Goal: Communication & Community: Share content

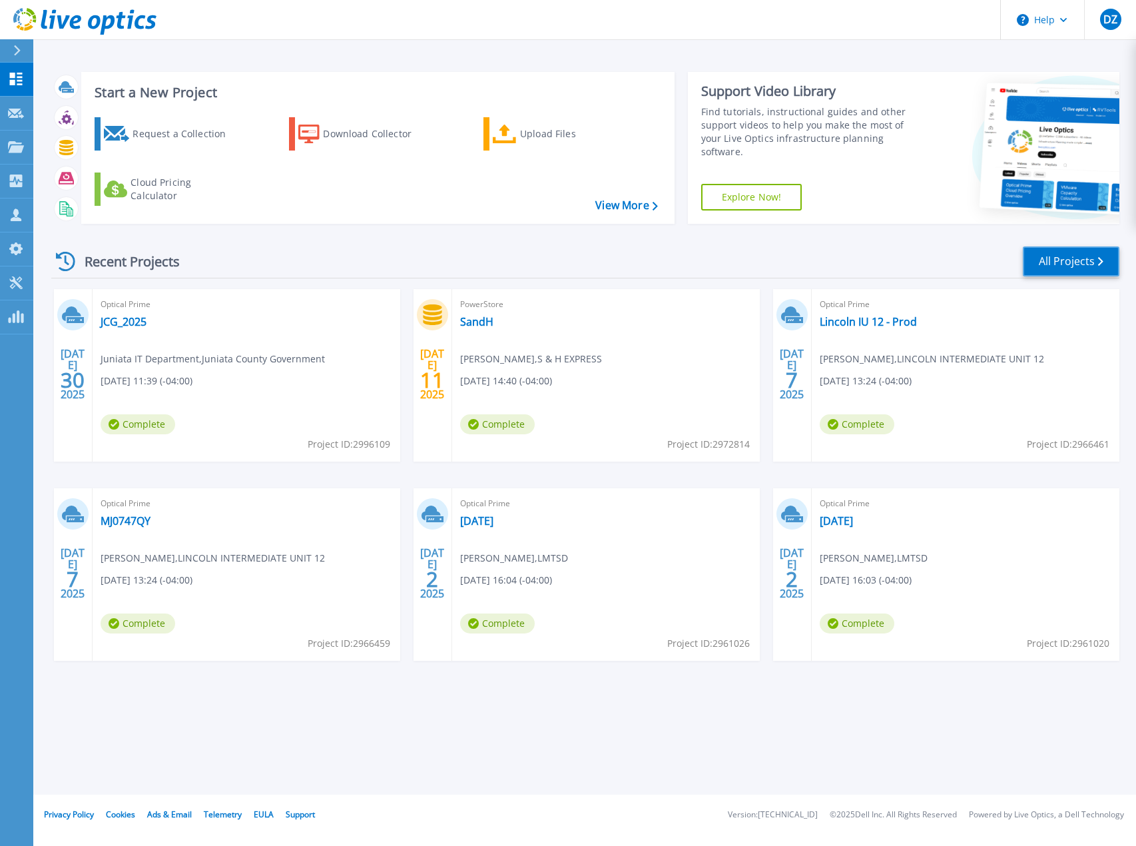
click at [1056, 272] on link "All Projects" at bounding box center [1071, 261] width 97 height 30
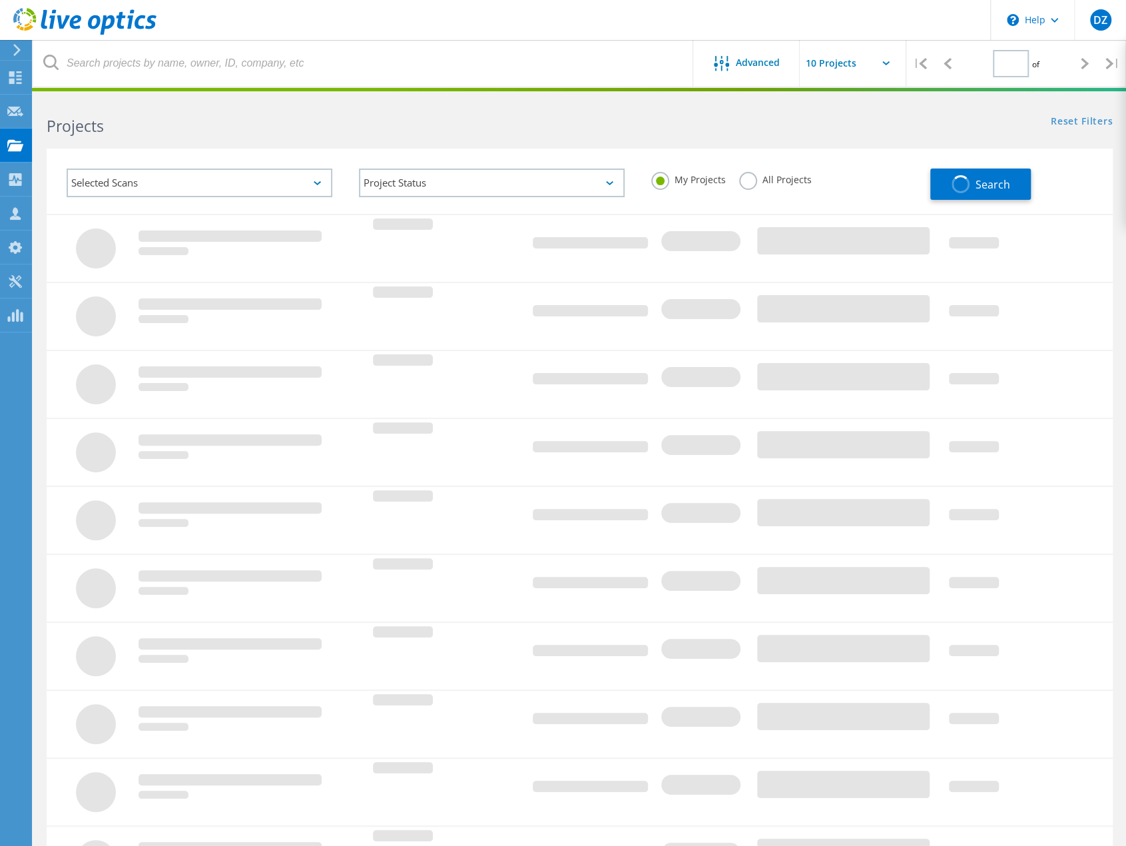
type input "1"
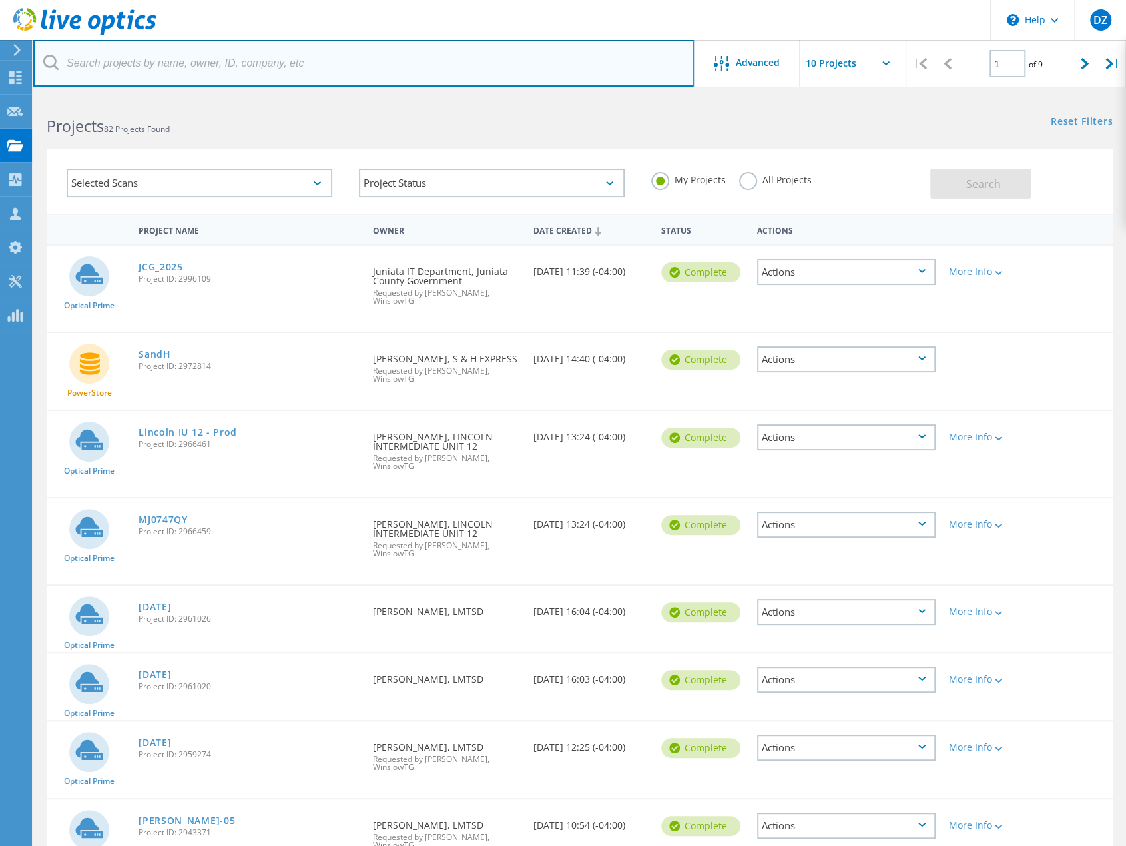
click at [294, 81] on input "text" at bounding box center [363, 63] width 660 height 47
type input "NY"
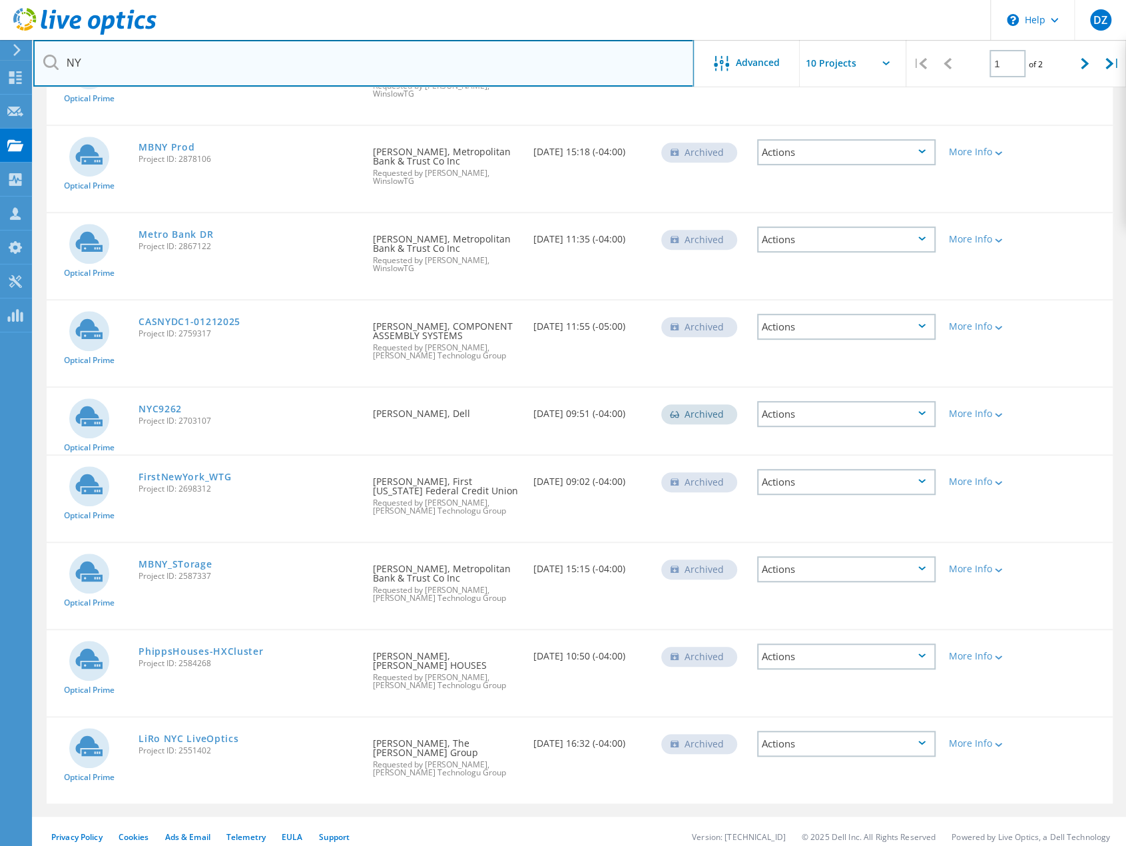
scroll to position [296, 0]
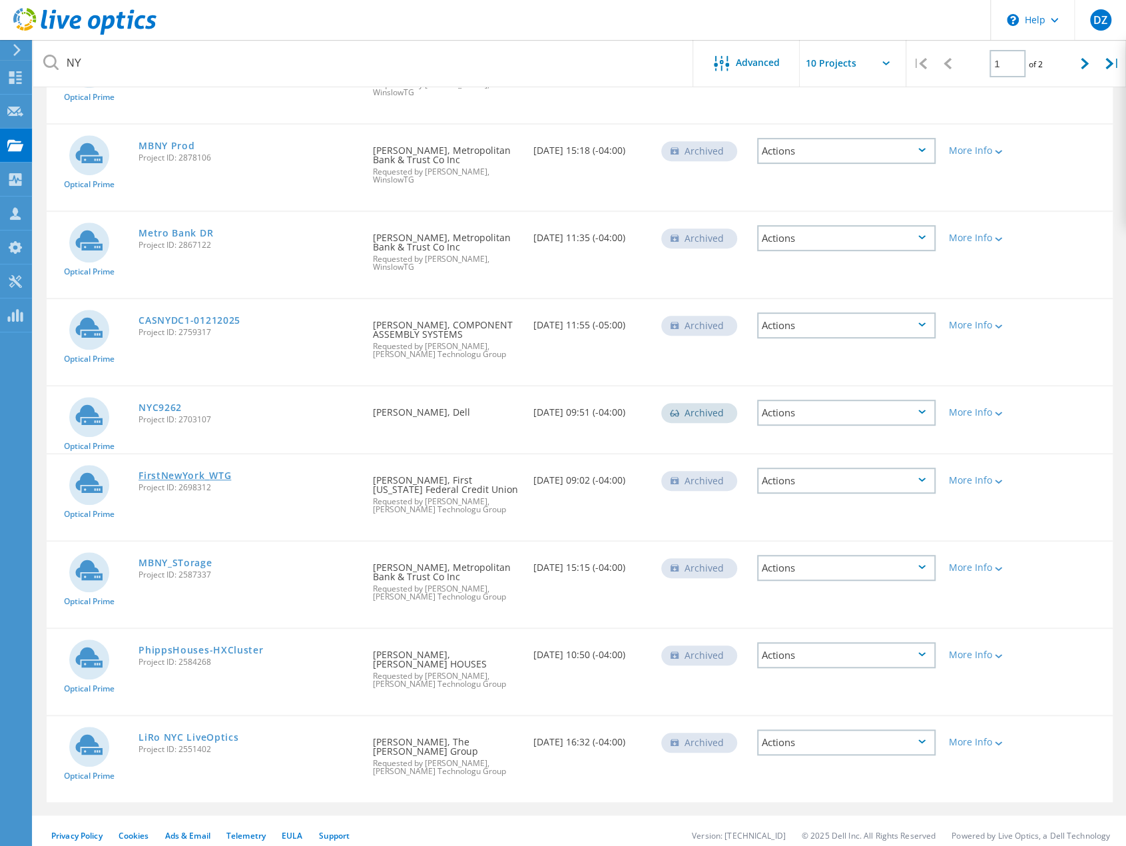
click at [221, 476] on link "FirstNewYork_WTG" at bounding box center [184, 475] width 93 height 9
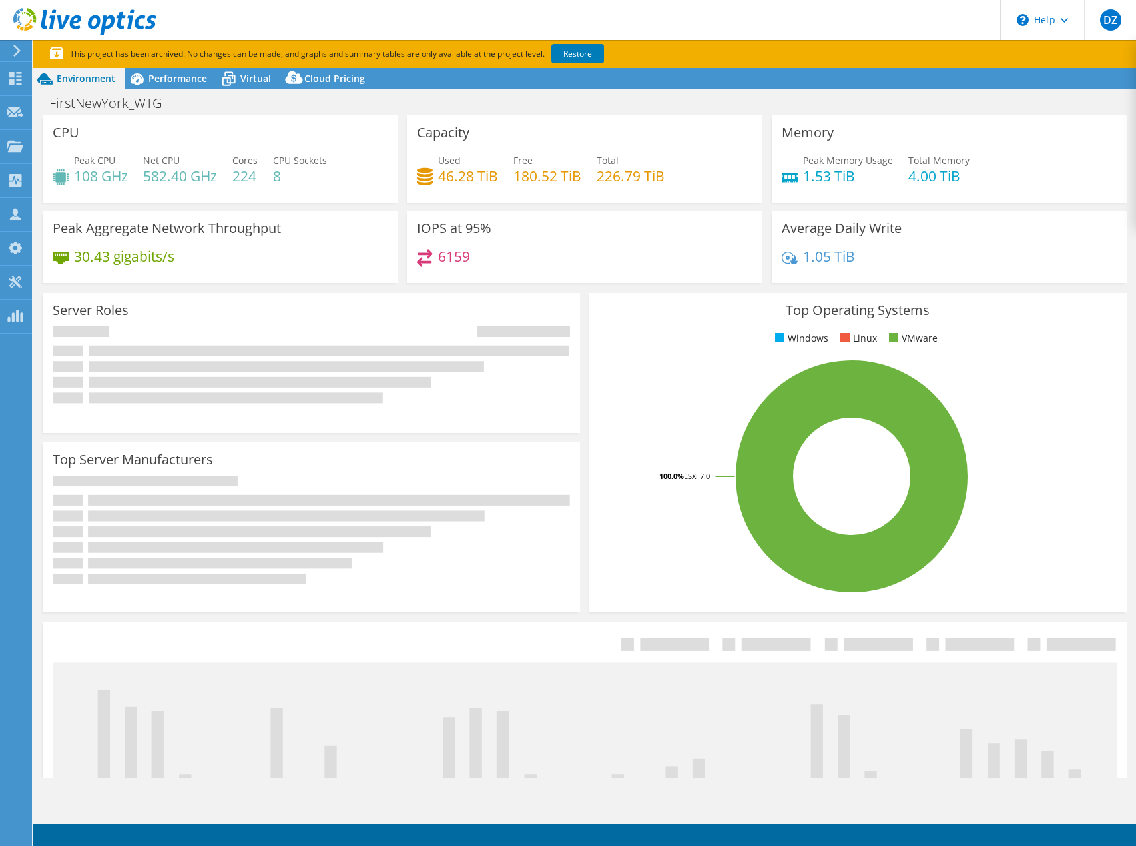
select select "USD"
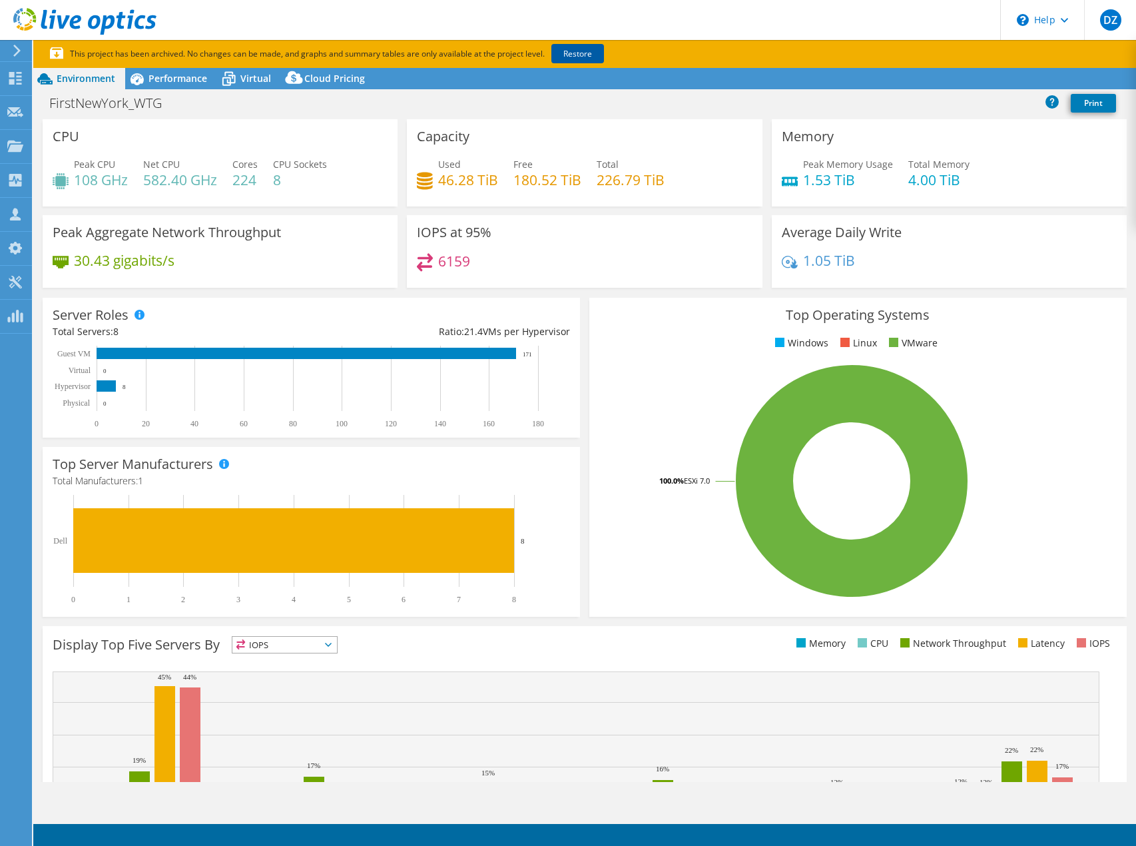
click at [593, 58] on link "Restore" at bounding box center [577, 53] width 53 height 19
click at [180, 77] on span "Performance" at bounding box center [177, 78] width 59 height 13
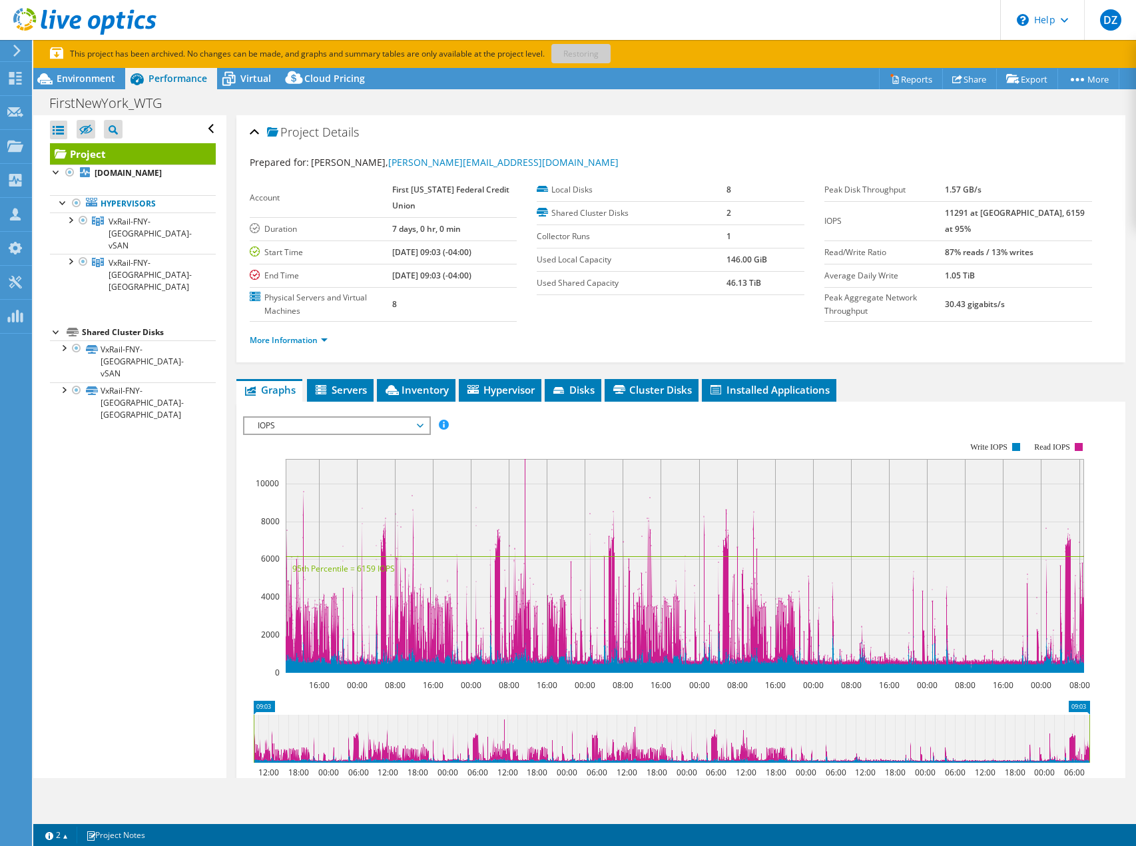
drag, startPoint x: 434, startPoint y: 253, endPoint x: 372, endPoint y: 250, distance: 62.7
click at [372, 250] on tr "Start Time 10/21/2024, 09:03 (-04:00)" at bounding box center [384, 251] width 268 height 23
click at [372, 250] on label "Start Time" at bounding box center [321, 252] width 143 height 13
click at [74, 220] on div at bounding box center [69, 218] width 13 height 13
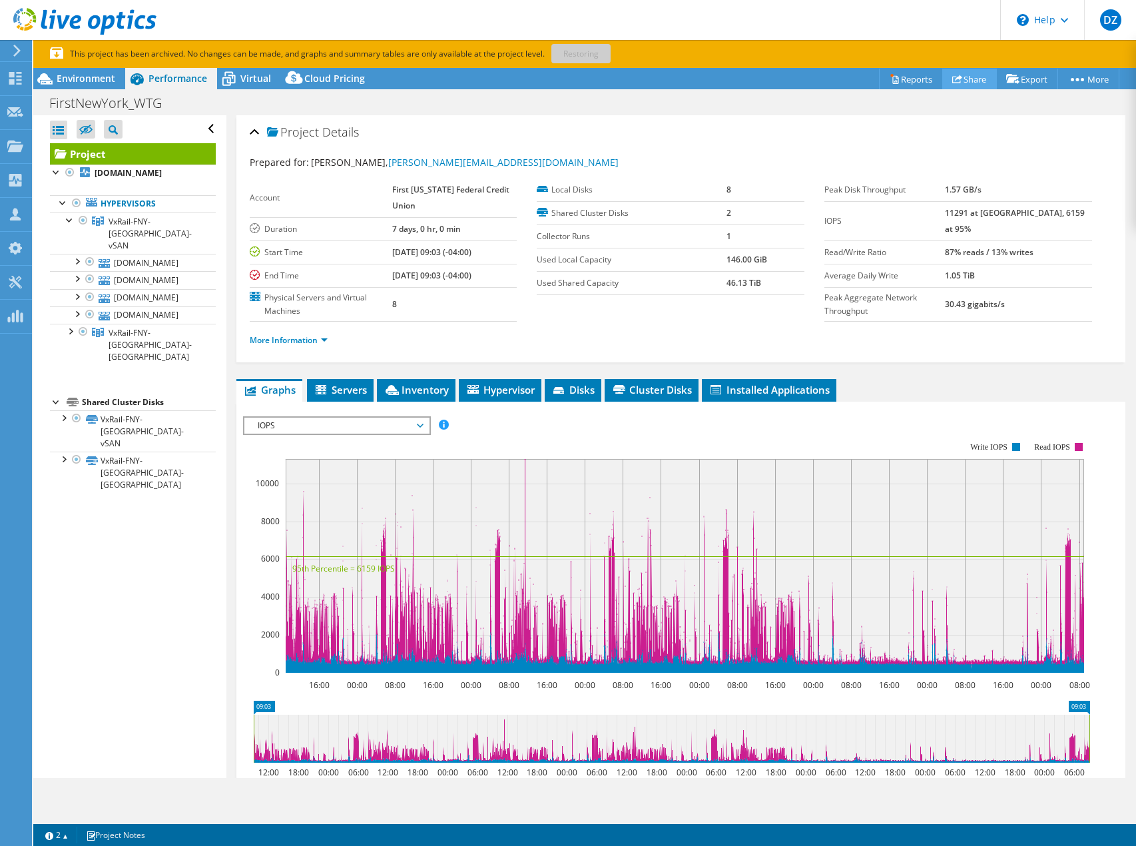
click at [953, 86] on link "Share" at bounding box center [969, 79] width 55 height 21
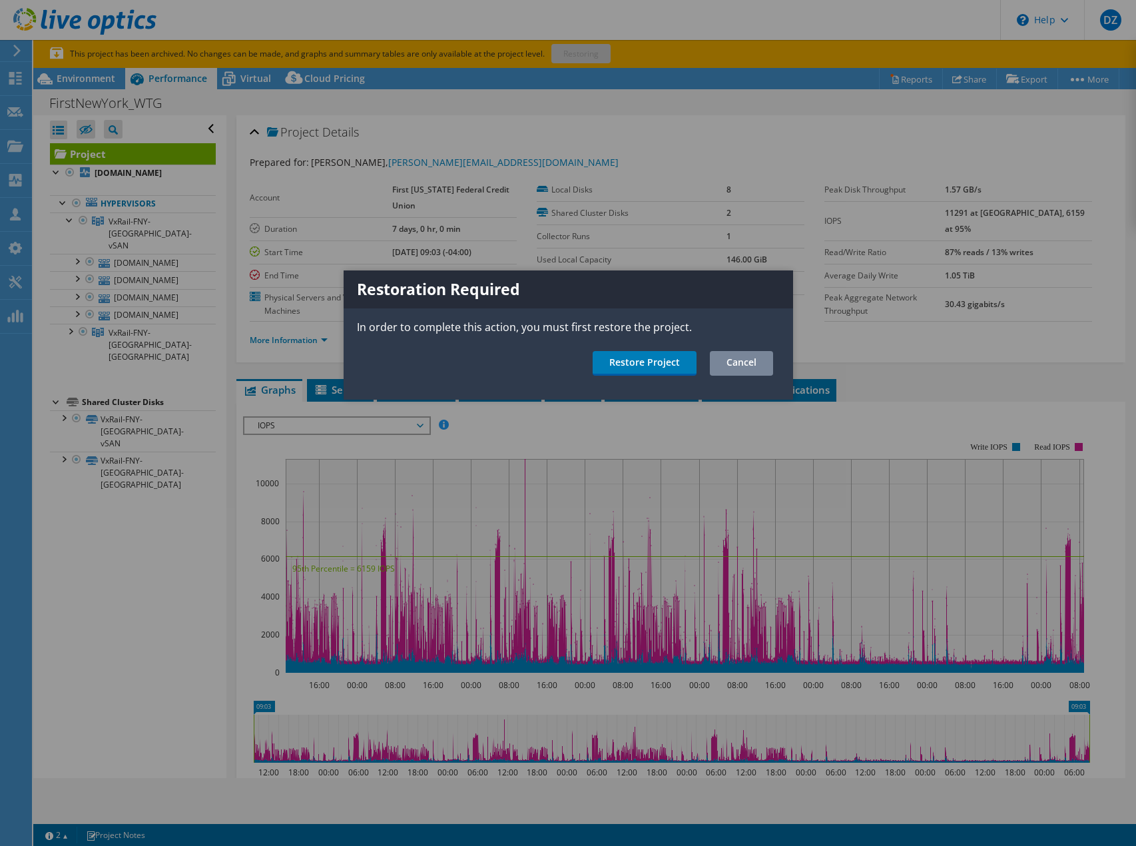
click at [715, 360] on link "Cancel" at bounding box center [741, 363] width 63 height 25
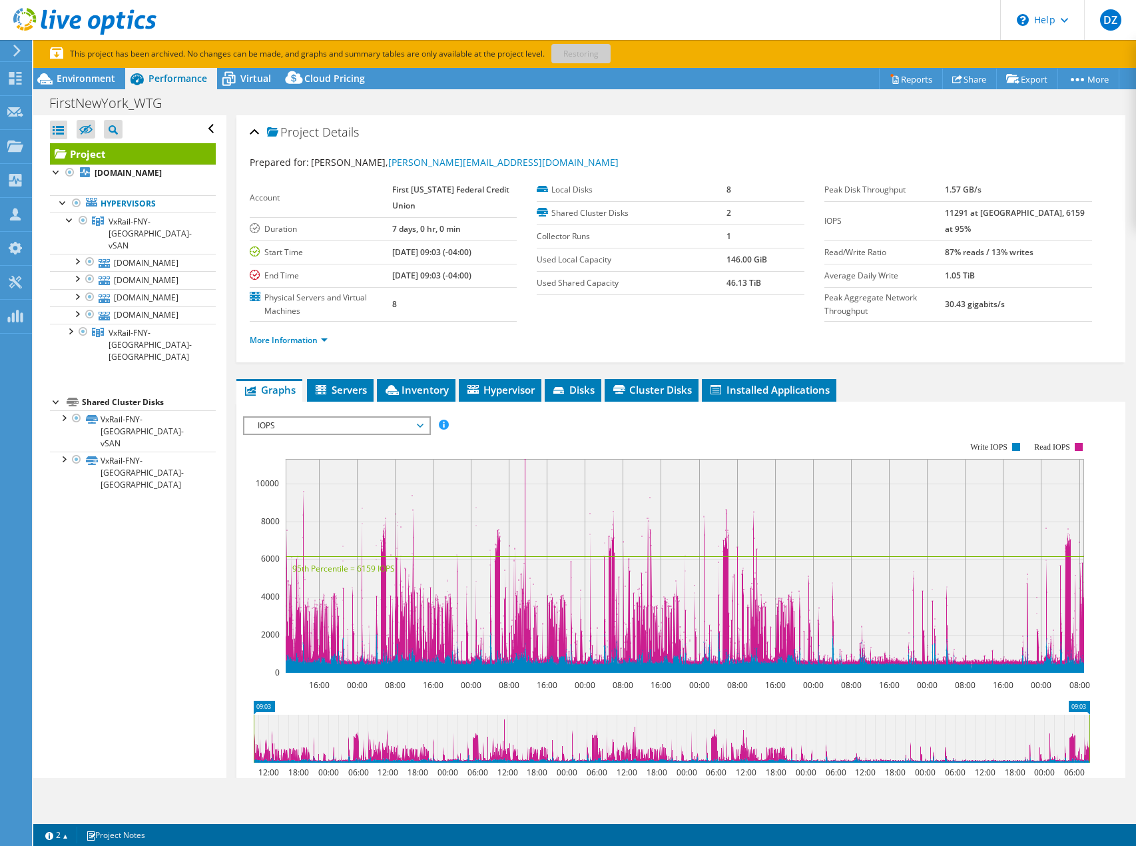
click at [276, 420] on span "IOPS" at bounding box center [336, 425] width 171 height 16
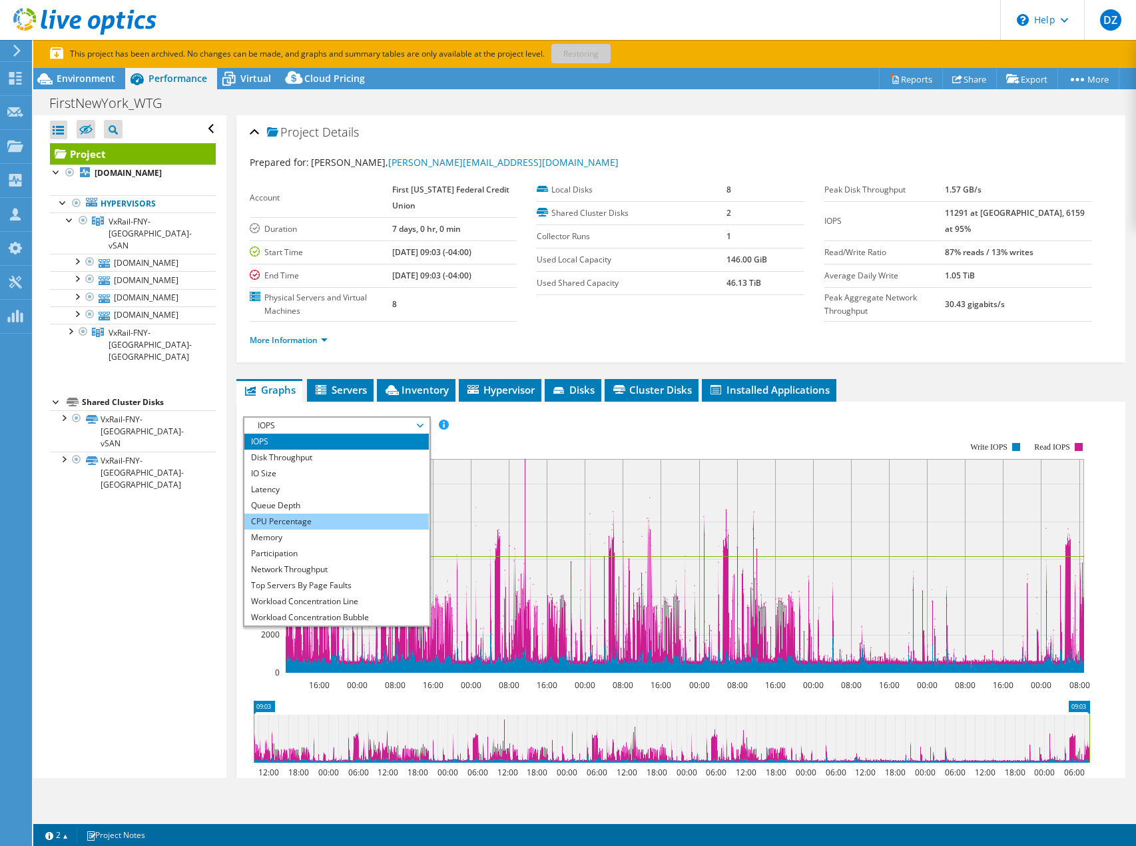
click at [273, 513] on li "CPU Percentage" at bounding box center [336, 521] width 184 height 16
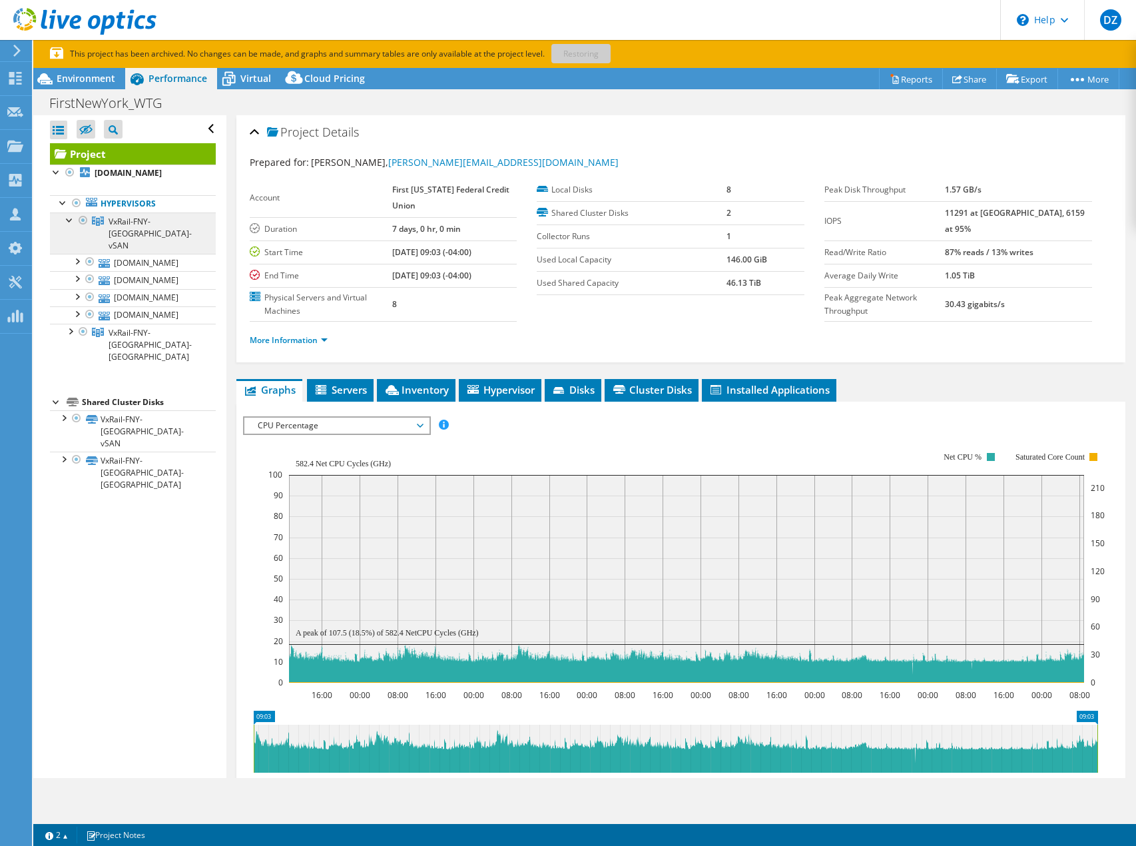
click at [138, 218] on span "VxRail-FNY-[GEOGRAPHIC_DATA]-vSAN" at bounding box center [150, 233] width 83 height 35
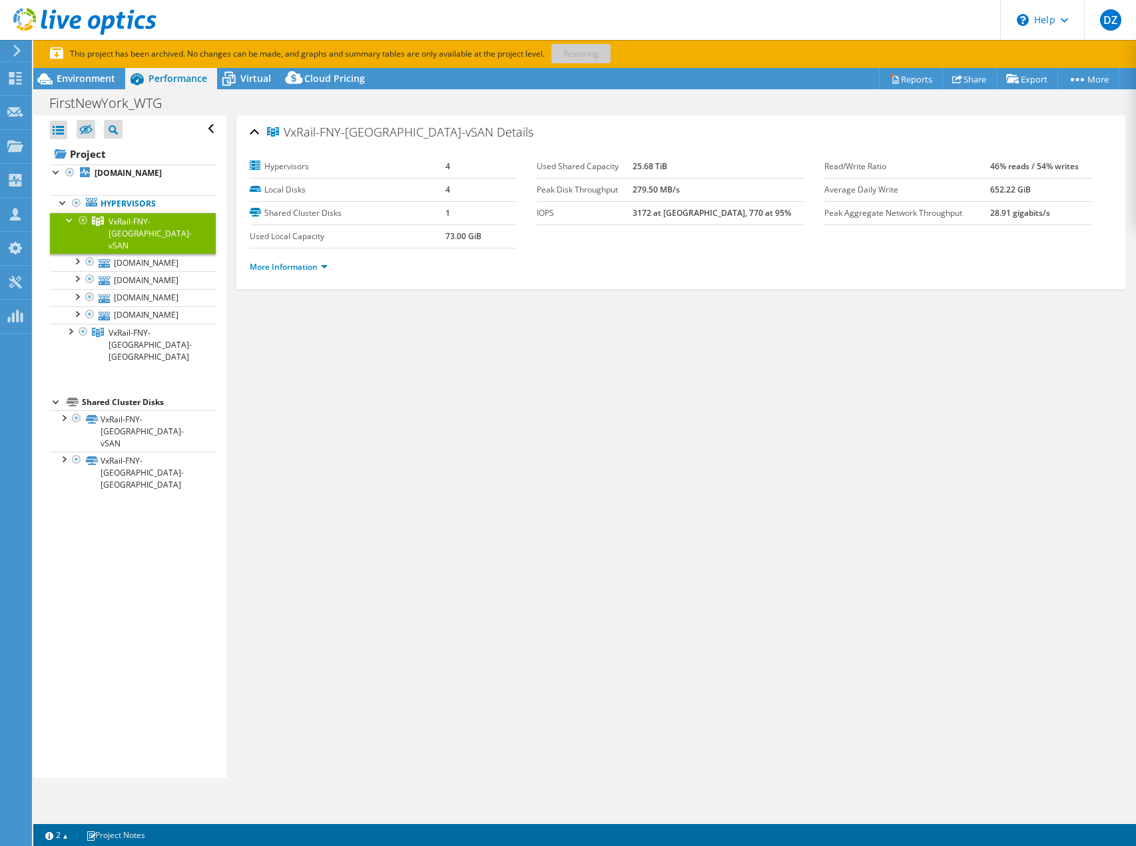
click at [156, 219] on span "VxRail-FNY-[GEOGRAPHIC_DATA]-vSAN" at bounding box center [150, 233] width 83 height 35
click at [95, 83] on span "Environment" at bounding box center [86, 78] width 59 height 13
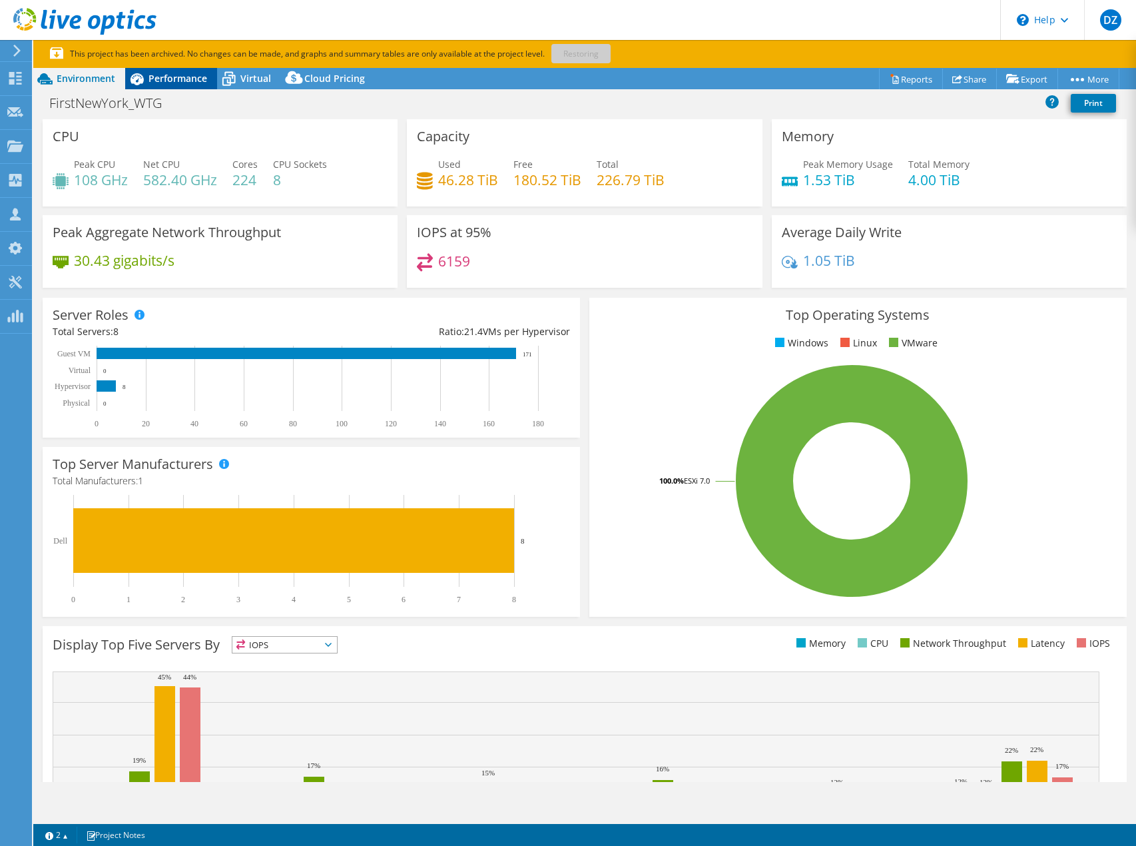
click at [161, 77] on span "Performance" at bounding box center [177, 78] width 59 height 13
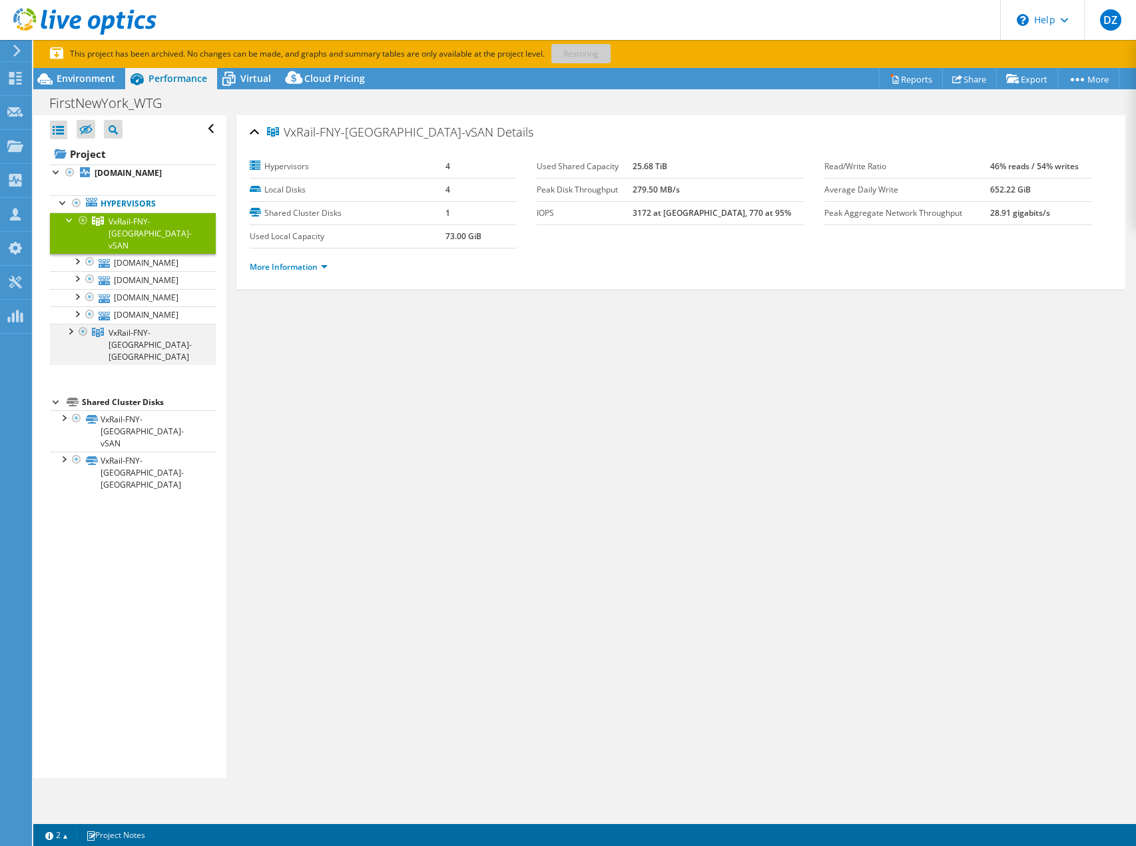
click at [69, 324] on div at bounding box center [69, 330] width 13 height 13
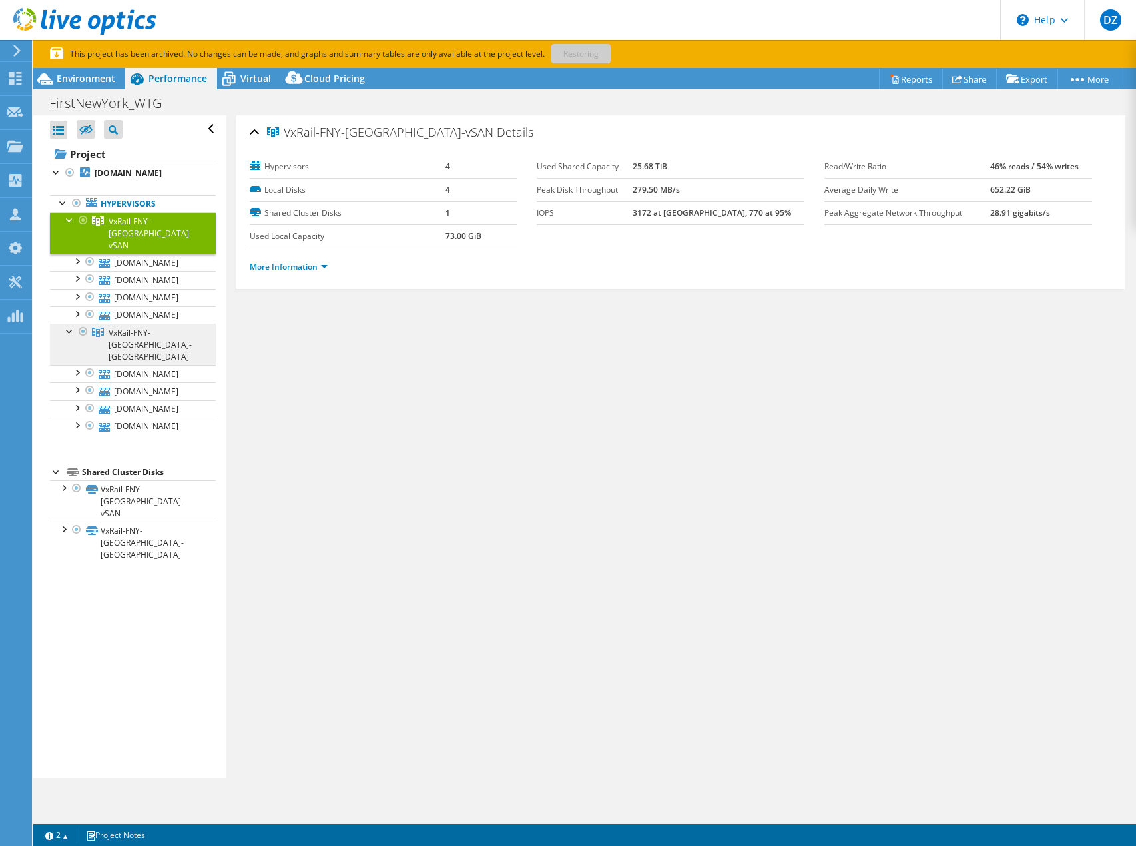
click at [144, 251] on span "VxRail-FNY-[GEOGRAPHIC_DATA]-[GEOGRAPHIC_DATA]" at bounding box center [150, 233] width 83 height 35
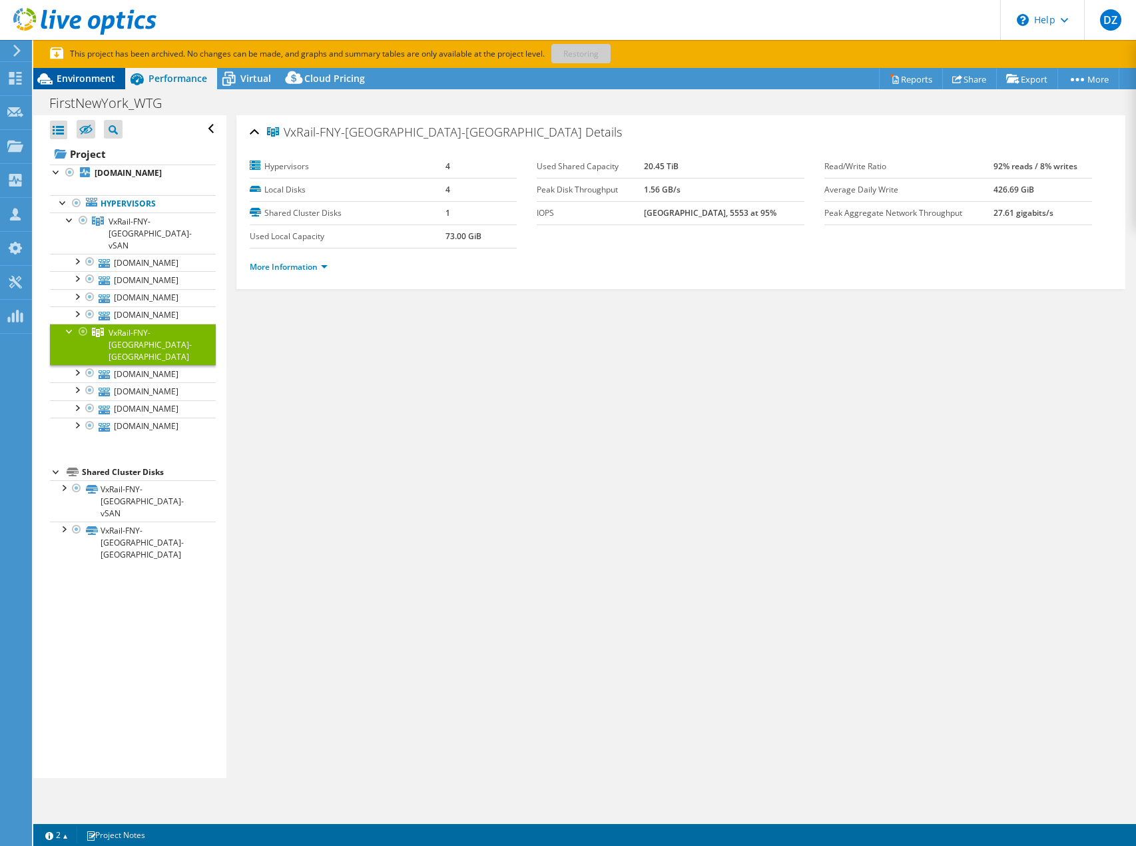
click at [95, 77] on span "Environment" at bounding box center [86, 78] width 59 height 13
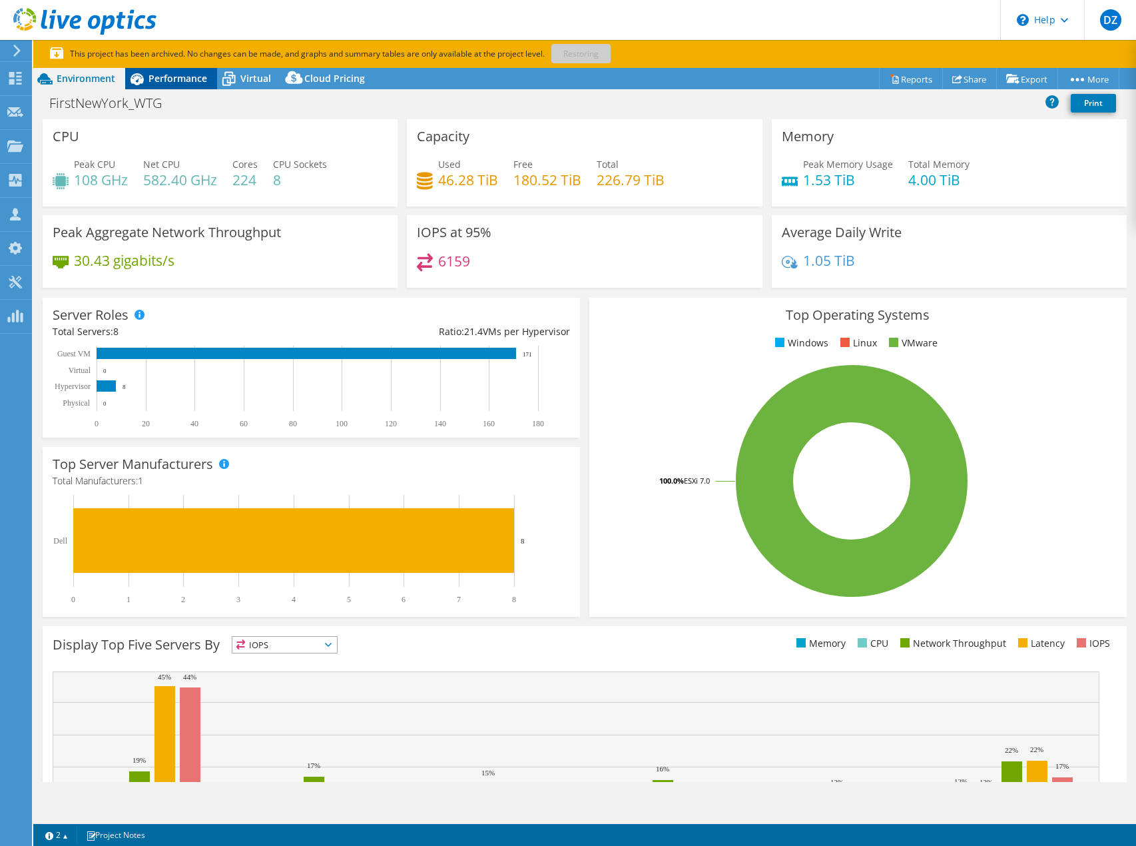
click at [163, 85] on span "Performance" at bounding box center [177, 78] width 59 height 13
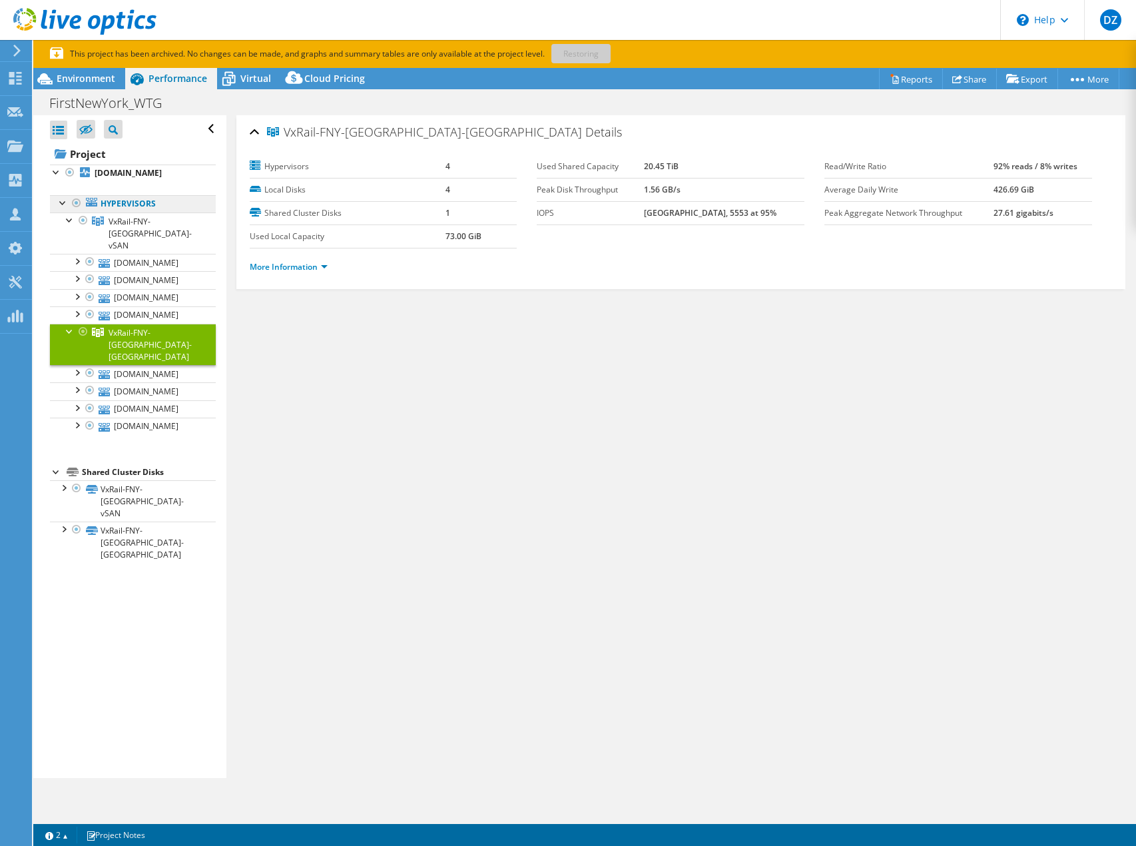
click at [107, 204] on link "Hypervisors" at bounding box center [133, 203] width 166 height 17
click at [112, 214] on link "VxRail-FNY-[GEOGRAPHIC_DATA]-vSAN" at bounding box center [133, 232] width 166 height 41
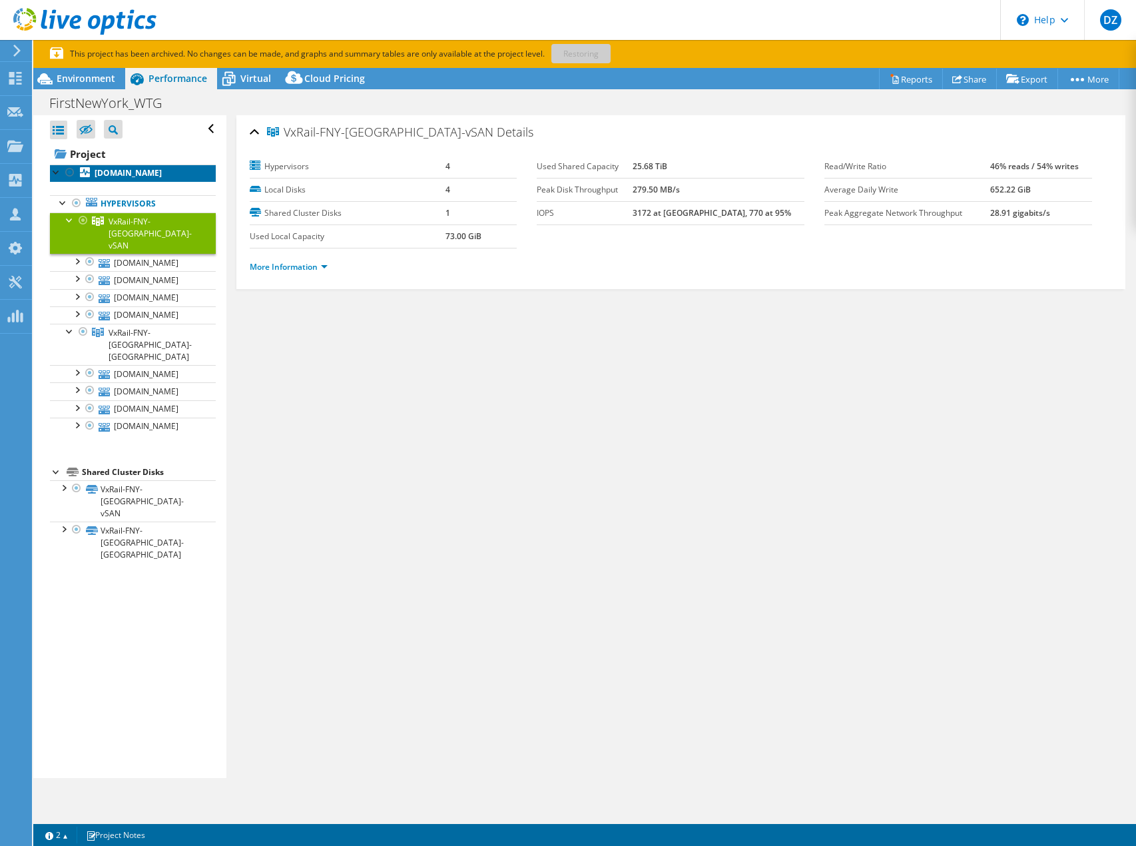
click at [134, 170] on b "[DOMAIN_NAME]" at bounding box center [128, 172] width 67 height 11
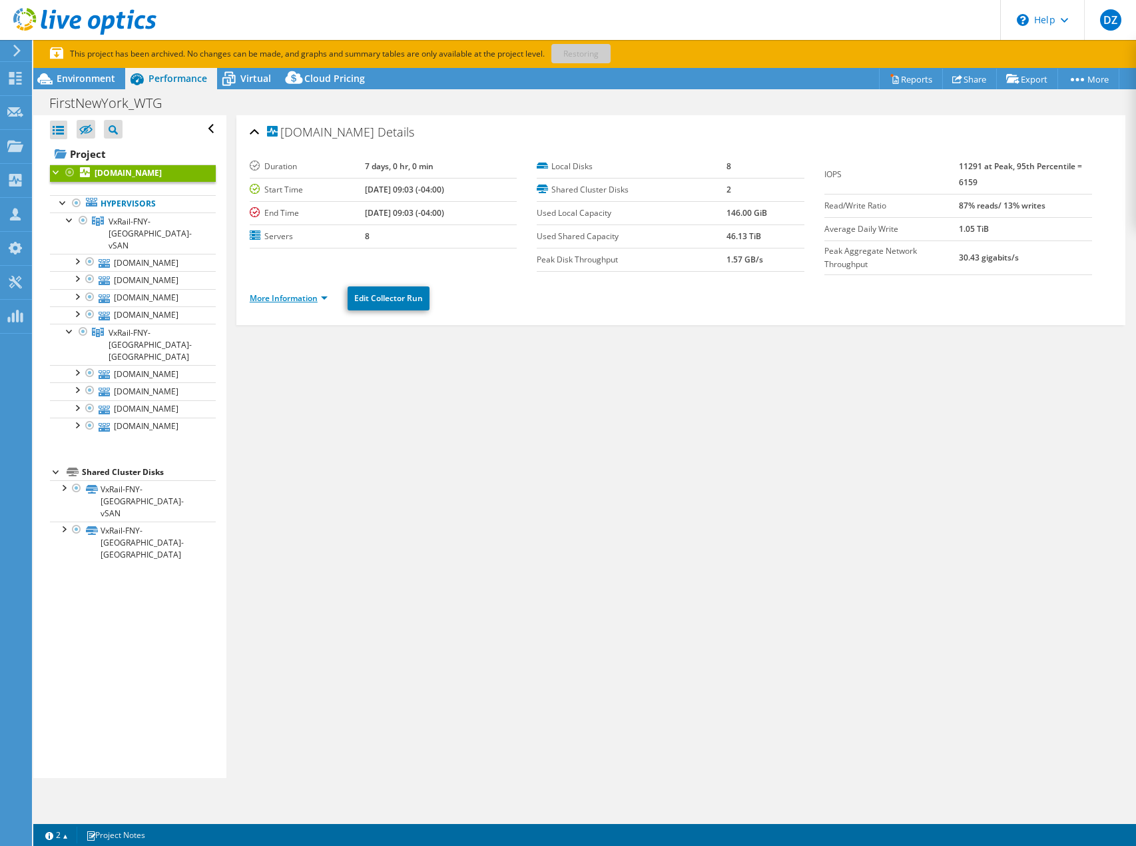
click at [325, 297] on link "More Information" at bounding box center [289, 297] width 78 height 11
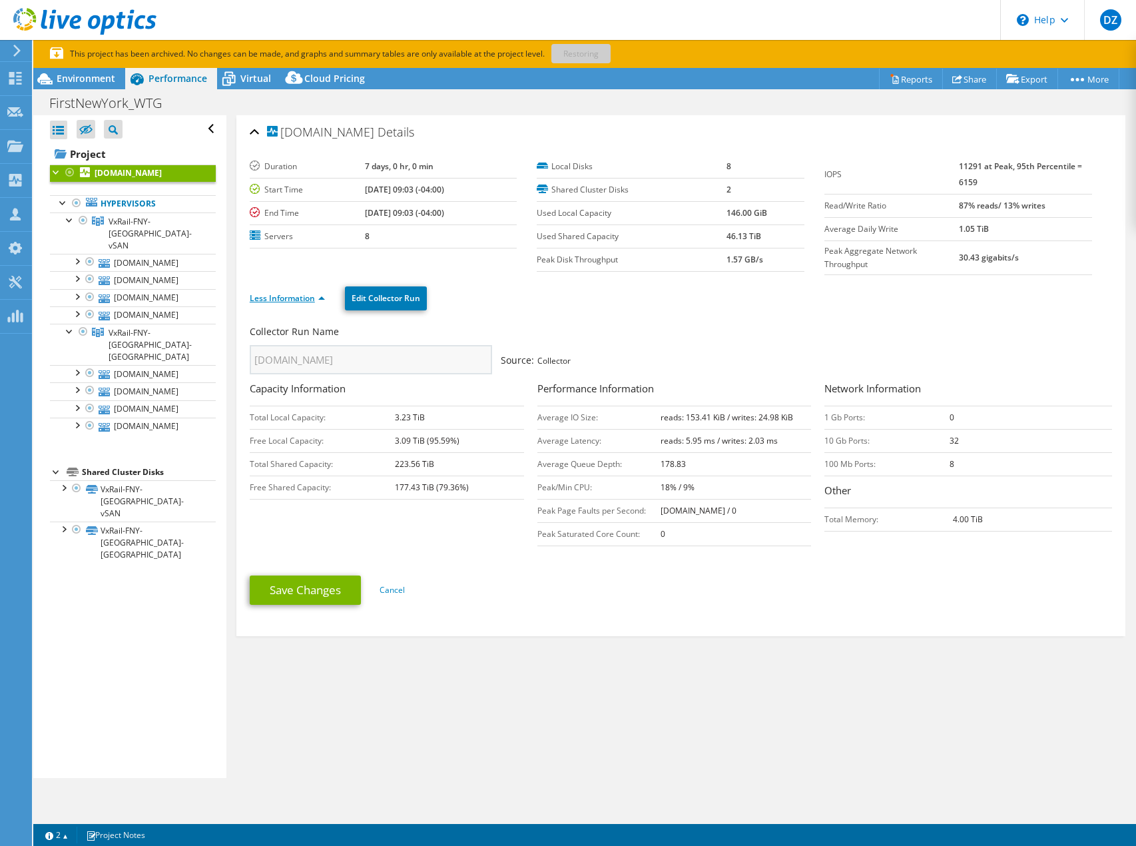
click at [318, 297] on link "Less Information" at bounding box center [287, 297] width 75 height 11
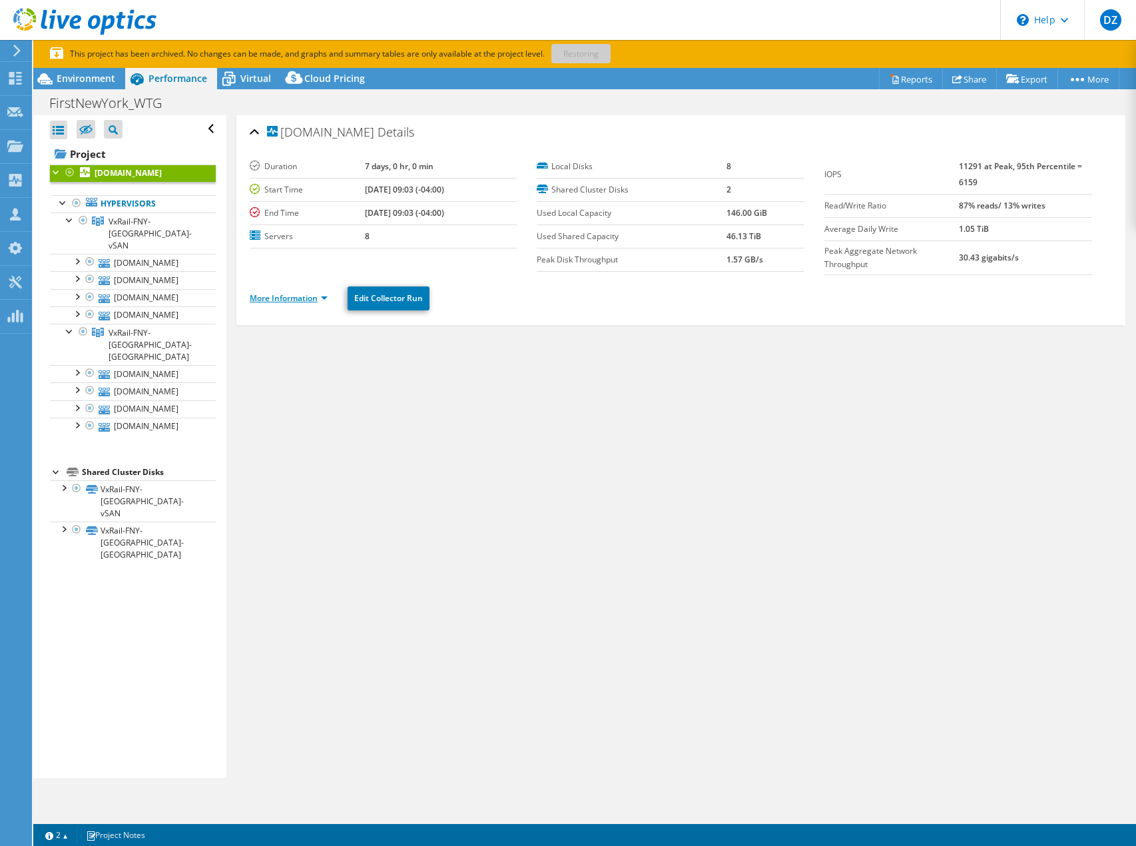
click at [324, 295] on link "More Information" at bounding box center [289, 297] width 78 height 11
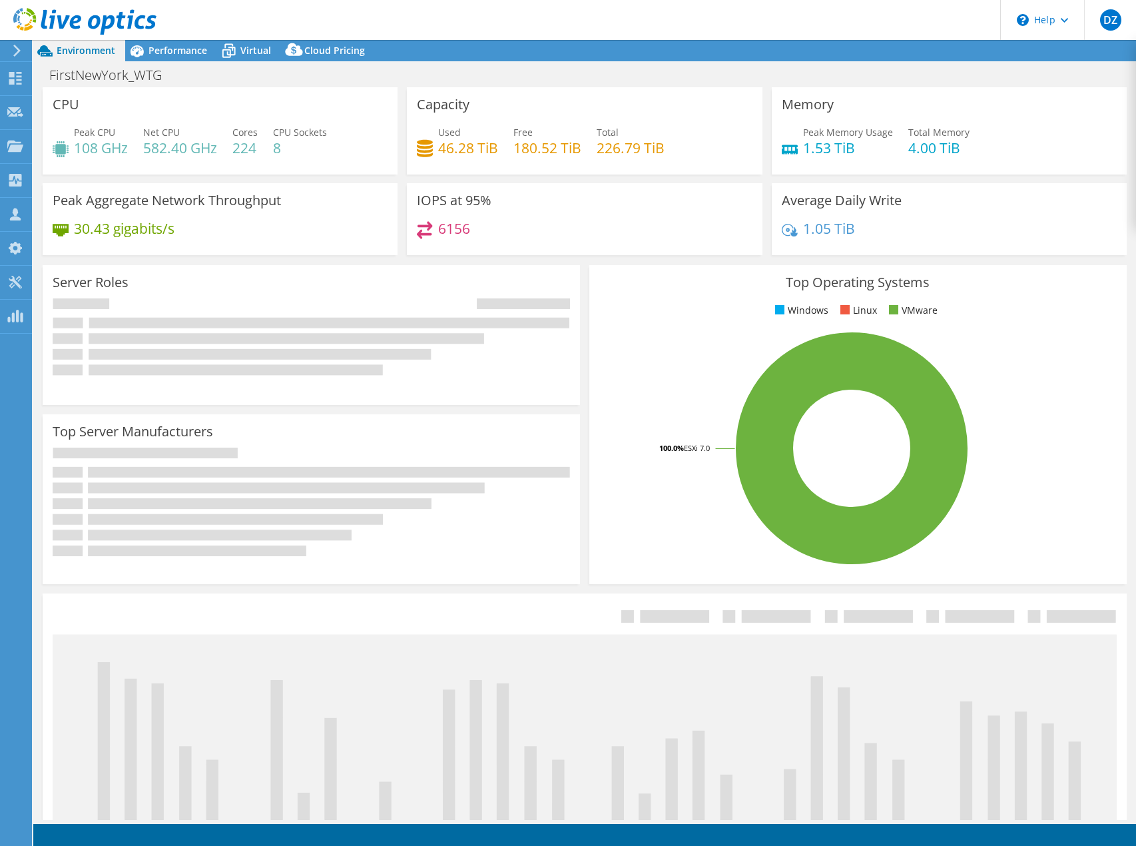
select select "USD"
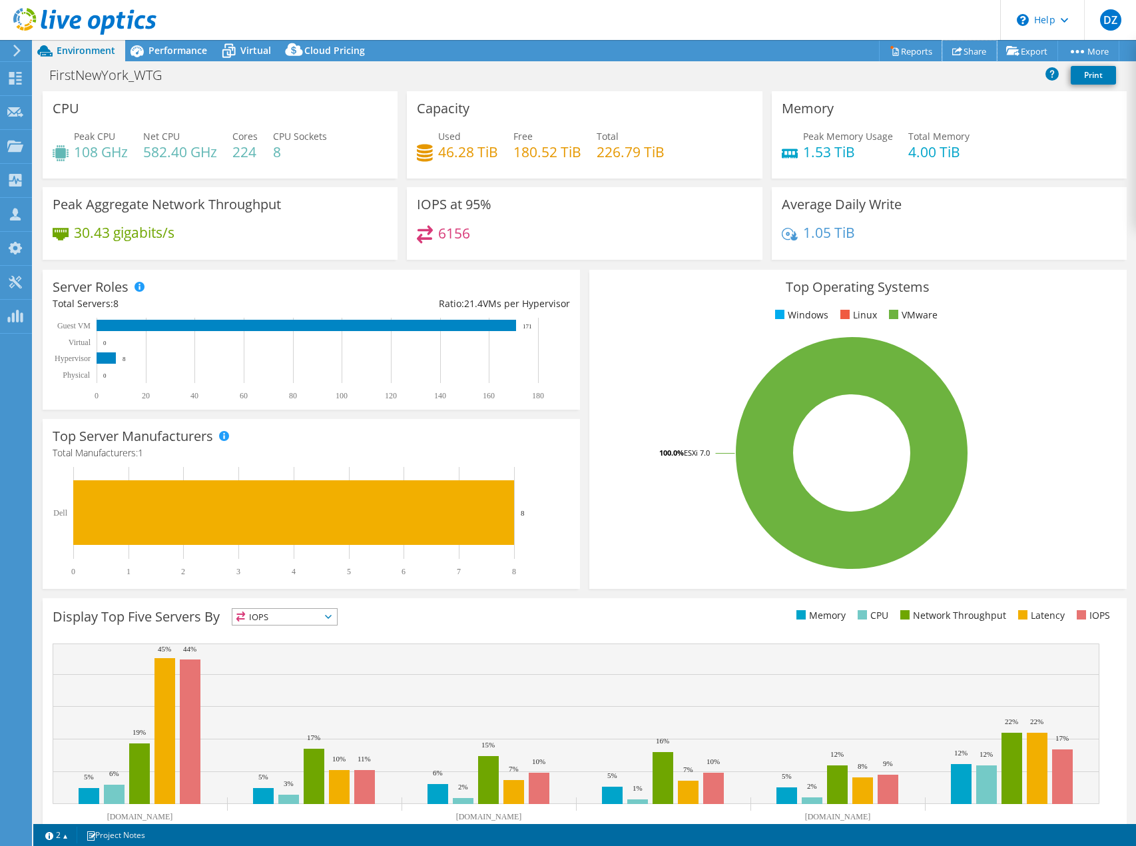
click at [977, 53] on link "Share" at bounding box center [969, 51] width 55 height 21
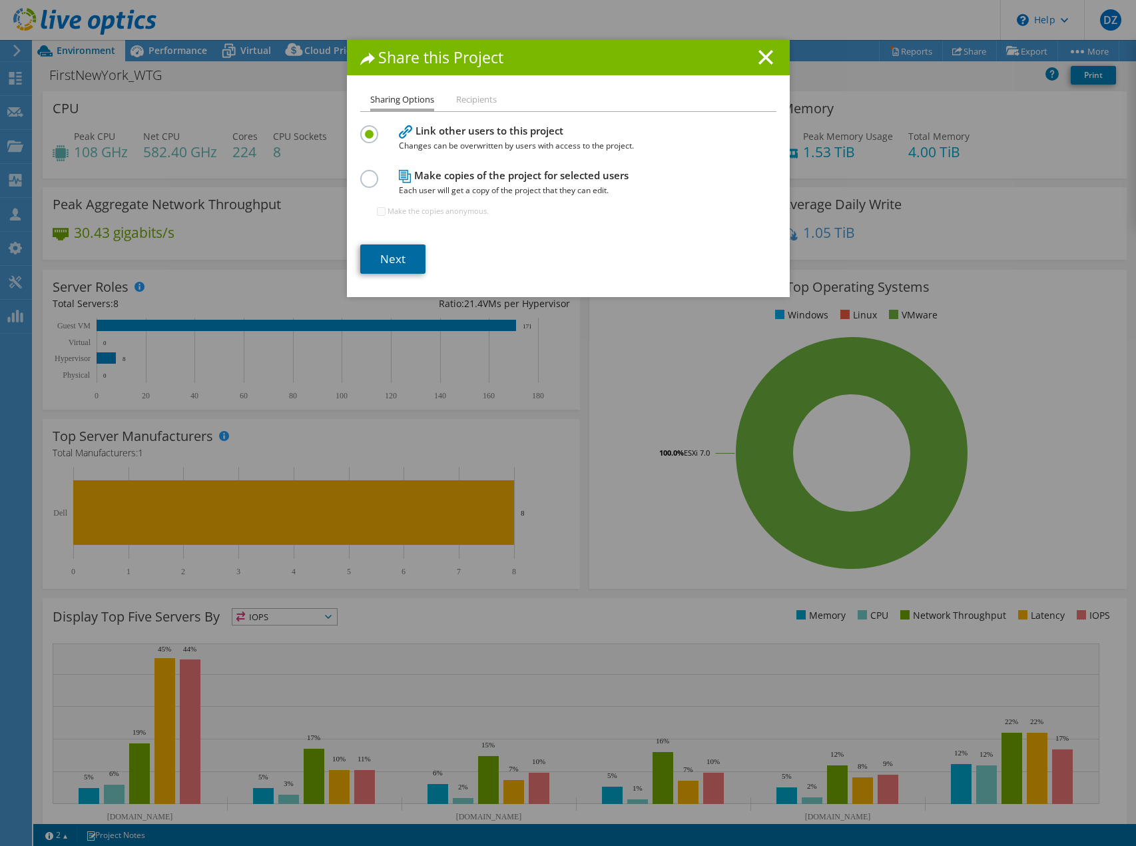
click at [395, 254] on link "Next" at bounding box center [392, 258] width 65 height 29
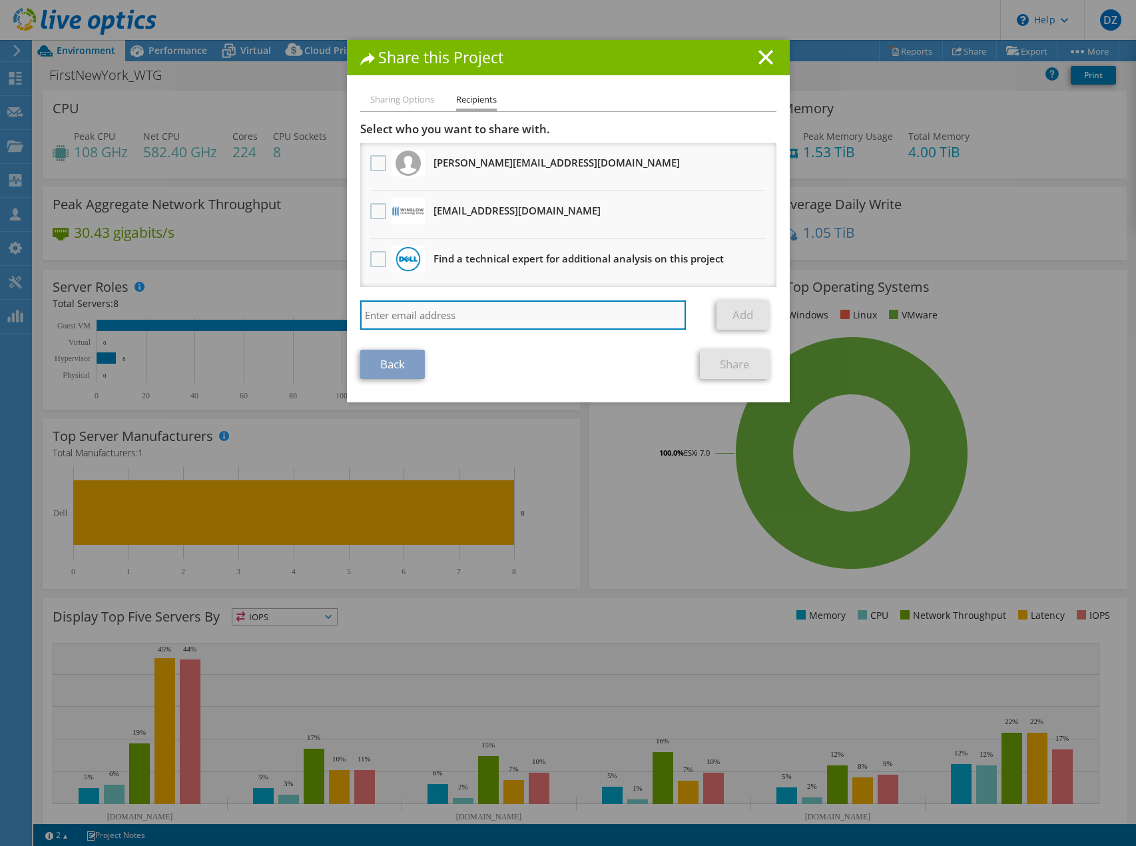
click at [421, 306] on input "search" at bounding box center [523, 314] width 326 height 29
type input "[PERSON_NAME]"
drag, startPoint x: 382, startPoint y: 300, endPoint x: 314, endPoint y: 311, distance: 68.7
click at [314, 311] on div "Share this Project Sharing Options Recipients Link other users to this project …" at bounding box center [568, 423] width 1136 height 766
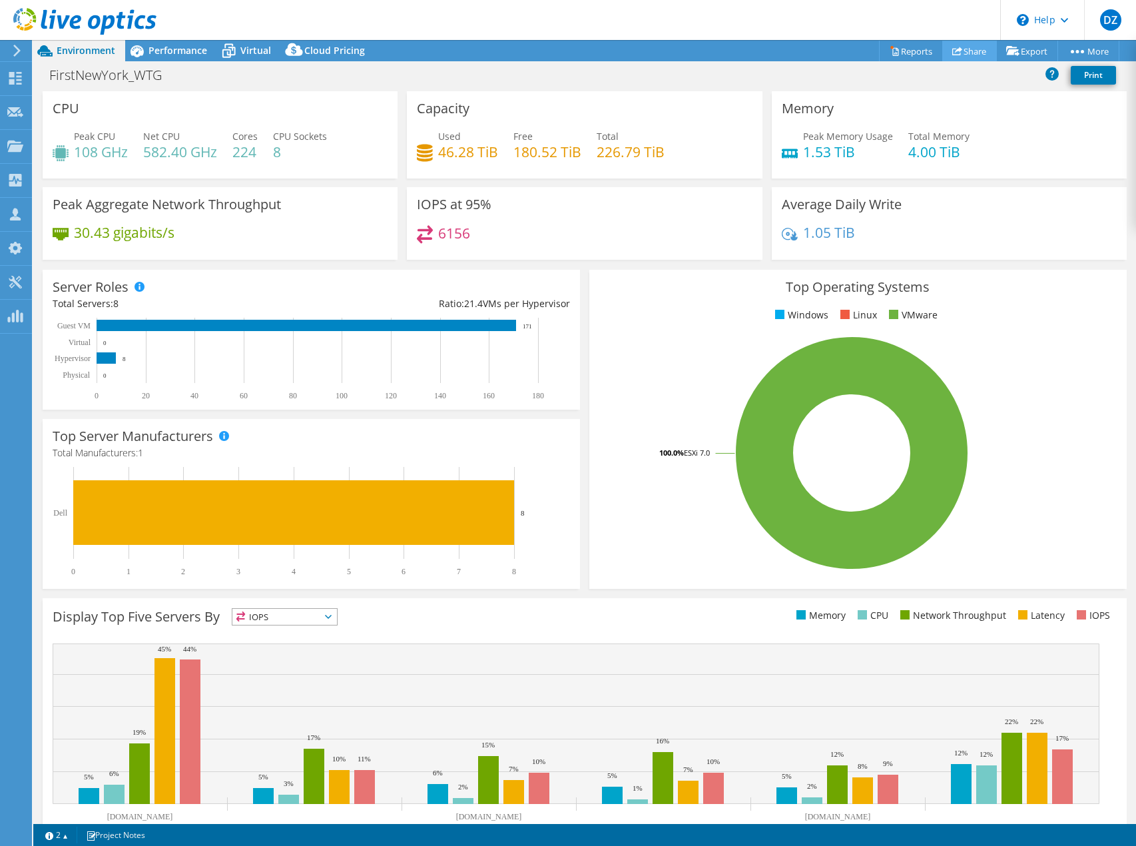
click at [975, 55] on link "Share" at bounding box center [969, 51] width 55 height 21
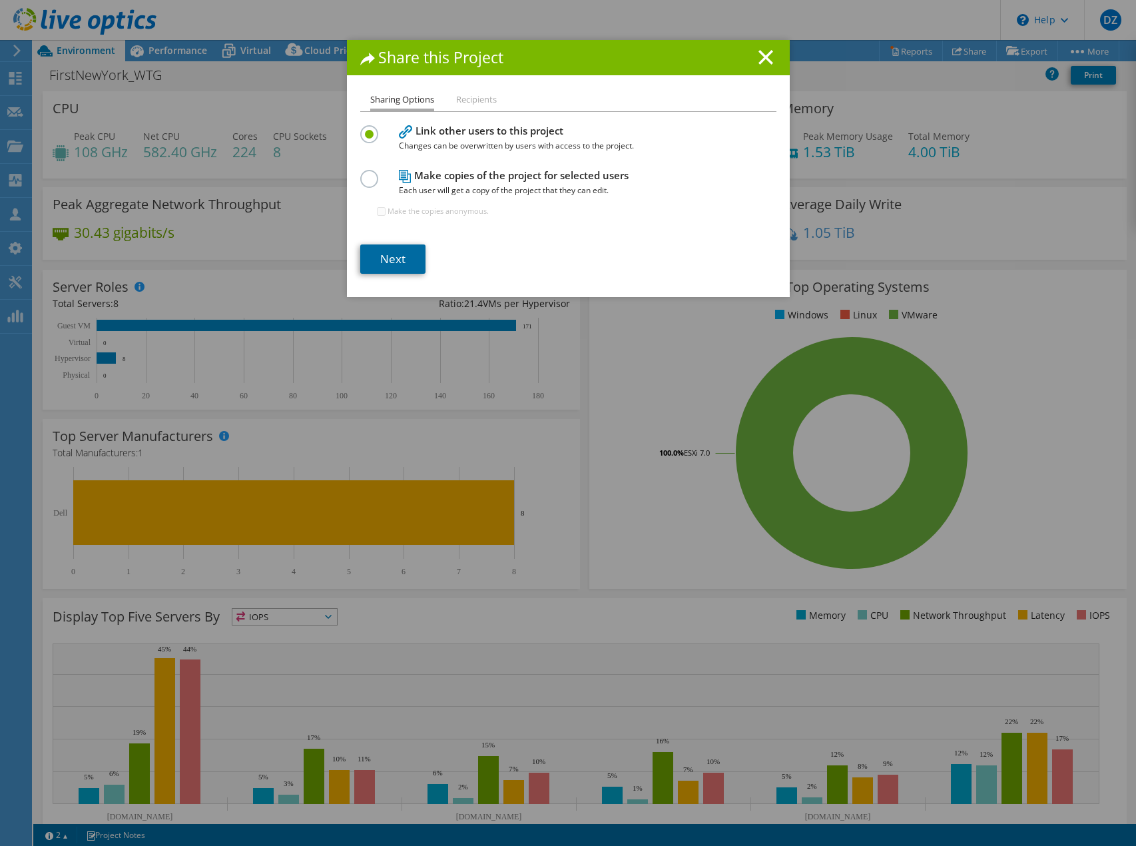
click at [380, 262] on link "Next" at bounding box center [392, 258] width 65 height 29
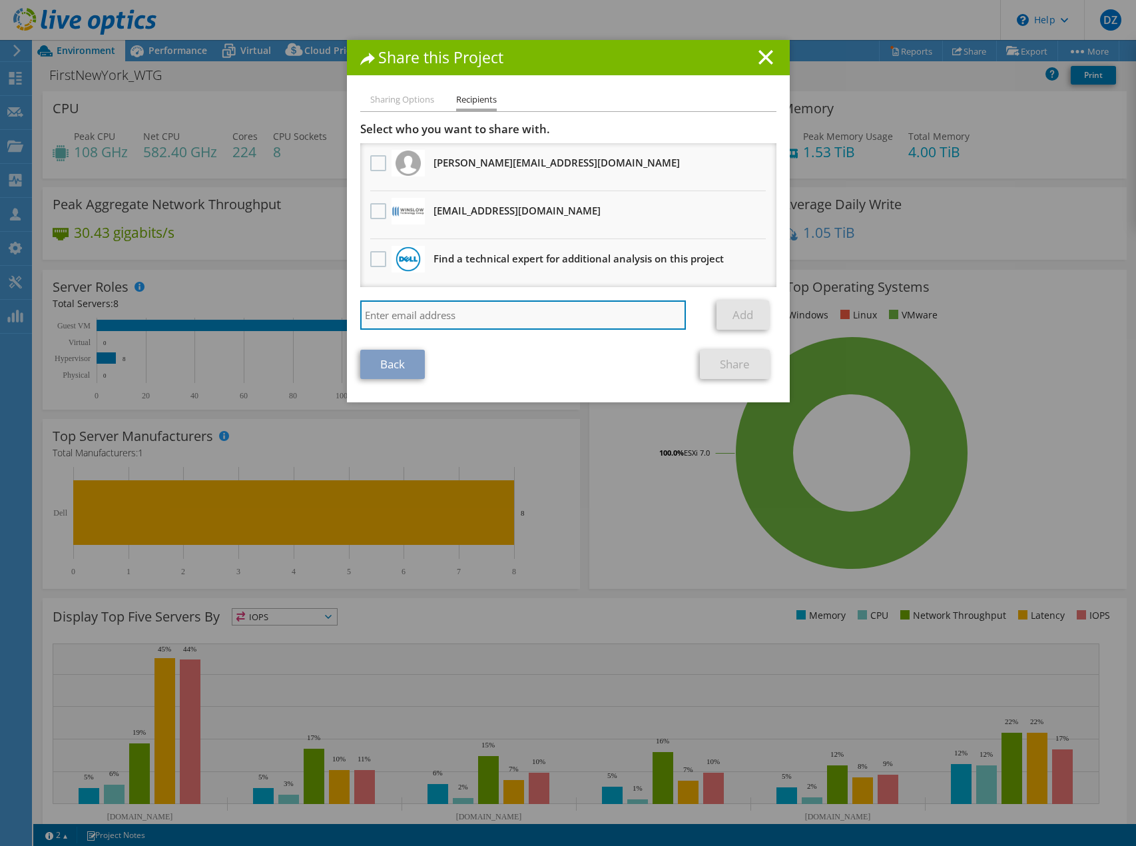
click at [381, 305] on input "search" at bounding box center [523, 314] width 326 height 29
paste input "[EMAIL_ADDRESS][DOMAIN_NAME]"
type input "[EMAIL_ADDRESS][DOMAIN_NAME]"
click at [740, 319] on link "Add" at bounding box center [742, 314] width 53 height 29
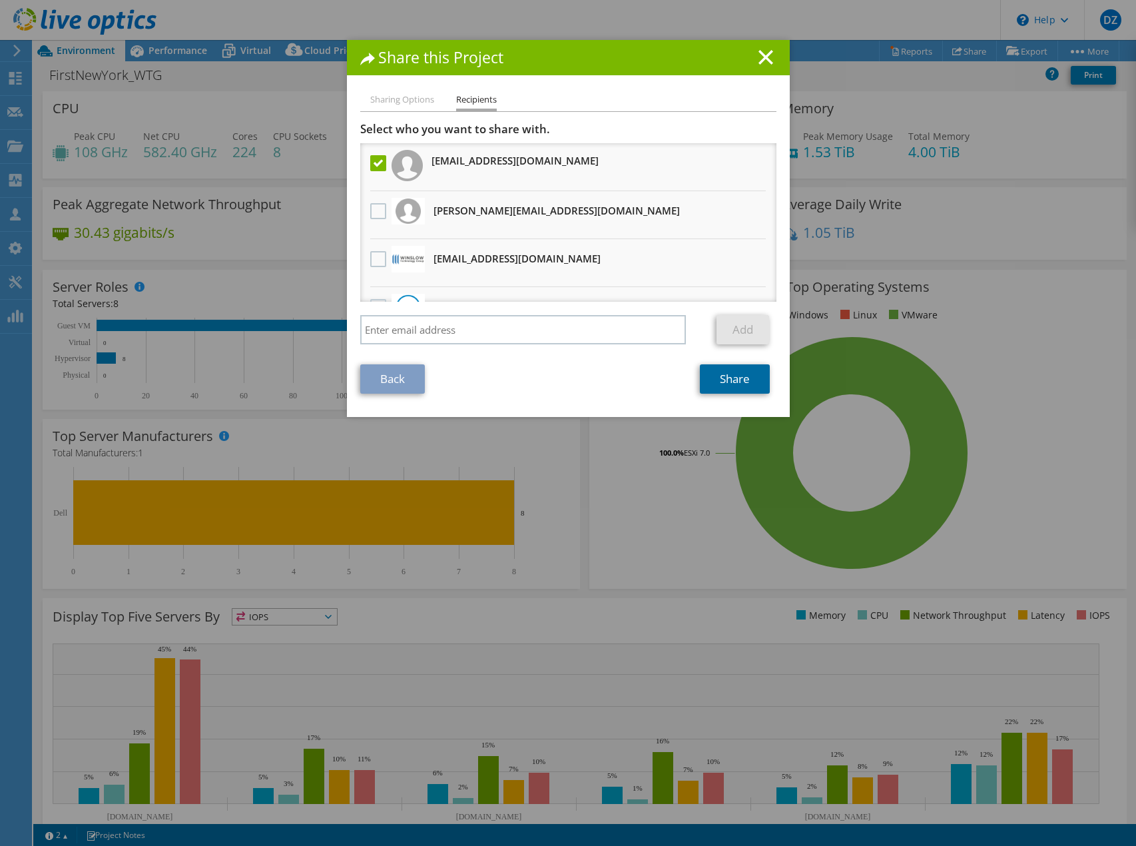
click at [713, 384] on link "Share" at bounding box center [735, 378] width 70 height 29
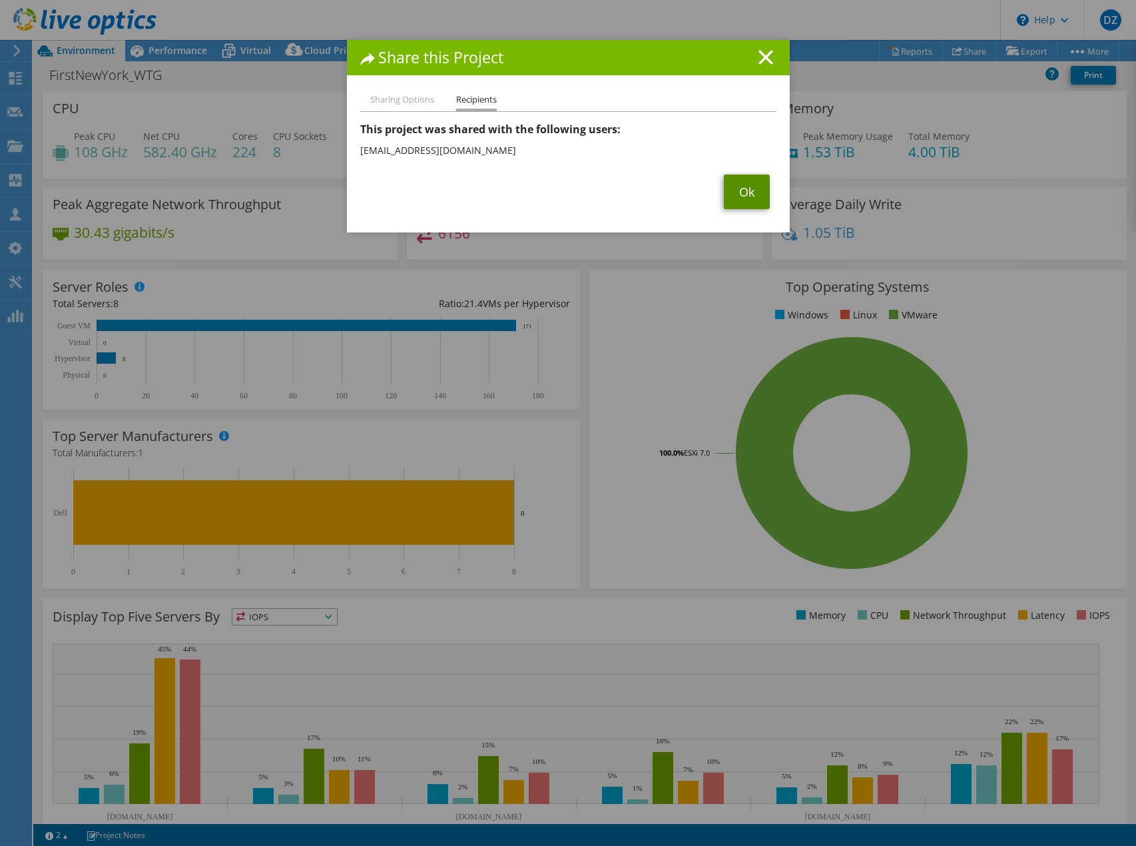
click at [742, 206] on link "Ok" at bounding box center [747, 191] width 46 height 35
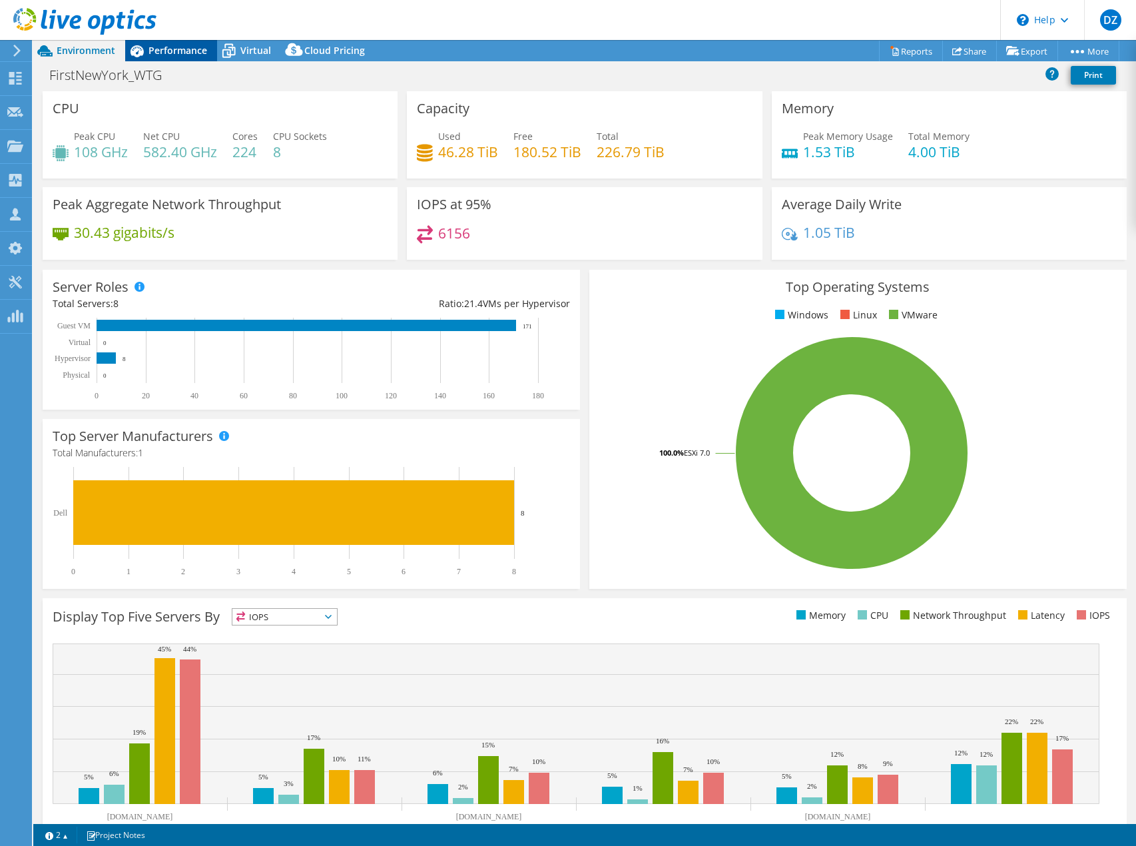
click at [168, 55] on span "Performance" at bounding box center [177, 50] width 59 height 13
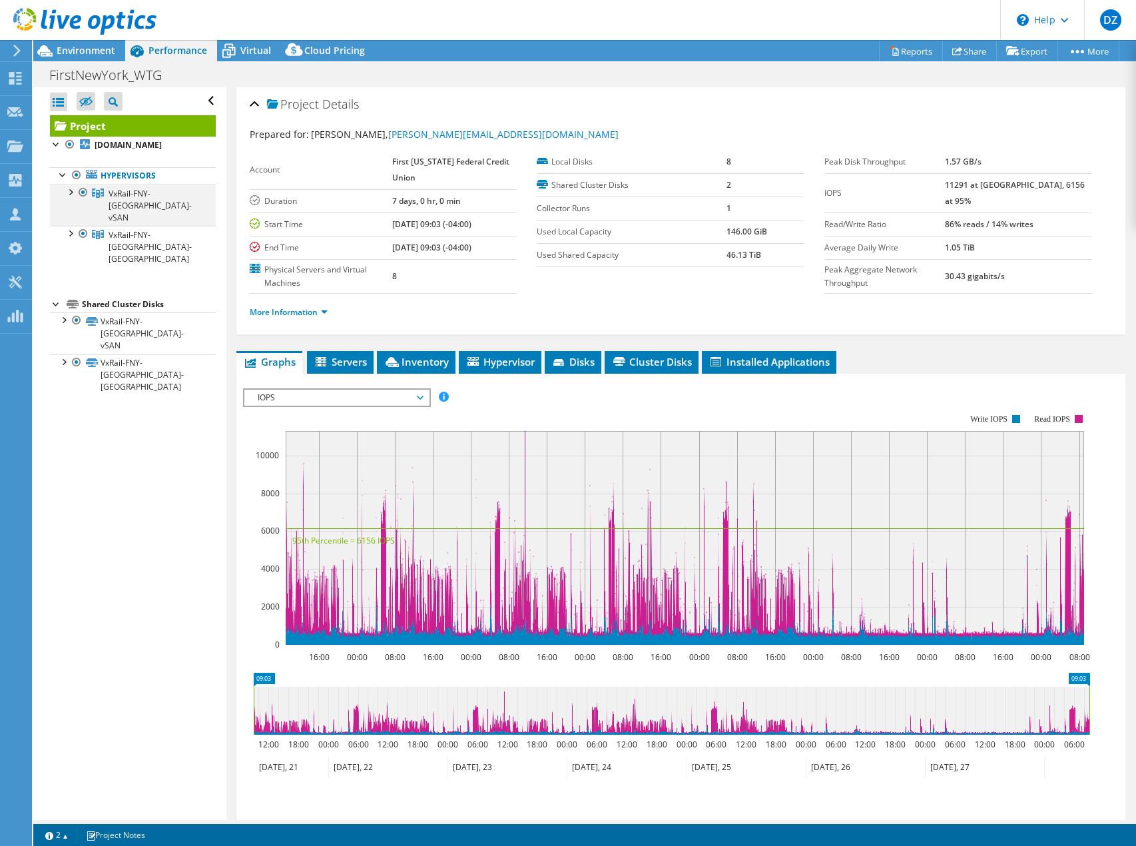
click at [71, 190] on div at bounding box center [69, 190] width 13 height 13
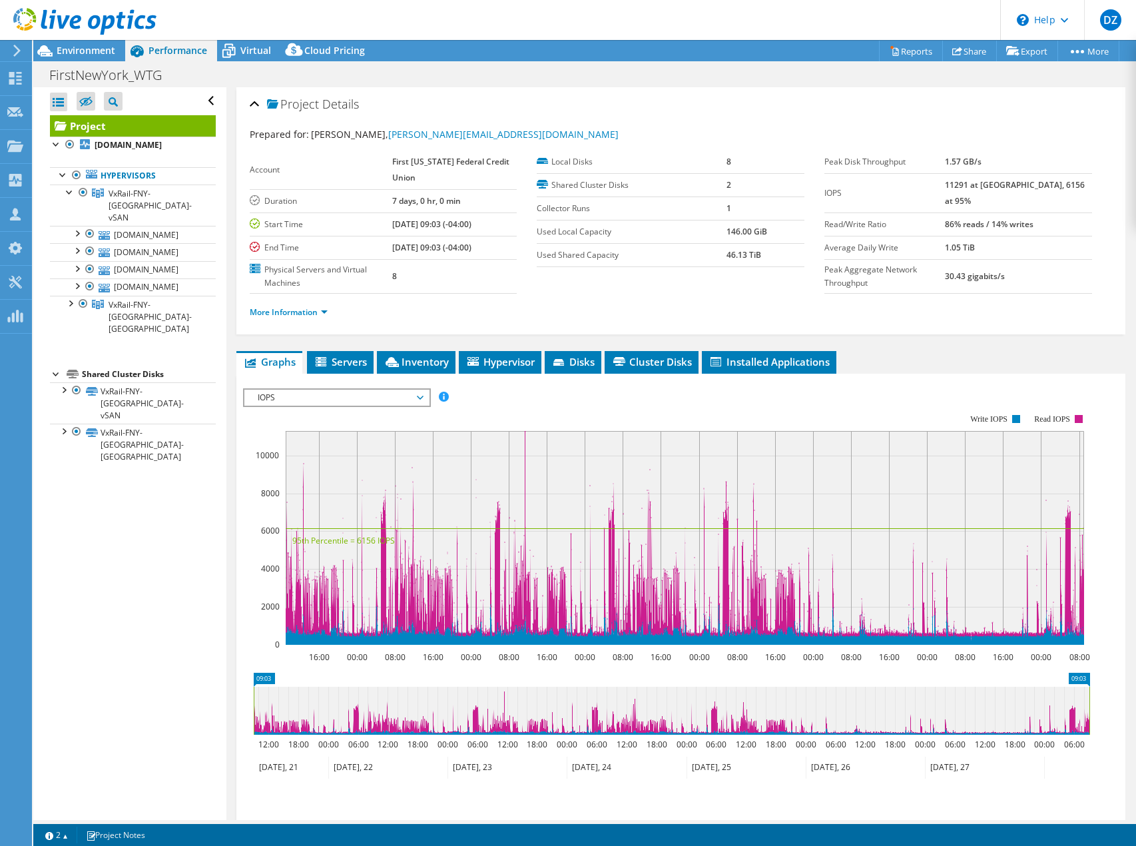
click at [273, 391] on span "IOPS" at bounding box center [336, 397] width 171 height 16
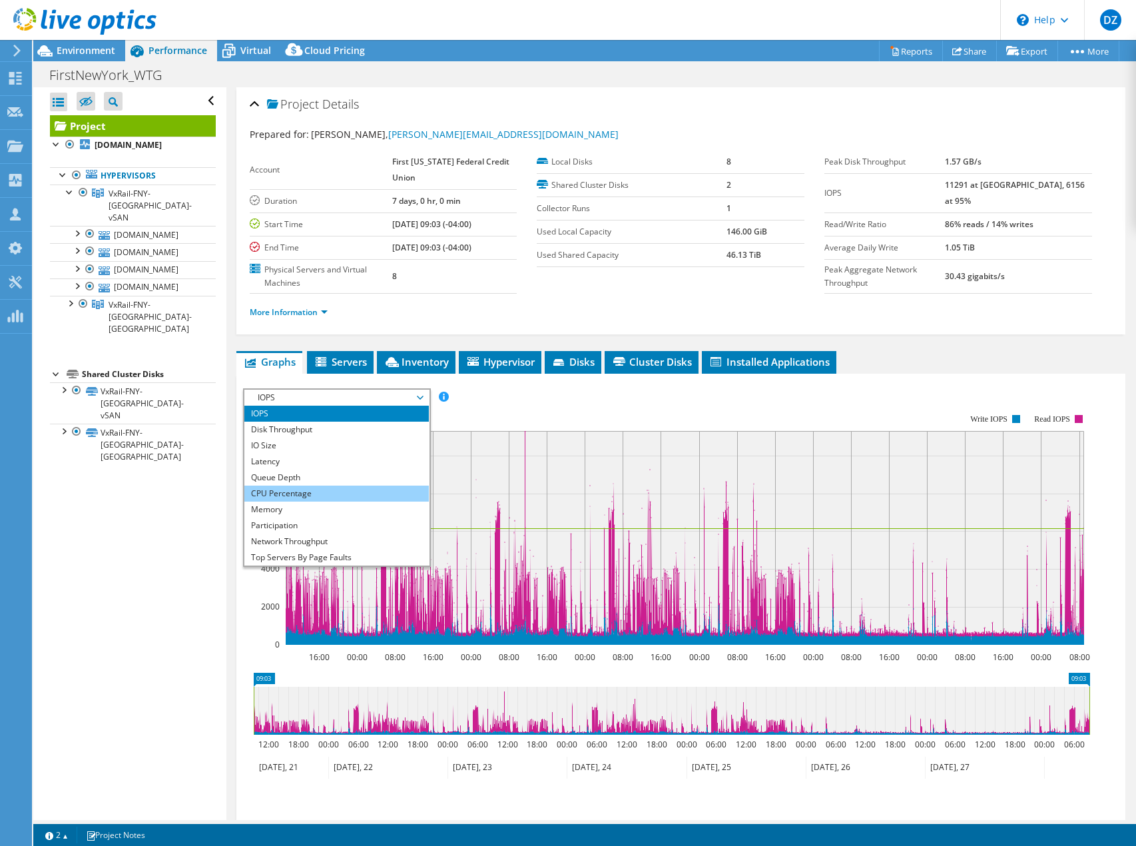
click at [273, 489] on li "CPU Percentage" at bounding box center [336, 493] width 184 height 16
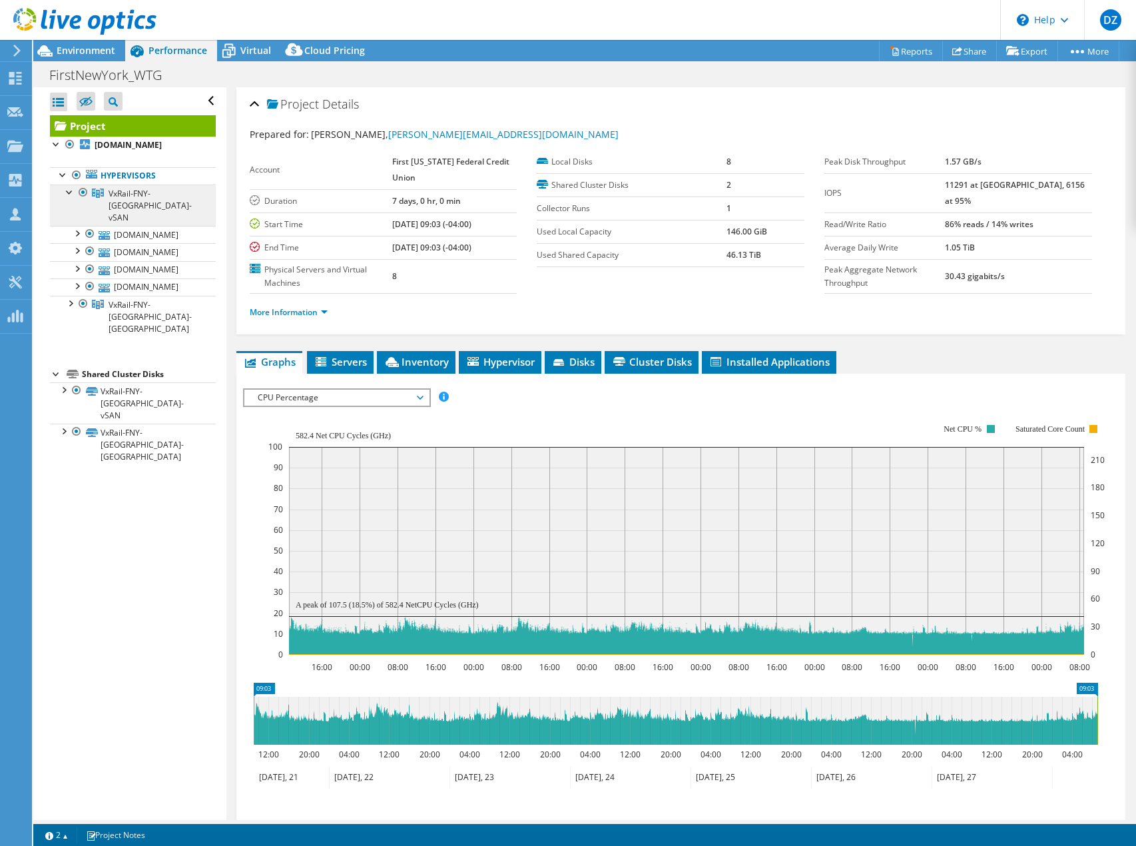
click at [142, 196] on span "VxRail-FNY-[GEOGRAPHIC_DATA]-vSAN" at bounding box center [150, 205] width 83 height 35
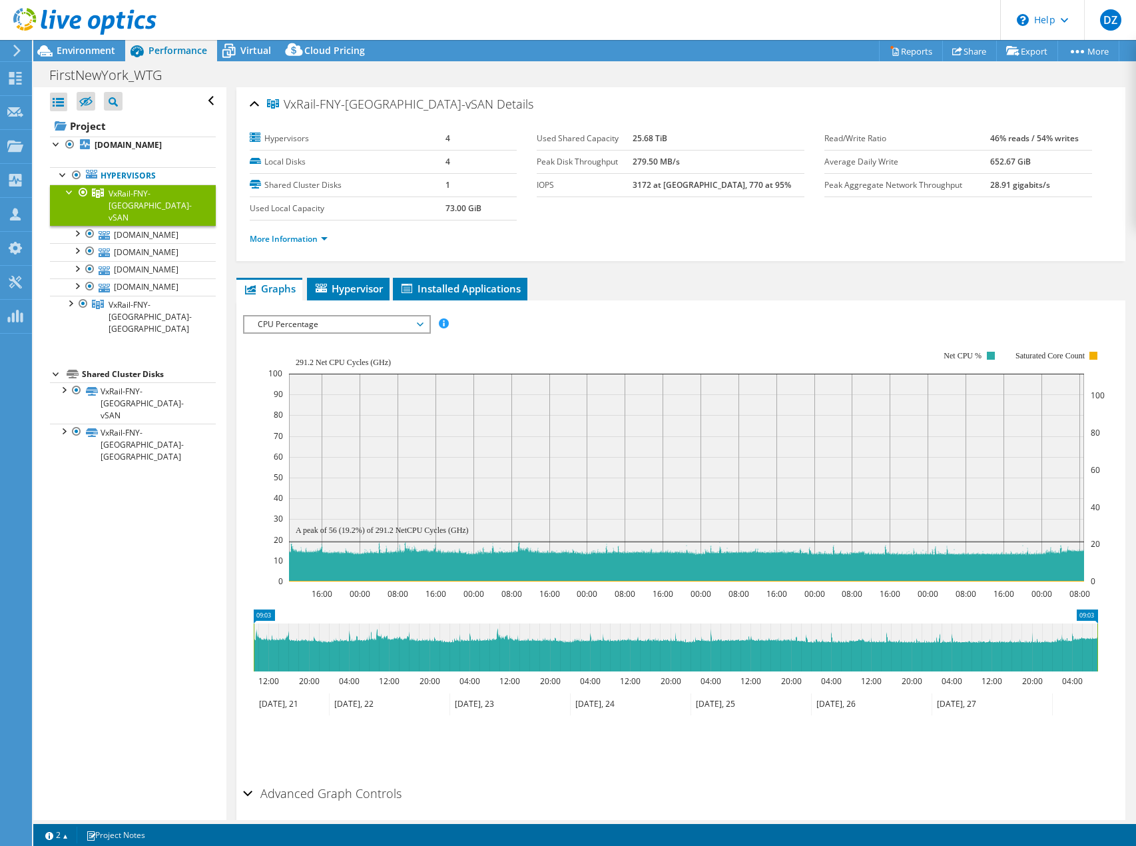
click at [306, 317] on span "CPU Percentage" at bounding box center [336, 324] width 171 height 16
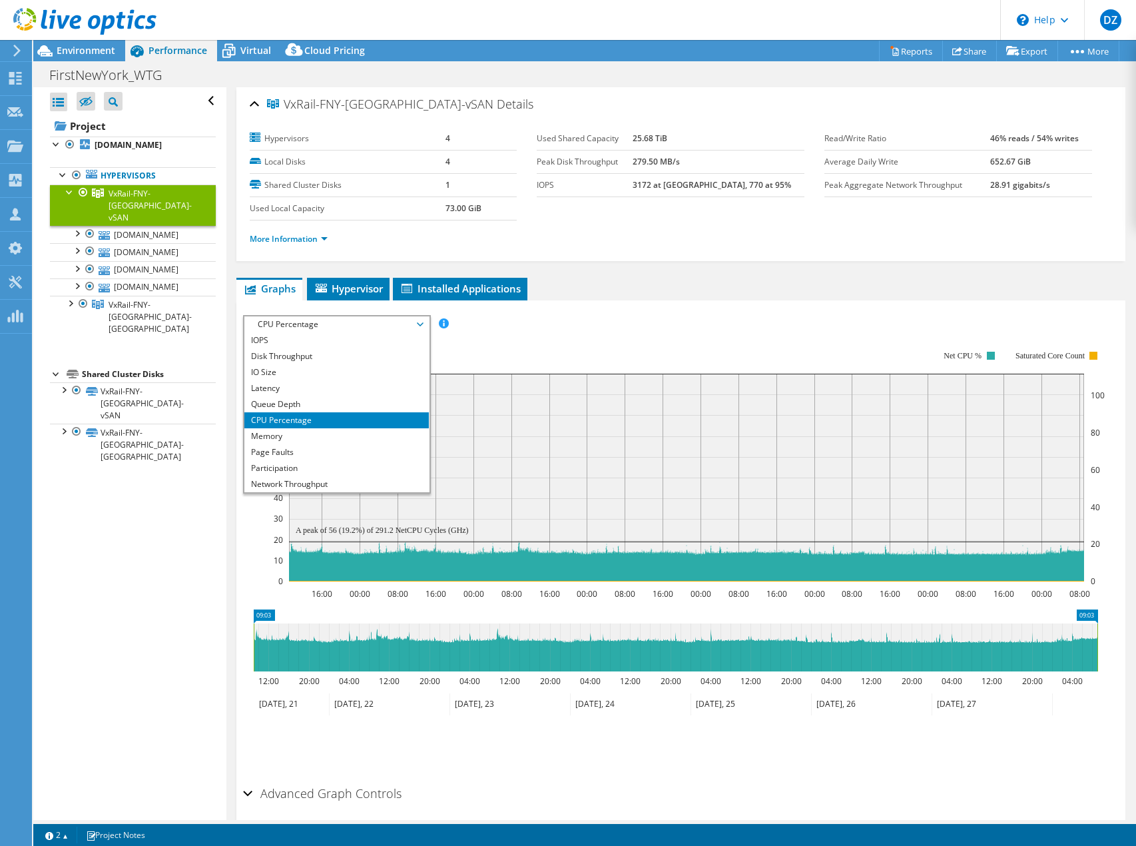
click at [306, 317] on span "CPU Percentage" at bounding box center [336, 324] width 171 height 16
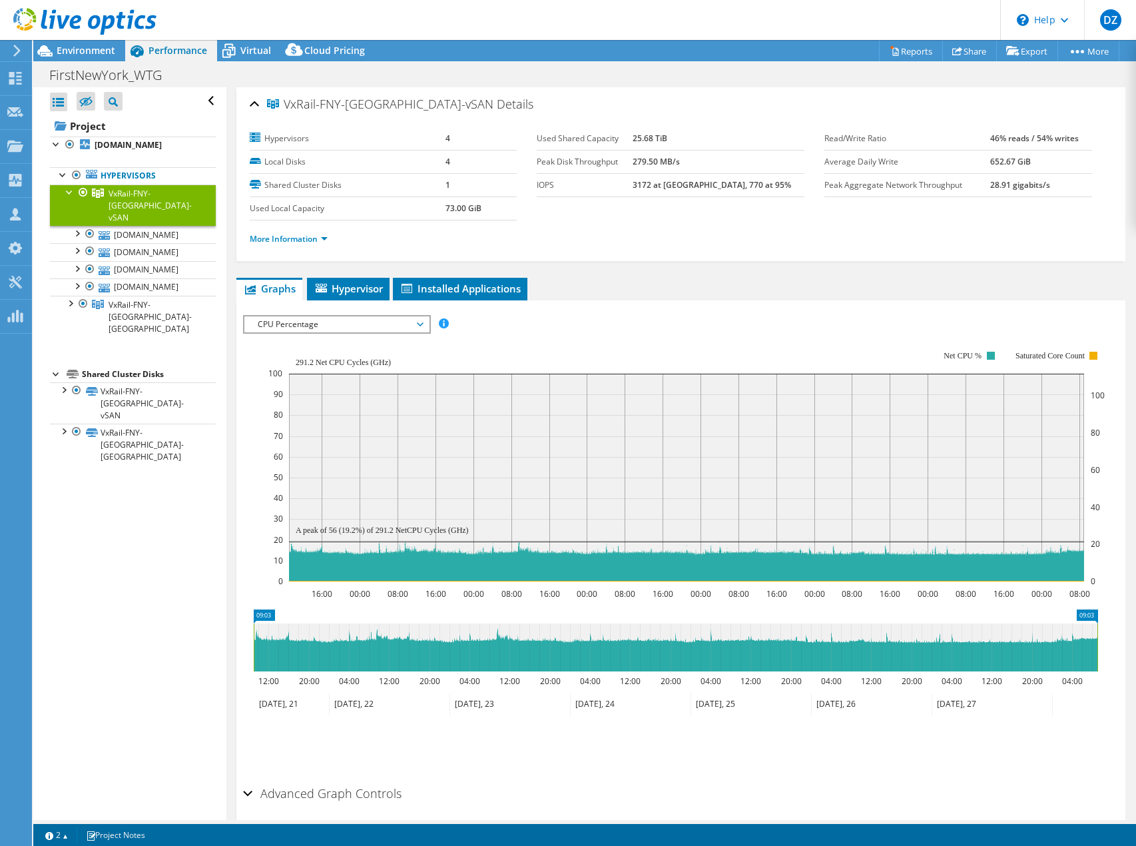
click at [306, 317] on span "CPU Percentage" at bounding box center [336, 324] width 171 height 16
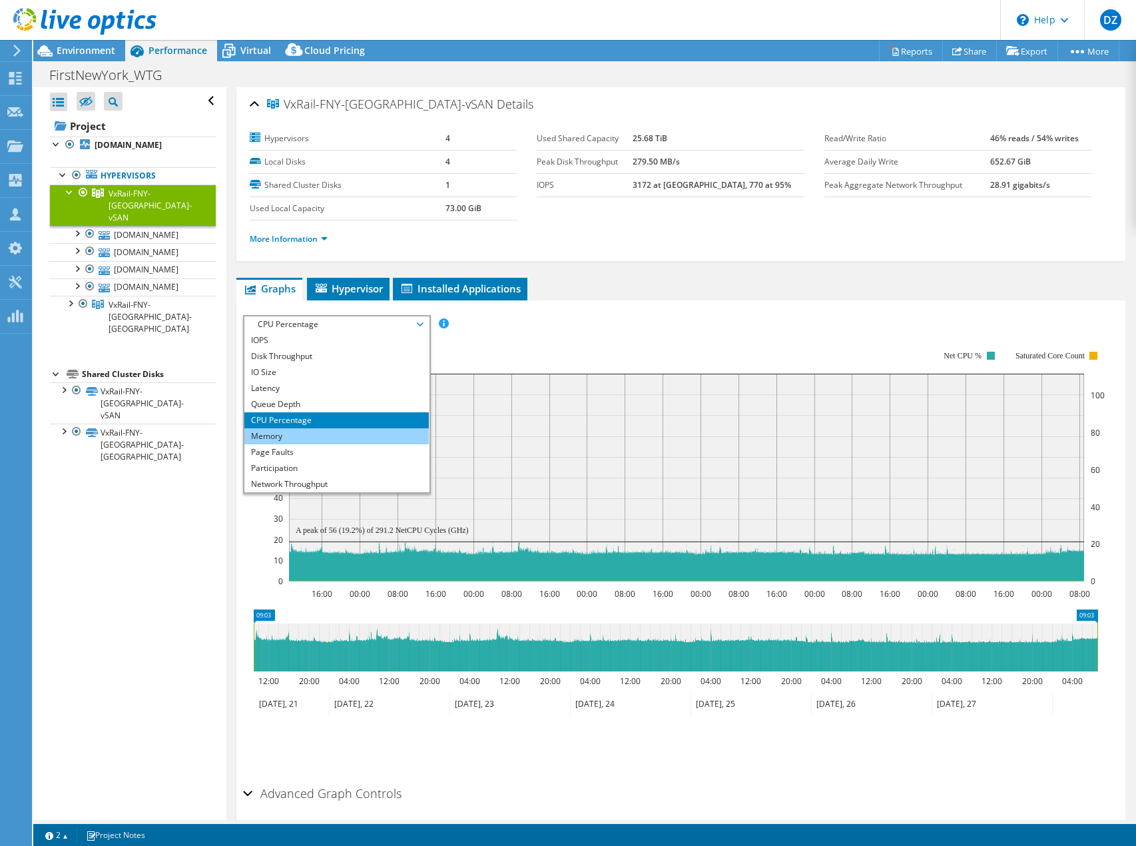
click at [286, 428] on li "Memory" at bounding box center [336, 436] width 184 height 16
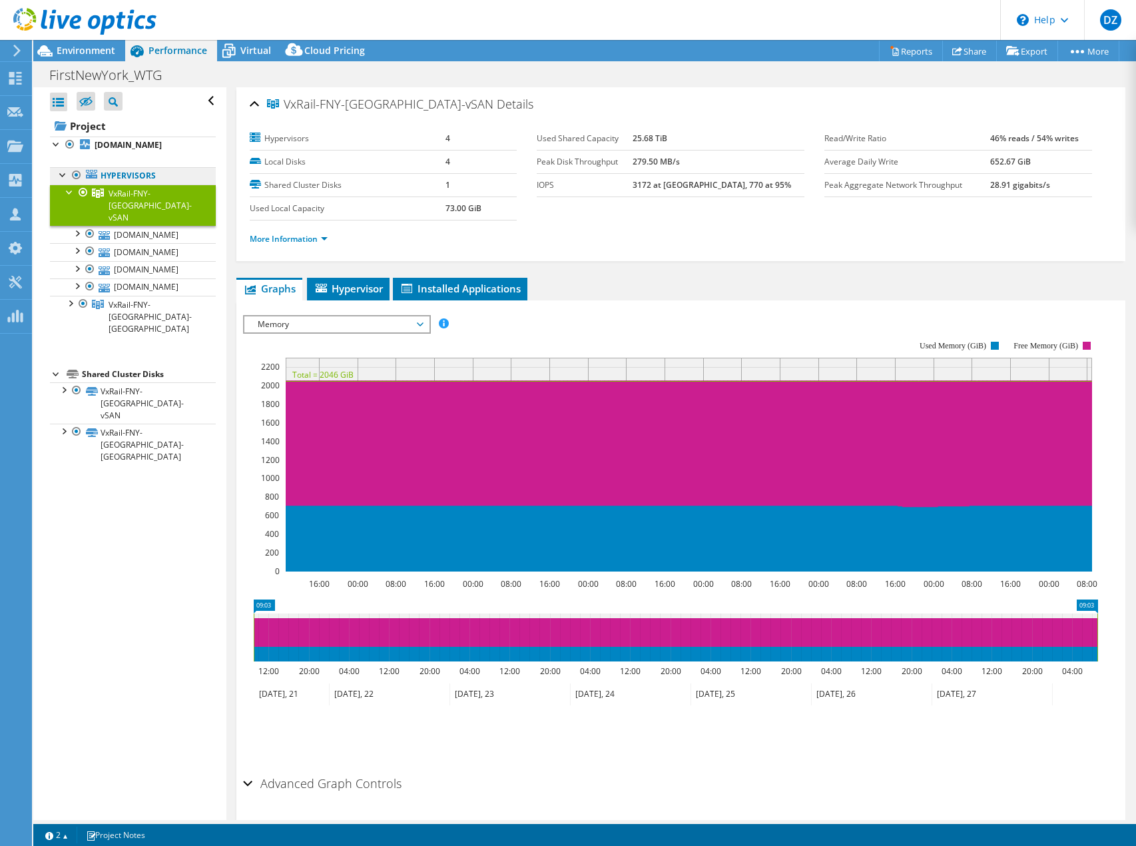
click at [133, 178] on link "Hypervisors" at bounding box center [133, 175] width 166 height 17
click at [136, 144] on b "[DOMAIN_NAME]" at bounding box center [128, 144] width 67 height 11
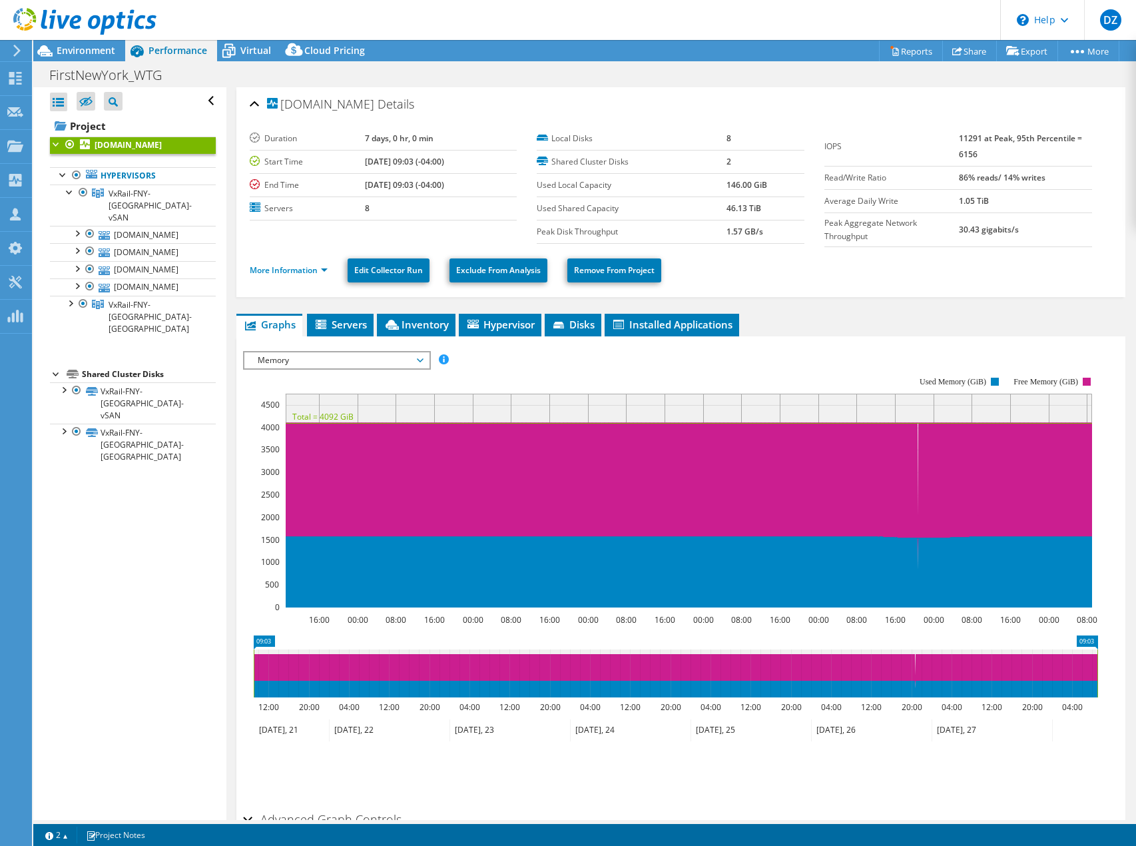
click at [307, 356] on span "Memory" at bounding box center [336, 360] width 171 height 16
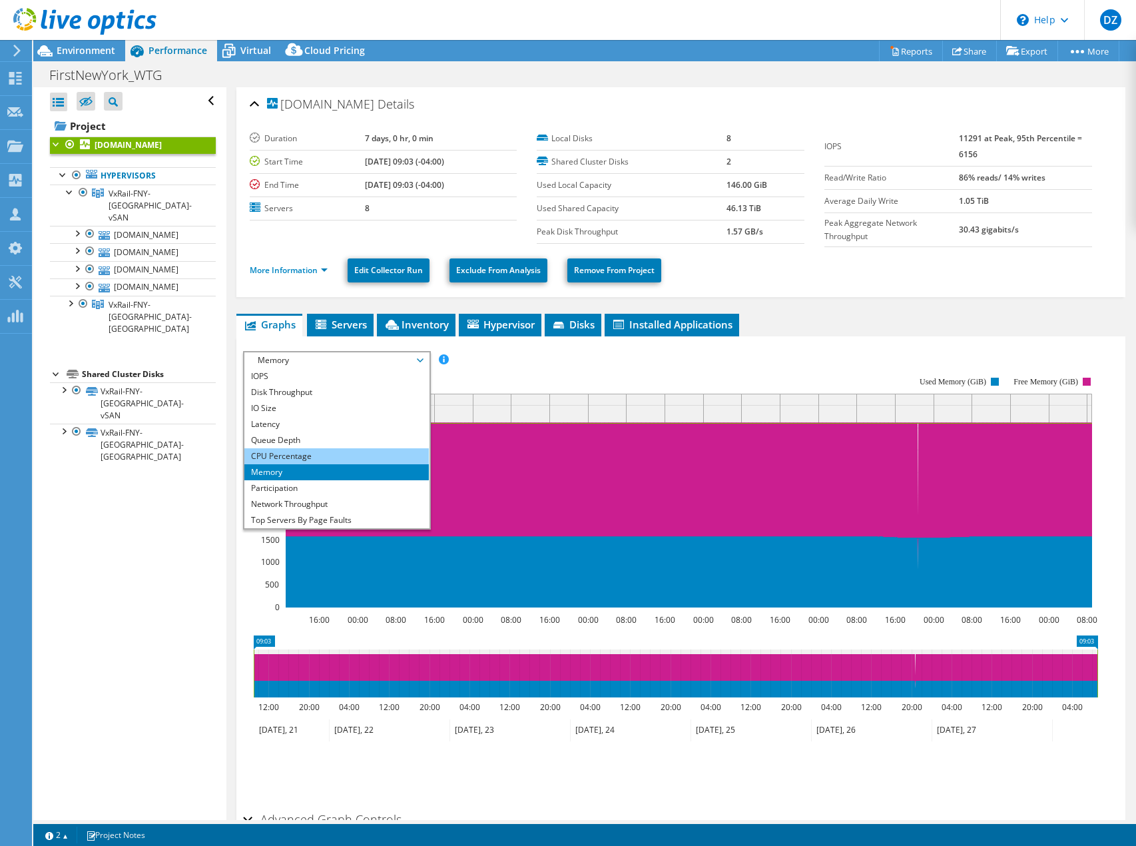
click at [297, 451] on li "CPU Percentage" at bounding box center [336, 456] width 184 height 16
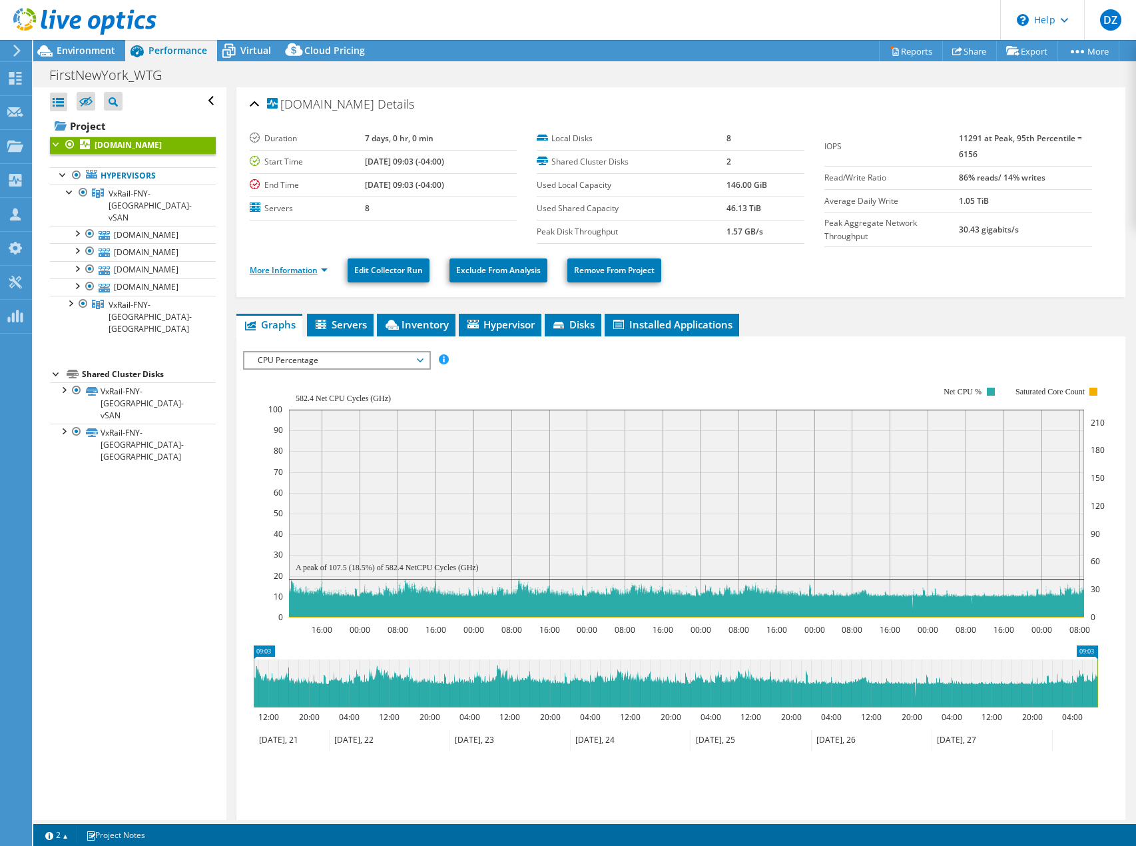
click at [324, 266] on link "More Information" at bounding box center [289, 269] width 78 height 11
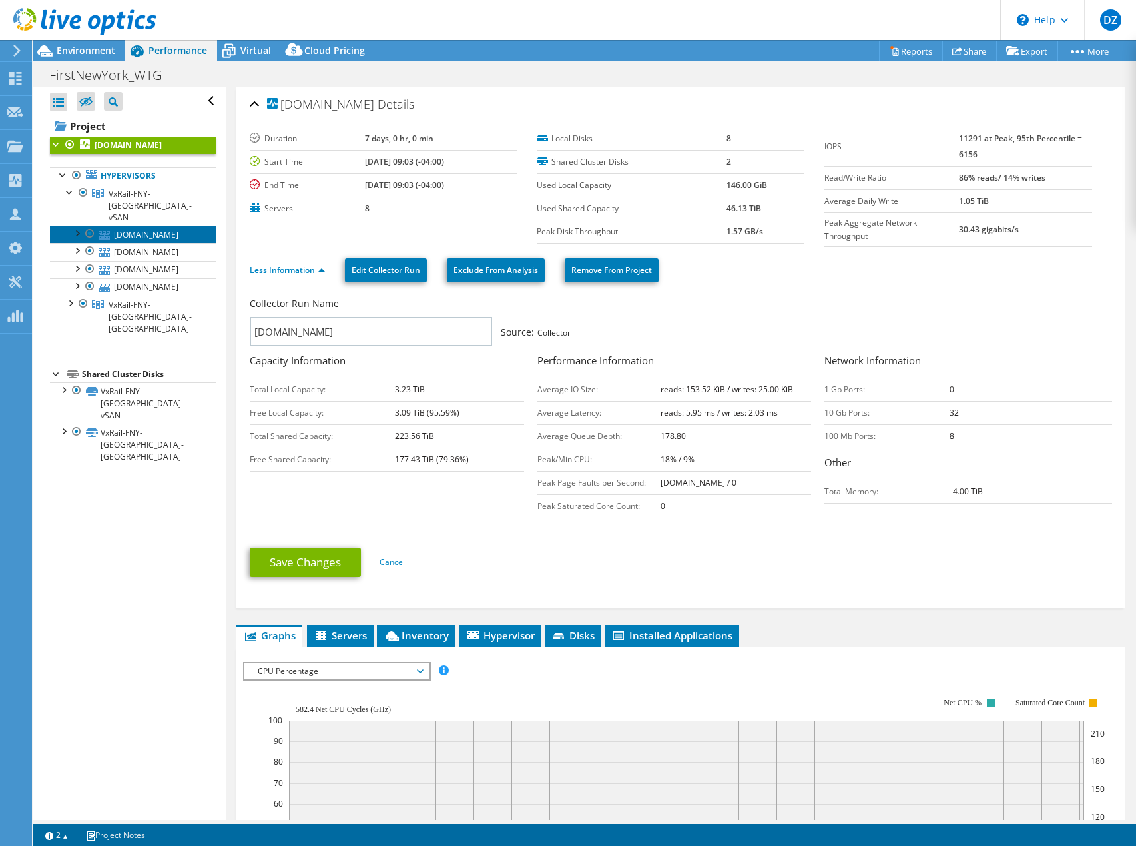
click at [129, 226] on link "[DOMAIN_NAME]" at bounding box center [133, 234] width 166 height 17
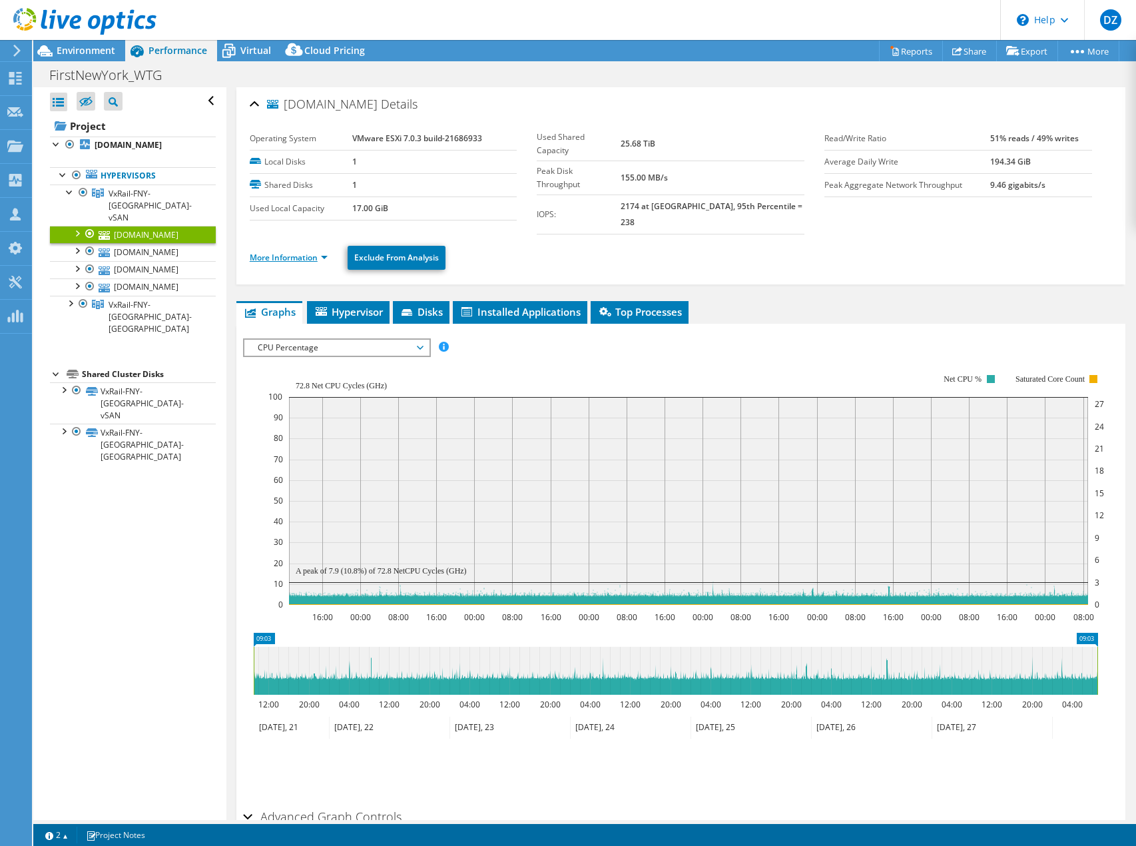
click at [321, 252] on link "More Information" at bounding box center [289, 257] width 78 height 11
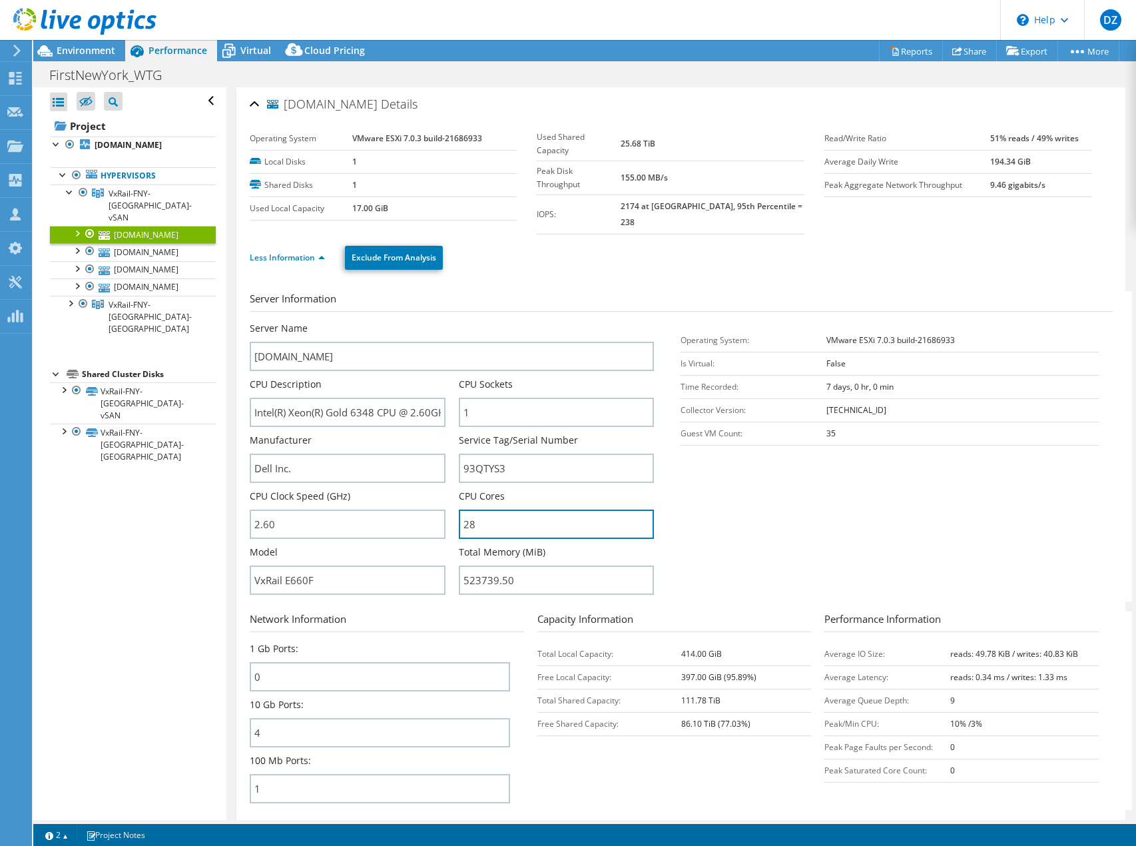
drag, startPoint x: 506, startPoint y: 516, endPoint x: 446, endPoint y: 512, distance: 60.1
click at [446, 322] on div "Server Name [DOMAIN_NAME] CPU Description Intel(R) Xeon(R) Gold 6348 CPU @ 2.60…" at bounding box center [459, 322] width 418 height 0
click at [481, 512] on input "28" at bounding box center [557, 523] width 196 height 29
drag, startPoint x: 482, startPoint y: 512, endPoint x: 450, endPoint y: 513, distance: 32.0
click at [450, 322] on div "Server Name [DOMAIN_NAME] CPU Description Intel(R) Xeon(R) Gold 6348 CPU @ 2.60…" at bounding box center [459, 322] width 418 height 0
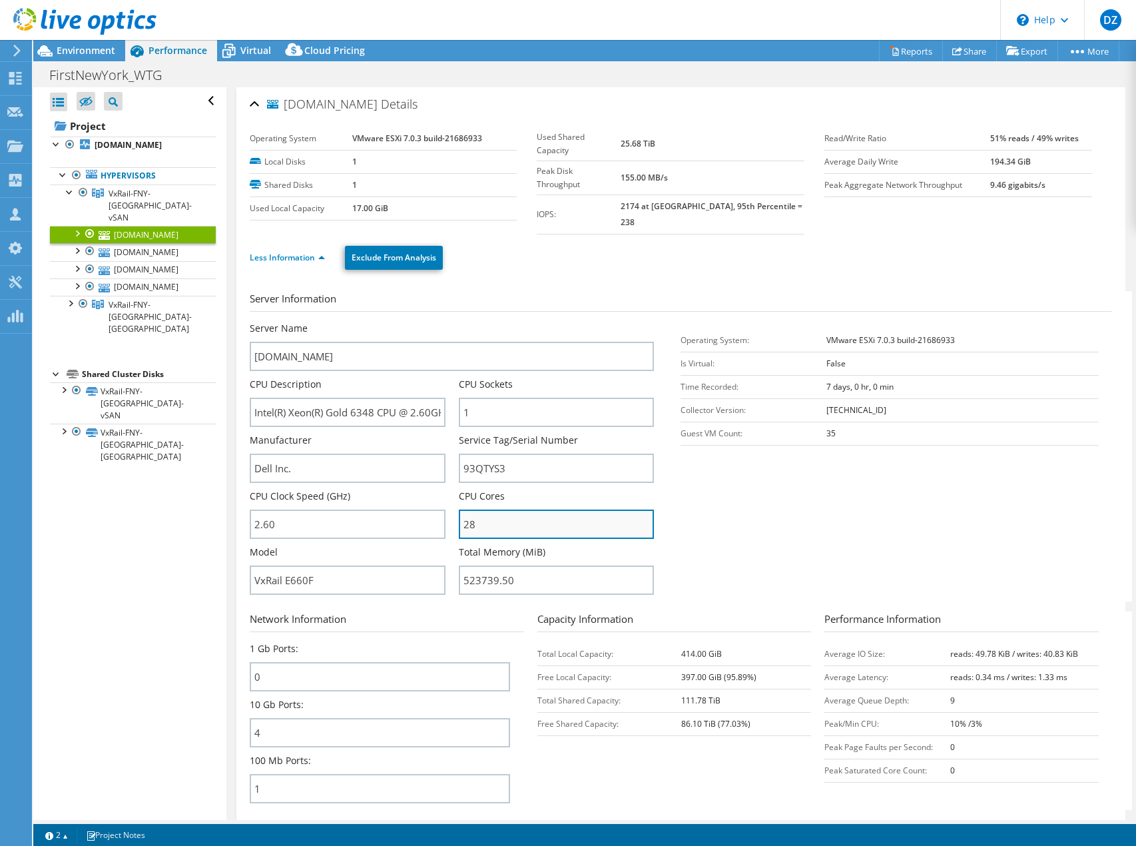
click at [497, 514] on input "28" at bounding box center [557, 523] width 196 height 29
drag, startPoint x: 497, startPoint y: 514, endPoint x: 436, endPoint y: 510, distance: 61.4
click at [436, 322] on div "Server Name [DOMAIN_NAME] CPU Description Intel(R) Xeon(R) Gold 6348 CPU @ 2.60…" at bounding box center [459, 322] width 418 height 0
click at [480, 512] on input "28" at bounding box center [557, 523] width 196 height 29
drag, startPoint x: 487, startPoint y: 510, endPoint x: 437, endPoint y: 511, distance: 49.3
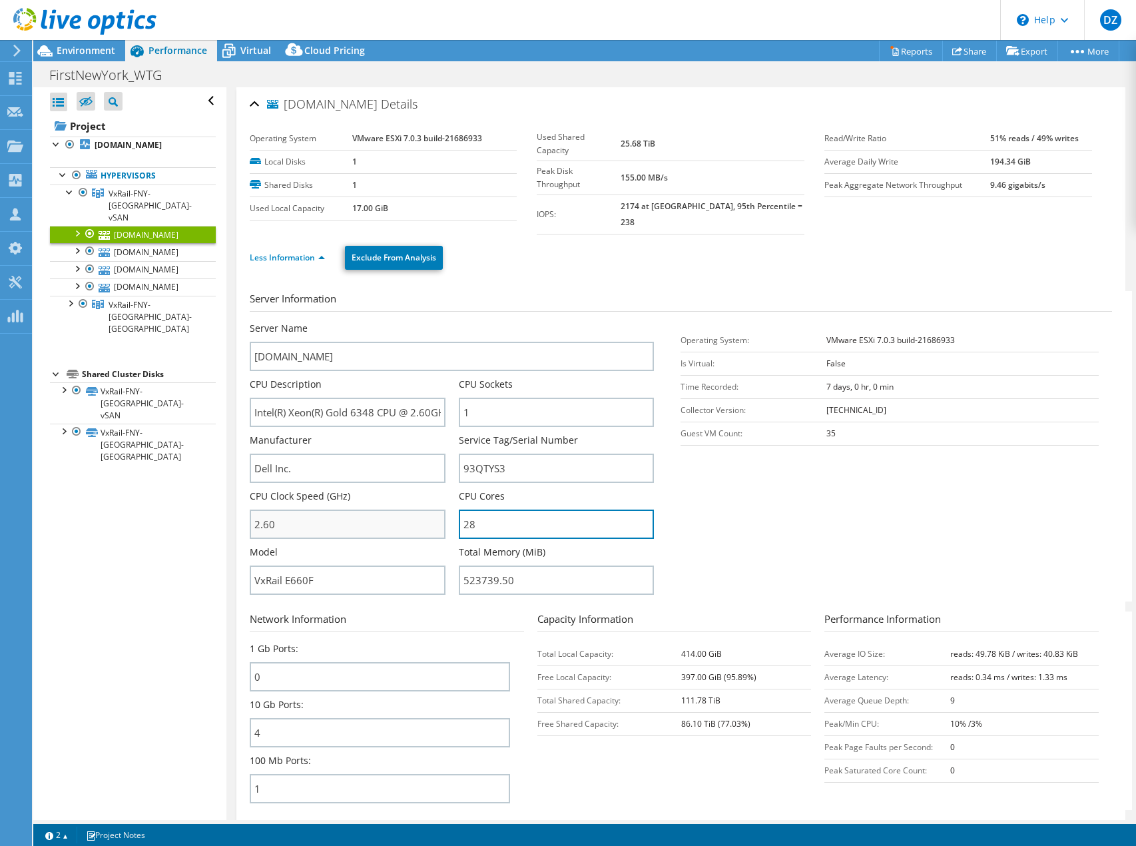
click at [437, 322] on div "Server Name [DOMAIN_NAME] CPU Description Intel(R) Xeon(R) Gold 6348 CPU @ 2.60…" at bounding box center [459, 322] width 418 height 0
click at [499, 514] on input "28" at bounding box center [557, 523] width 196 height 29
drag, startPoint x: 505, startPoint y: 513, endPoint x: 413, endPoint y: 509, distance: 91.9
click at [413, 322] on div "Server Name [DOMAIN_NAME] CPU Description Intel(R) Xeon(R) Gold 6348 CPU @ 2.60…" at bounding box center [459, 322] width 418 height 0
click at [471, 512] on input "28" at bounding box center [557, 523] width 196 height 29
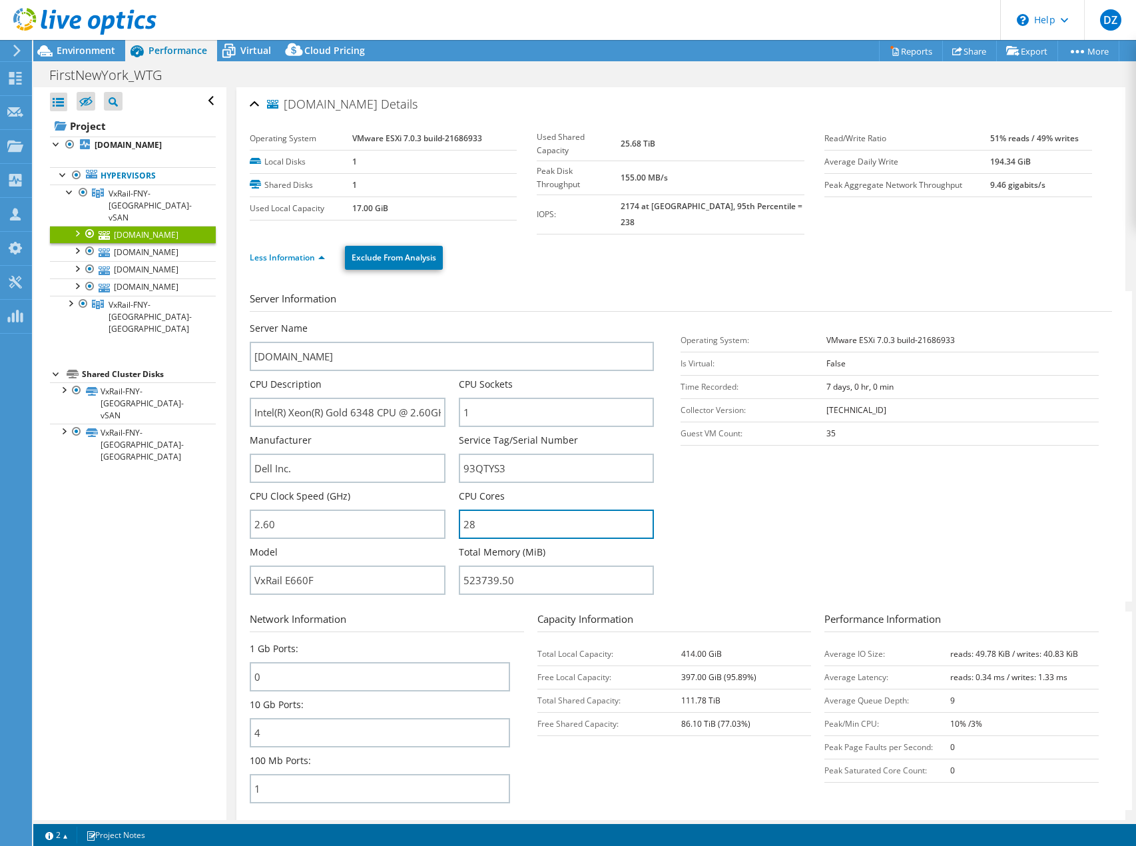
drag, startPoint x: 478, startPoint y: 512, endPoint x: 443, endPoint y: 512, distance: 34.6
click at [443, 322] on div "Server Name [DOMAIN_NAME] CPU Description Intel(R) Xeon(R) Gold 6348 CPU @ 2.60…" at bounding box center [459, 322] width 418 height 0
click at [491, 513] on input "28" at bounding box center [557, 523] width 196 height 29
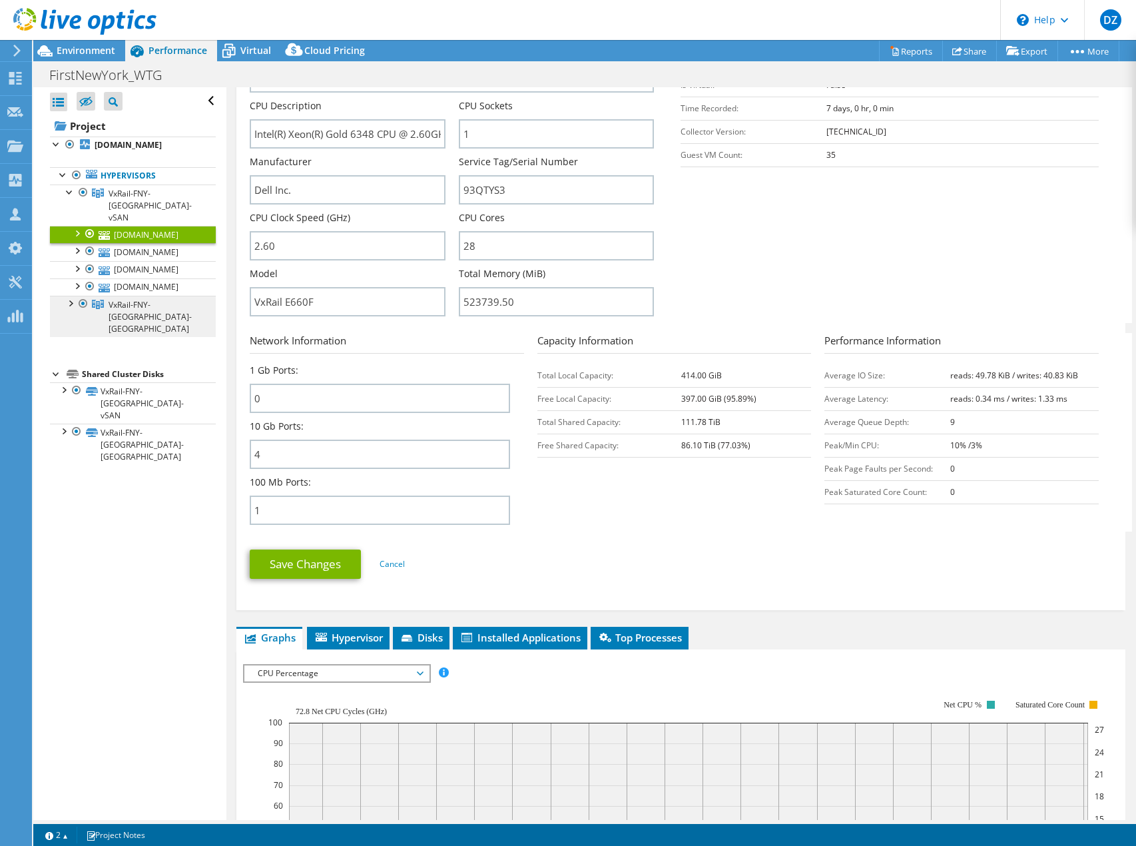
click at [158, 223] on span "VxRail-FNY-[GEOGRAPHIC_DATA]-[GEOGRAPHIC_DATA]" at bounding box center [150, 205] width 83 height 35
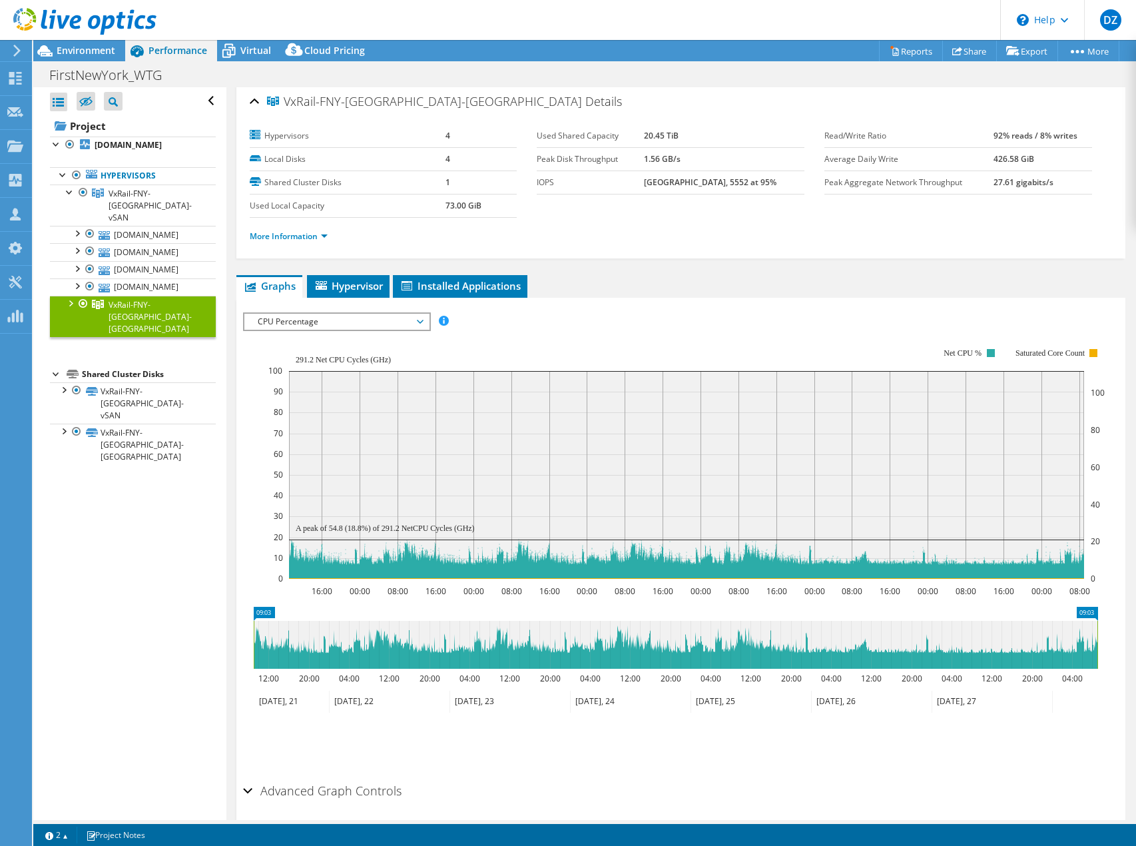
scroll to position [2, 0]
click at [302, 320] on span "CPU Percentage" at bounding box center [336, 322] width 171 height 16
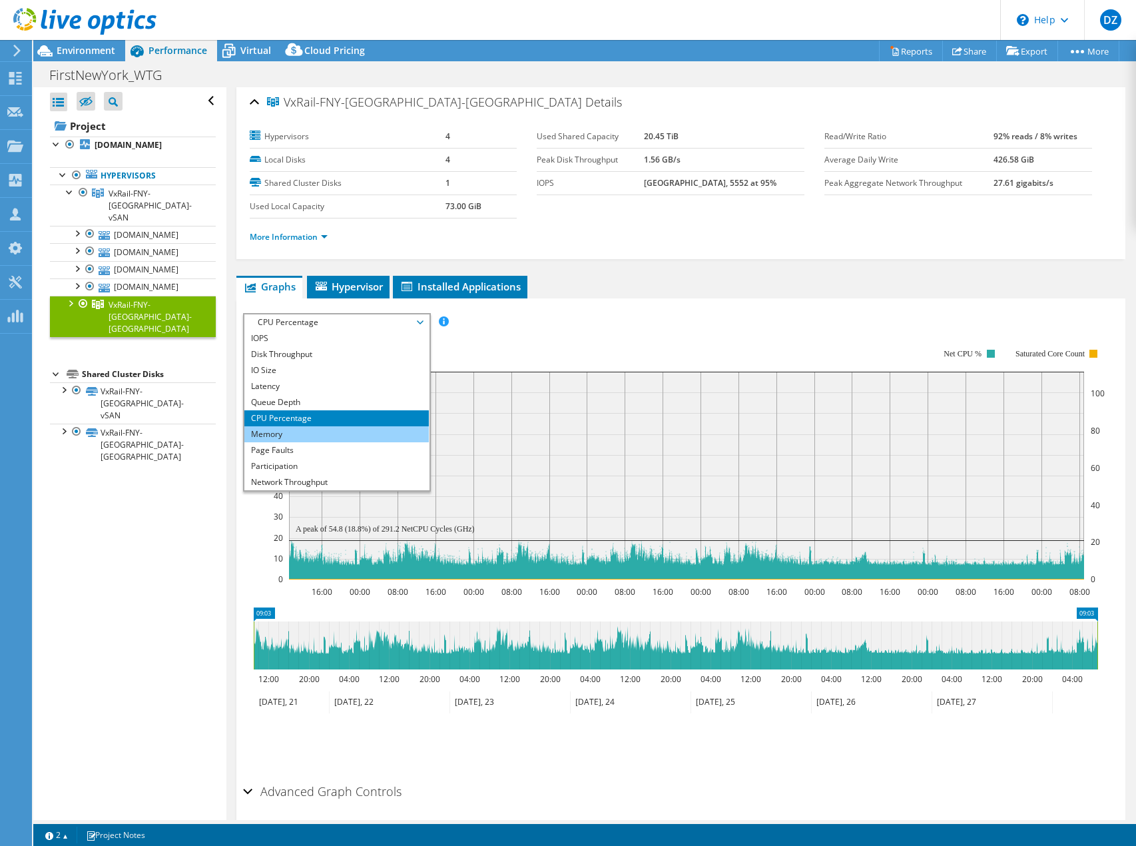
click at [284, 431] on li "Memory" at bounding box center [336, 434] width 184 height 16
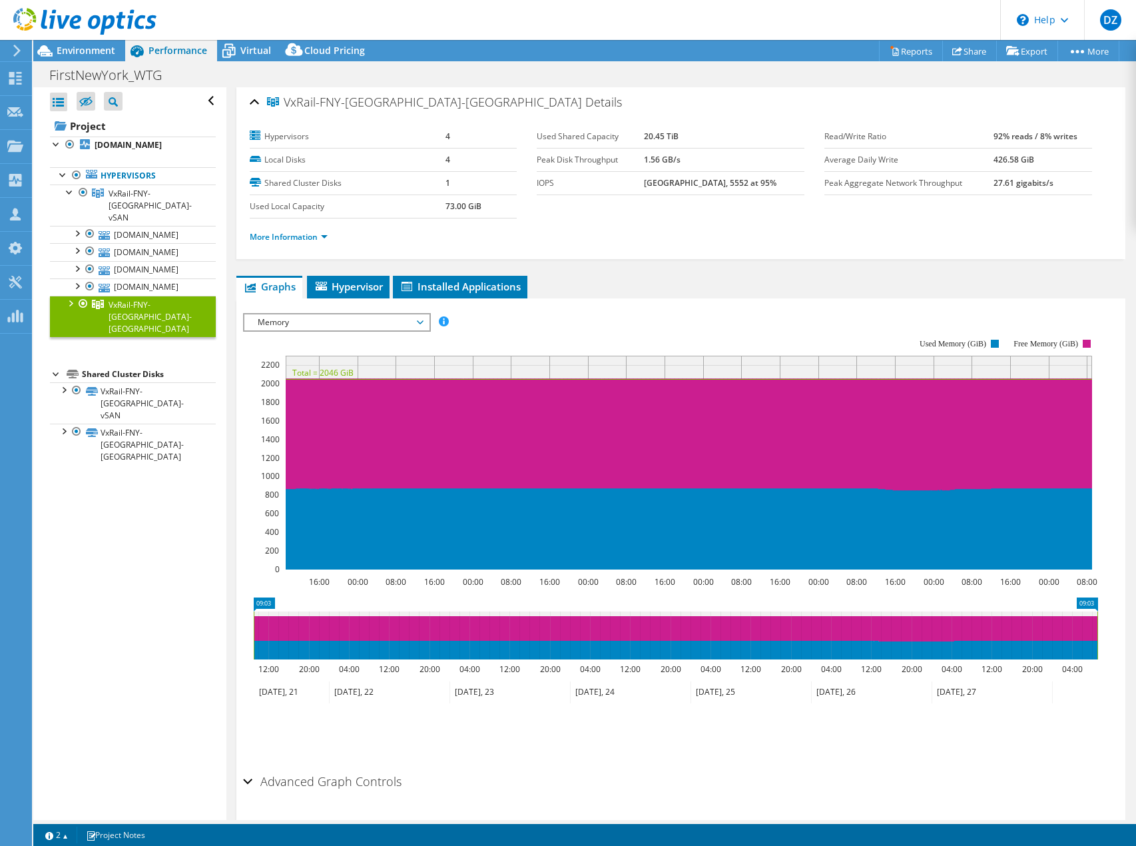
scroll to position [0, 0]
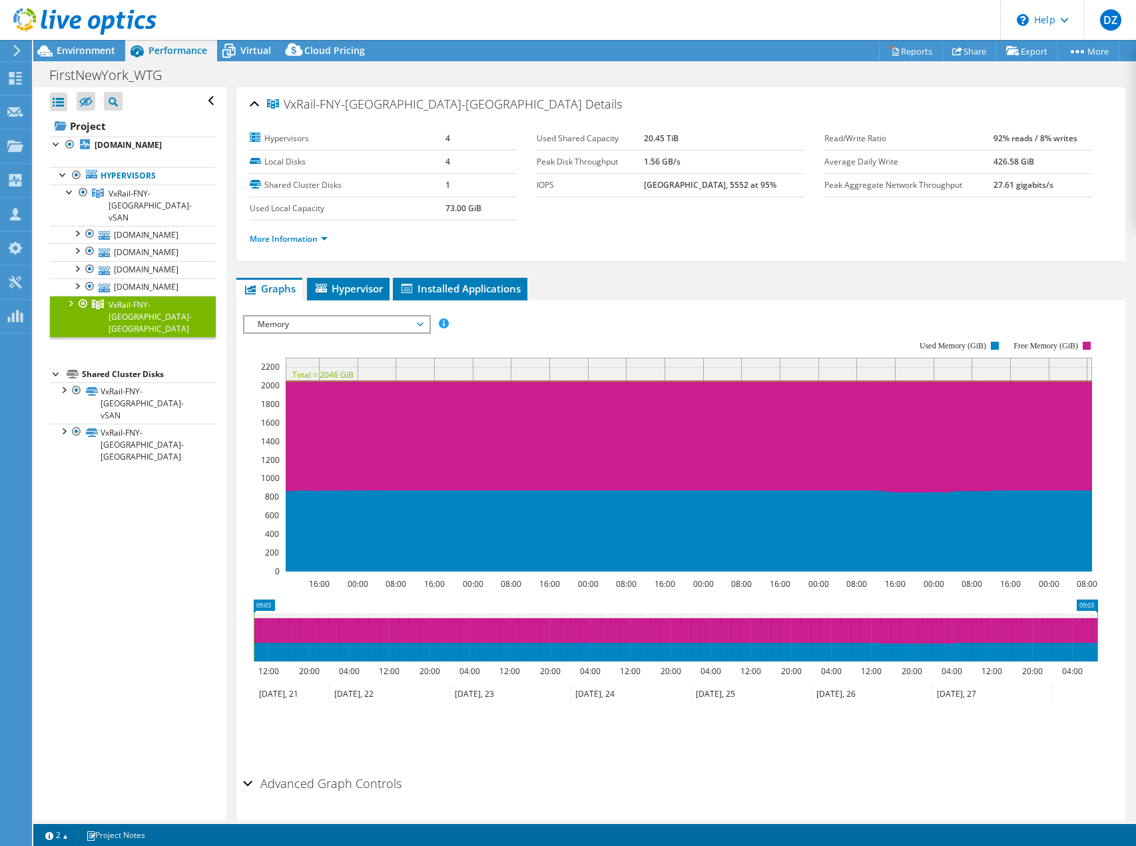
click at [73, 296] on div at bounding box center [69, 302] width 13 height 13
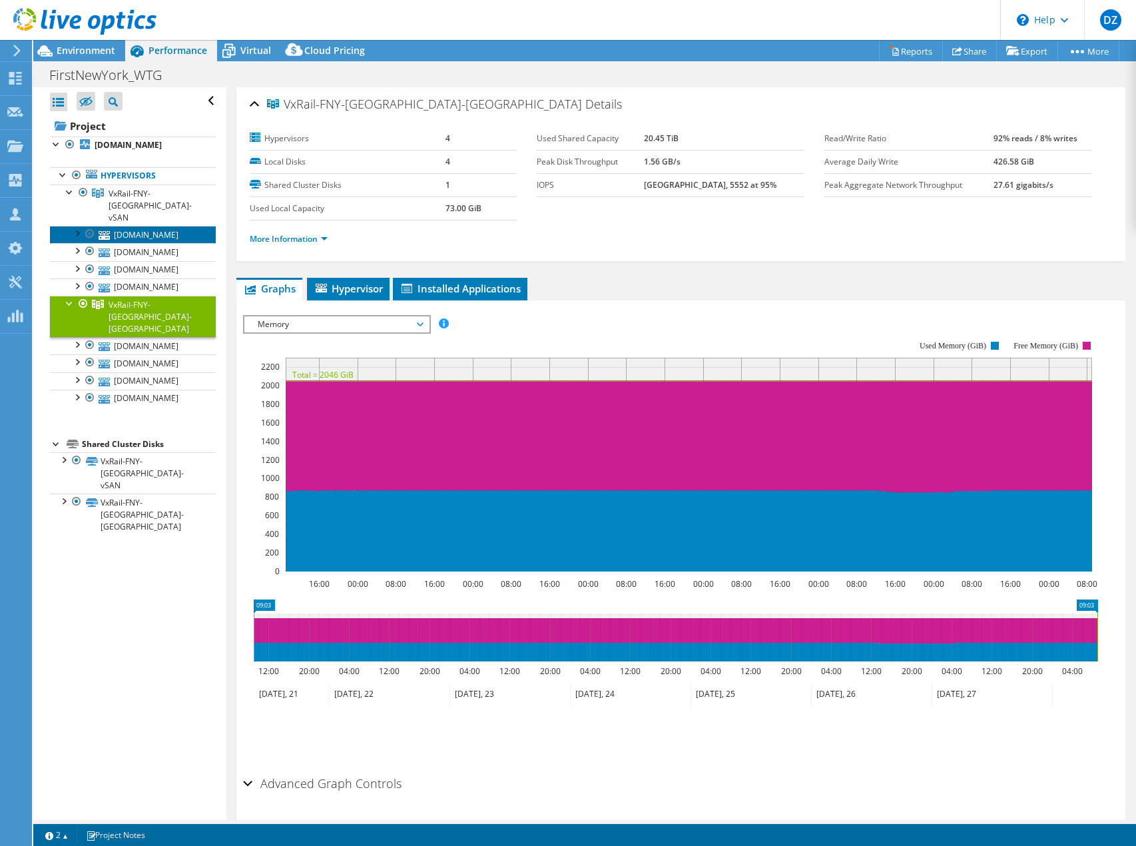
click at [148, 226] on link "[DOMAIN_NAME]" at bounding box center [133, 234] width 166 height 17
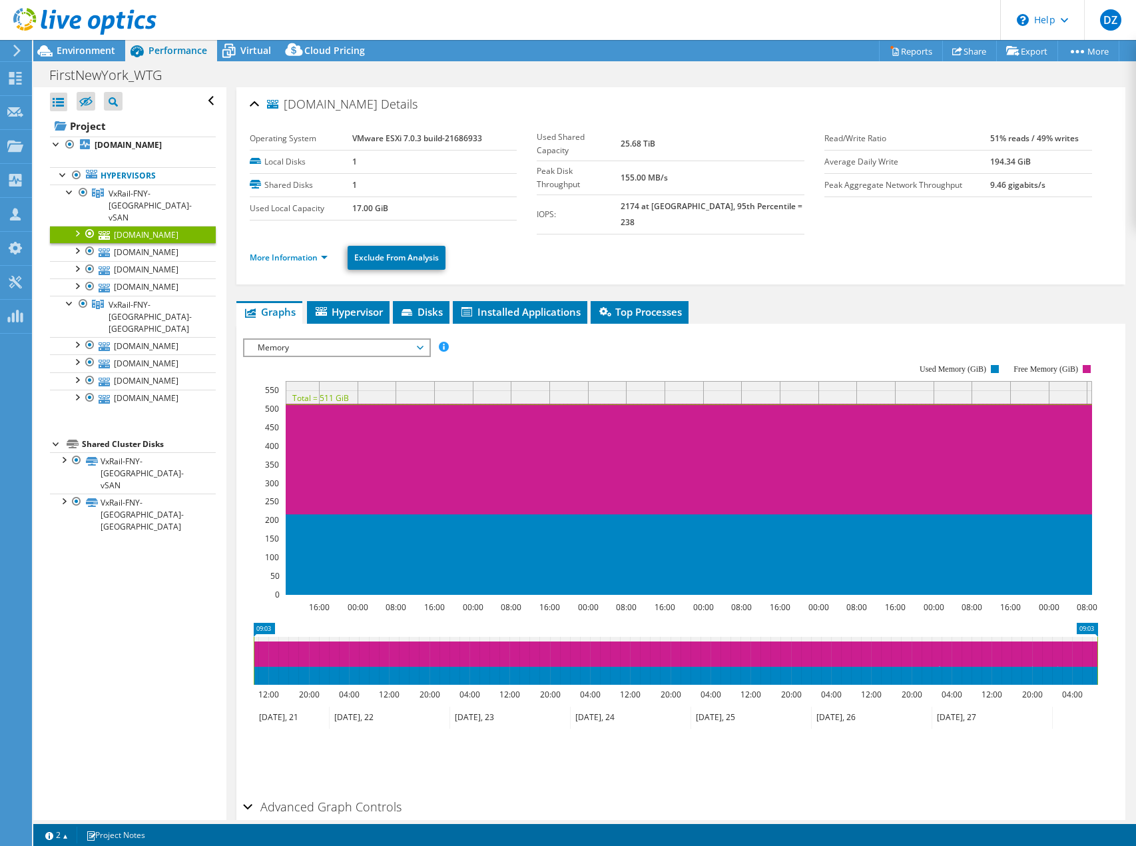
click at [268, 340] on span "Memory" at bounding box center [336, 348] width 171 height 16
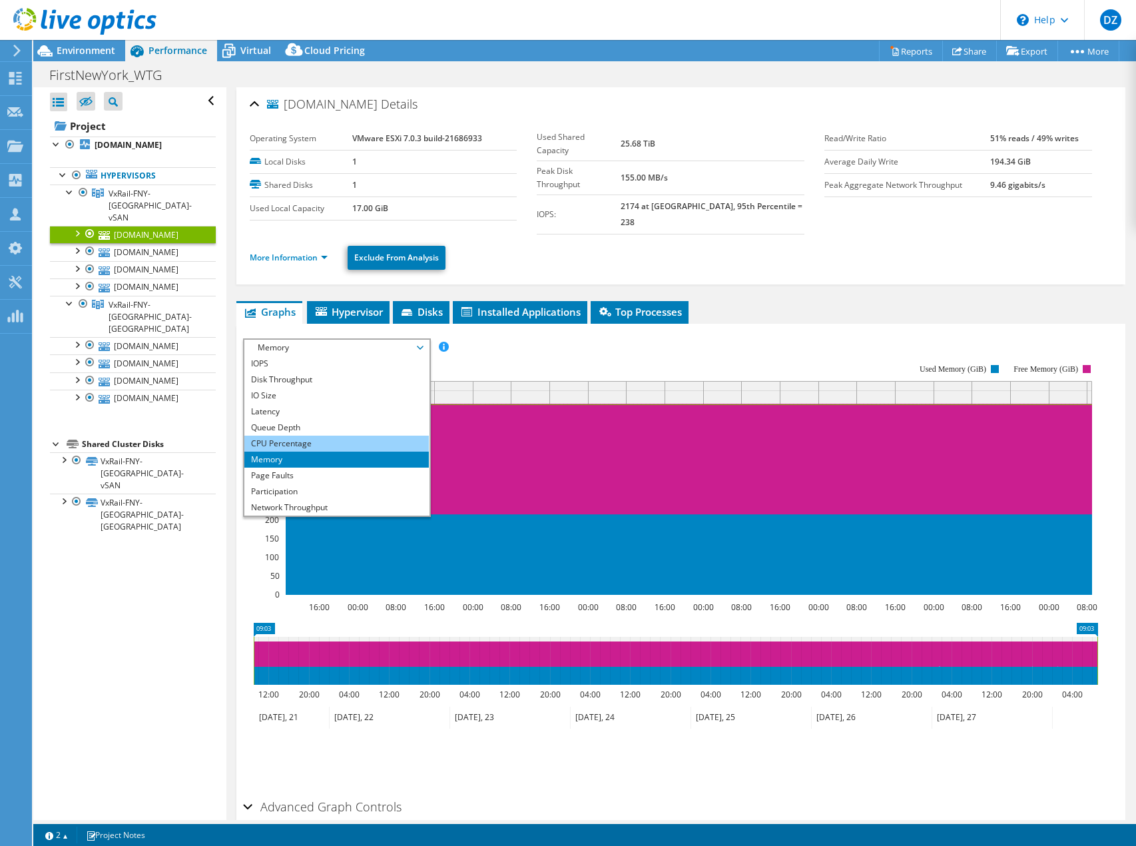
click at [280, 435] on li "CPU Percentage" at bounding box center [336, 443] width 184 height 16
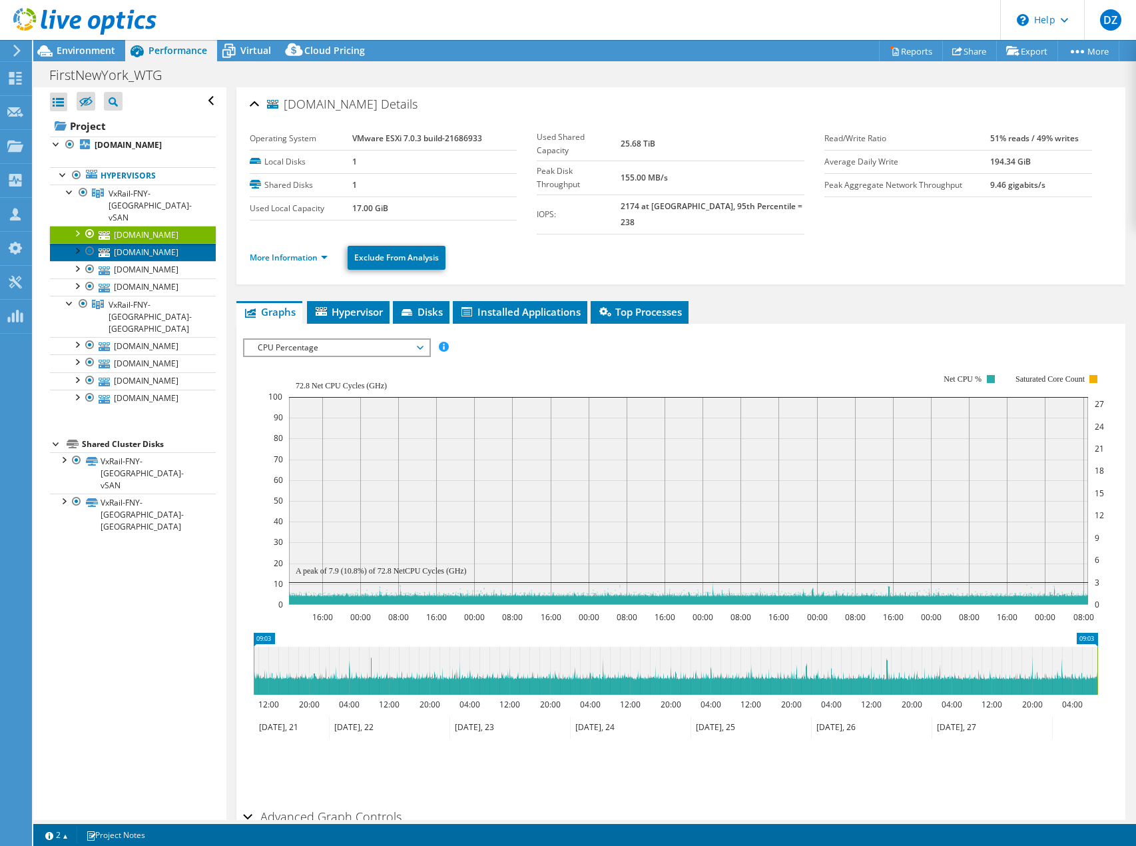
click at [168, 243] on link "[DOMAIN_NAME]" at bounding box center [133, 251] width 166 height 17
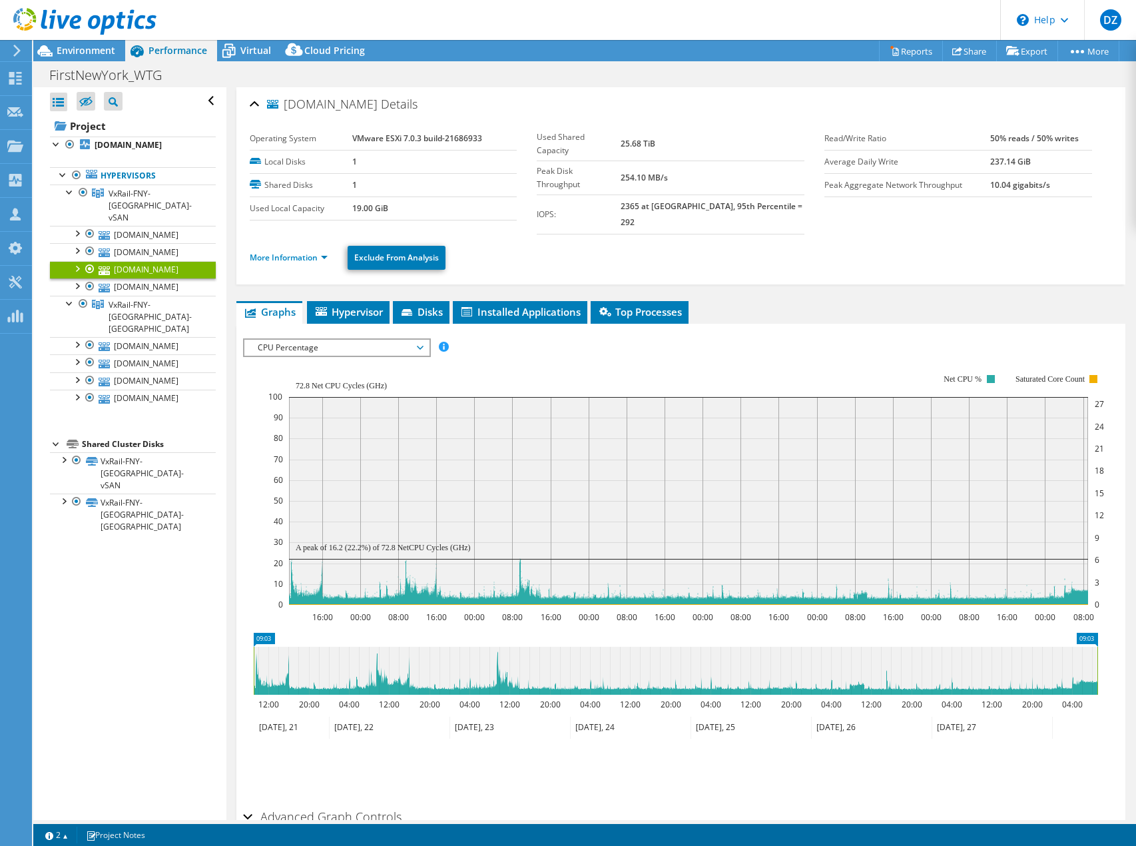
select select "USD"
click at [146, 278] on link "[DOMAIN_NAME]" at bounding box center [133, 286] width 166 height 17
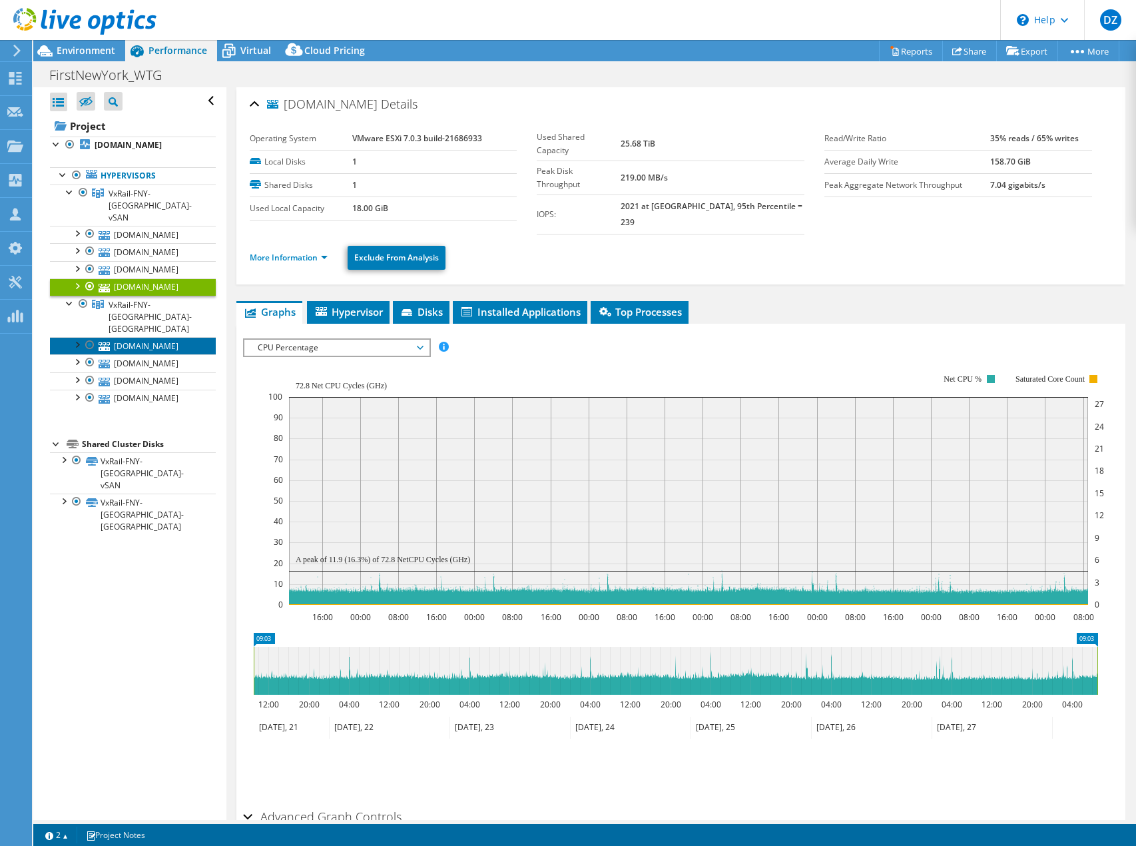
click at [151, 337] on link "[DOMAIN_NAME]" at bounding box center [133, 345] width 166 height 17
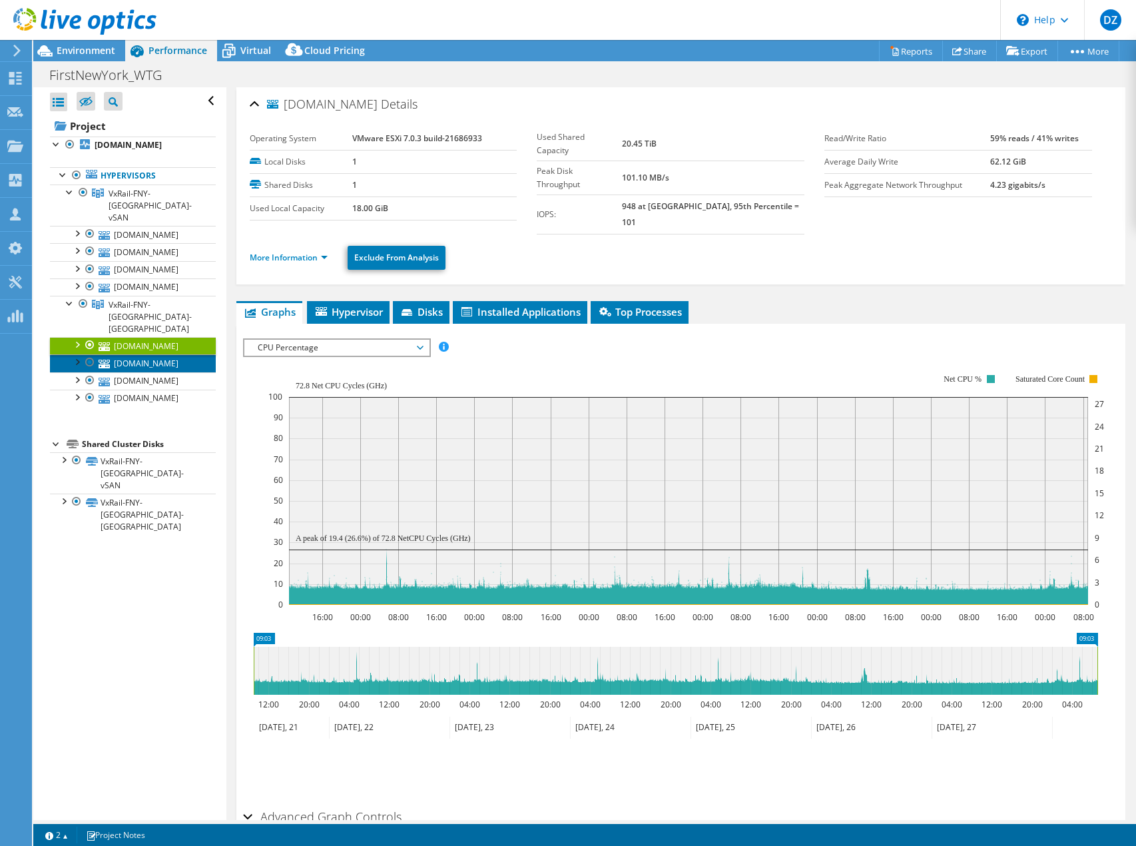
click at [156, 354] on link "[DOMAIN_NAME]" at bounding box center [133, 362] width 166 height 17
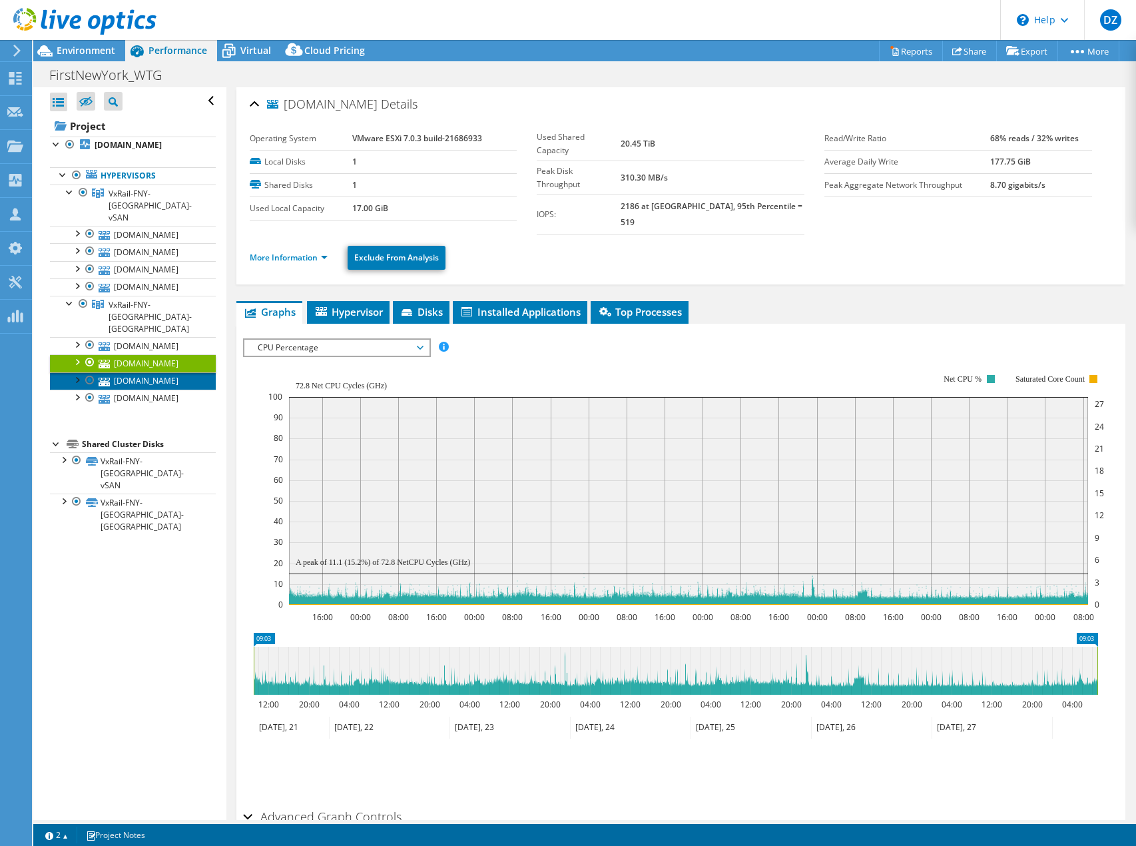
click at [174, 372] on link "[DOMAIN_NAME]" at bounding box center [133, 380] width 166 height 17
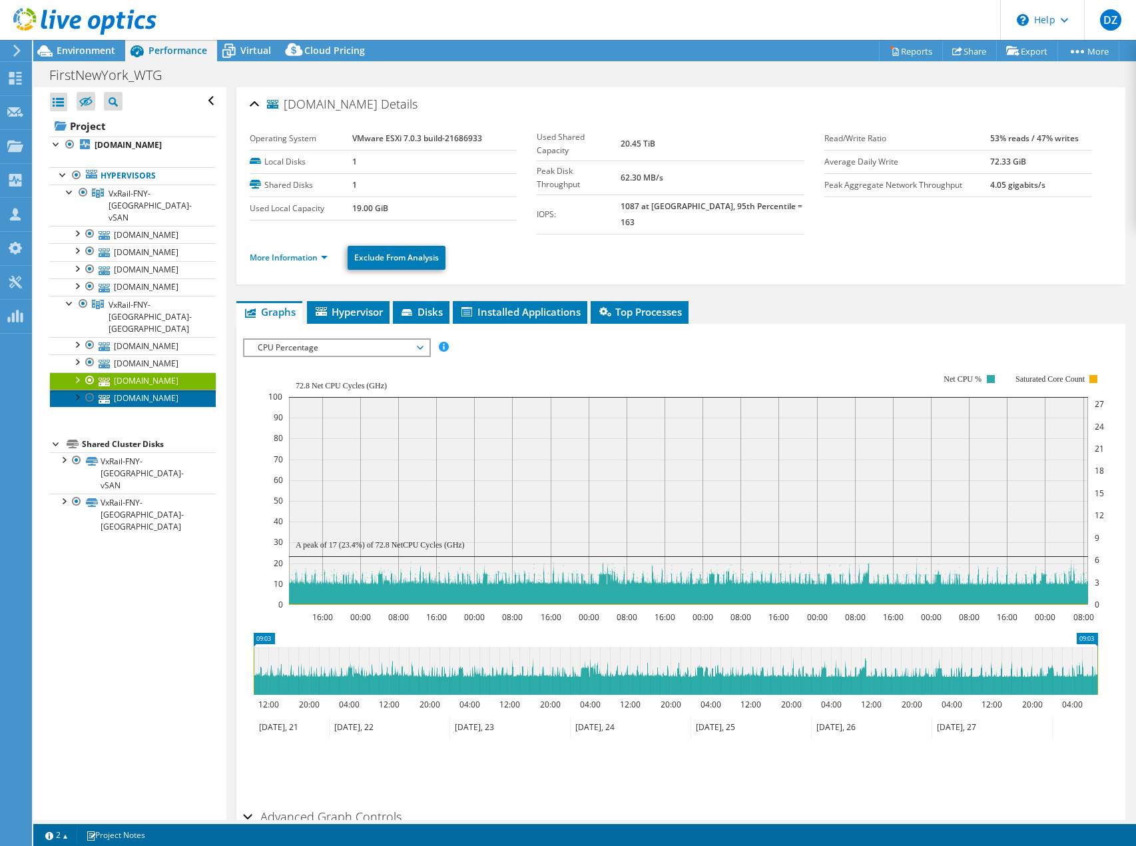
click at [178, 389] on link "[DOMAIN_NAME]" at bounding box center [133, 397] width 166 height 17
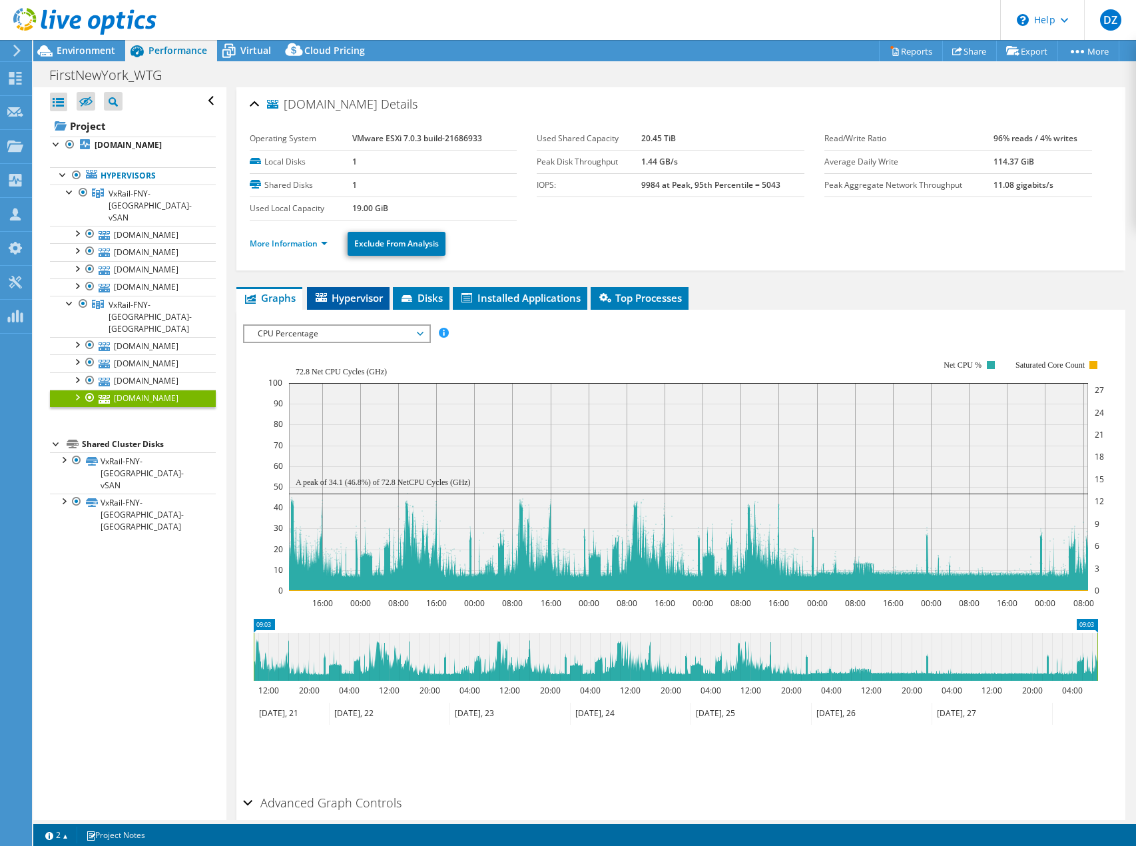
click at [377, 294] on span "Hypervisor" at bounding box center [348, 297] width 69 height 13
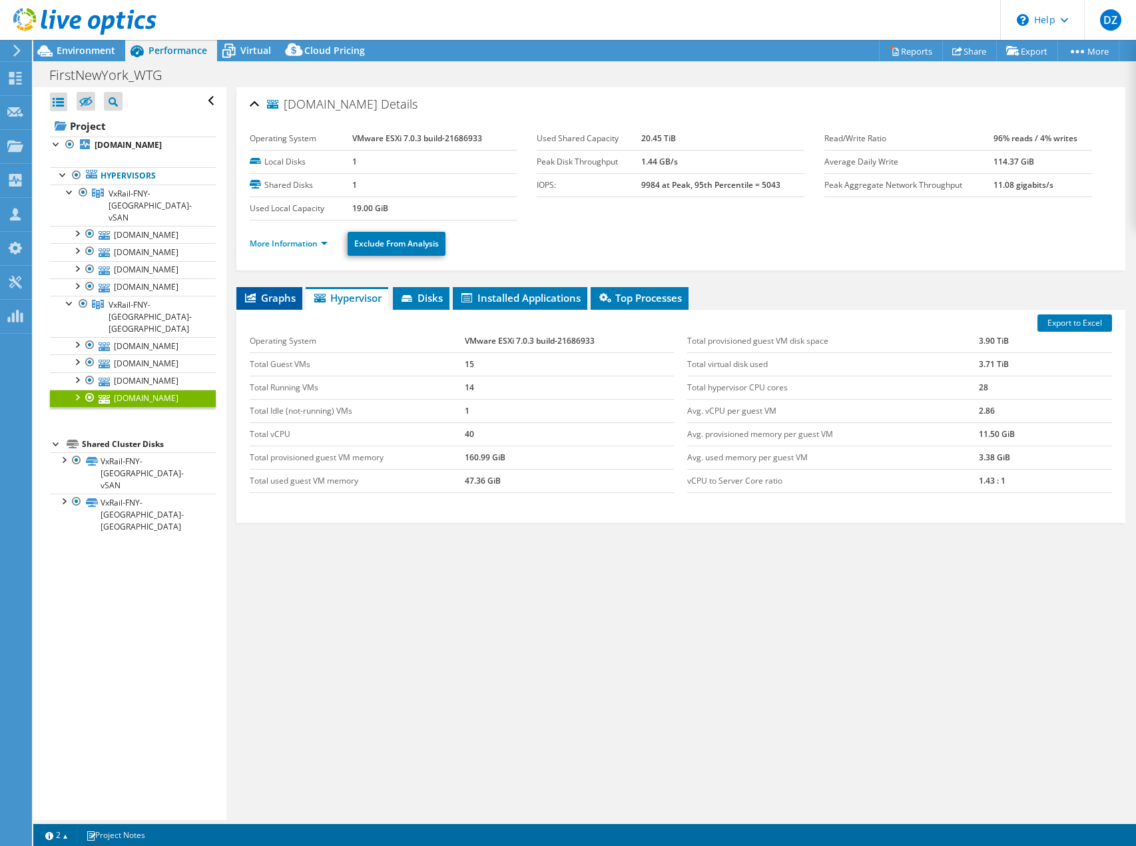
click at [272, 292] on span "Graphs" at bounding box center [269, 297] width 53 height 13
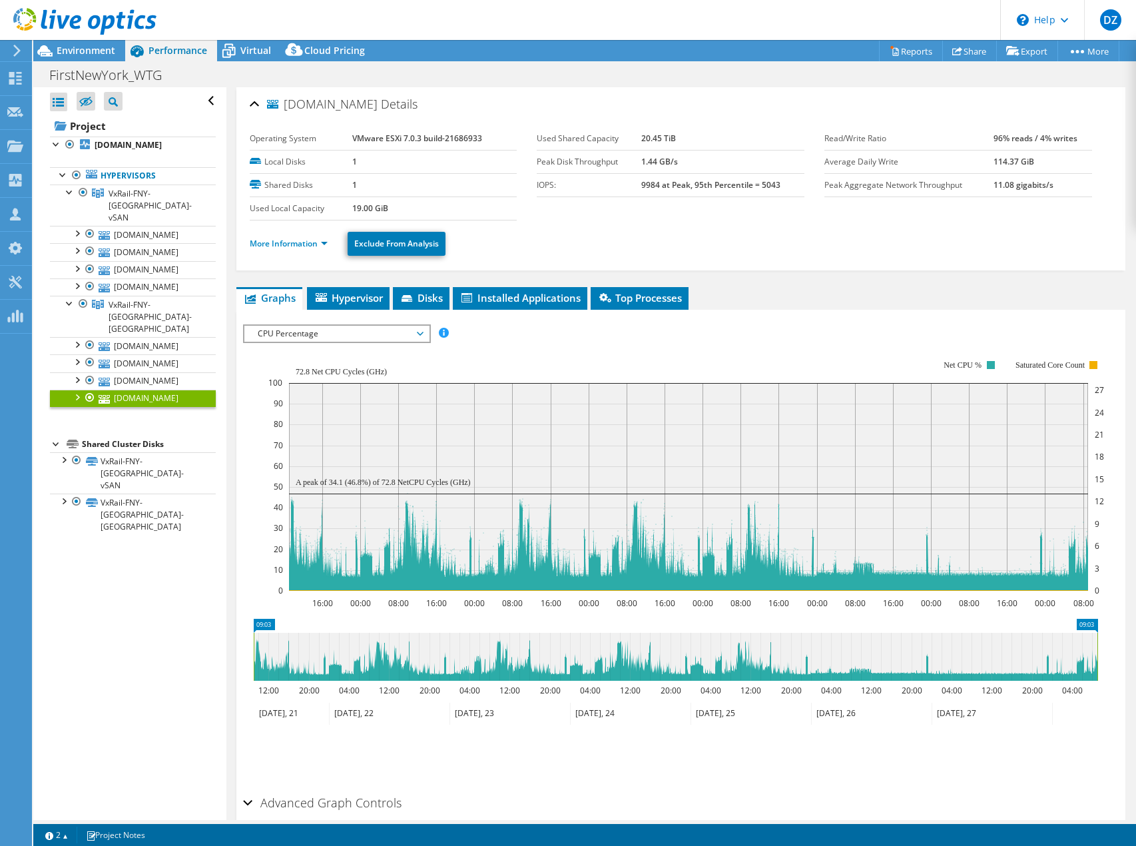
click at [333, 339] on span "CPU Percentage" at bounding box center [336, 334] width 171 height 16
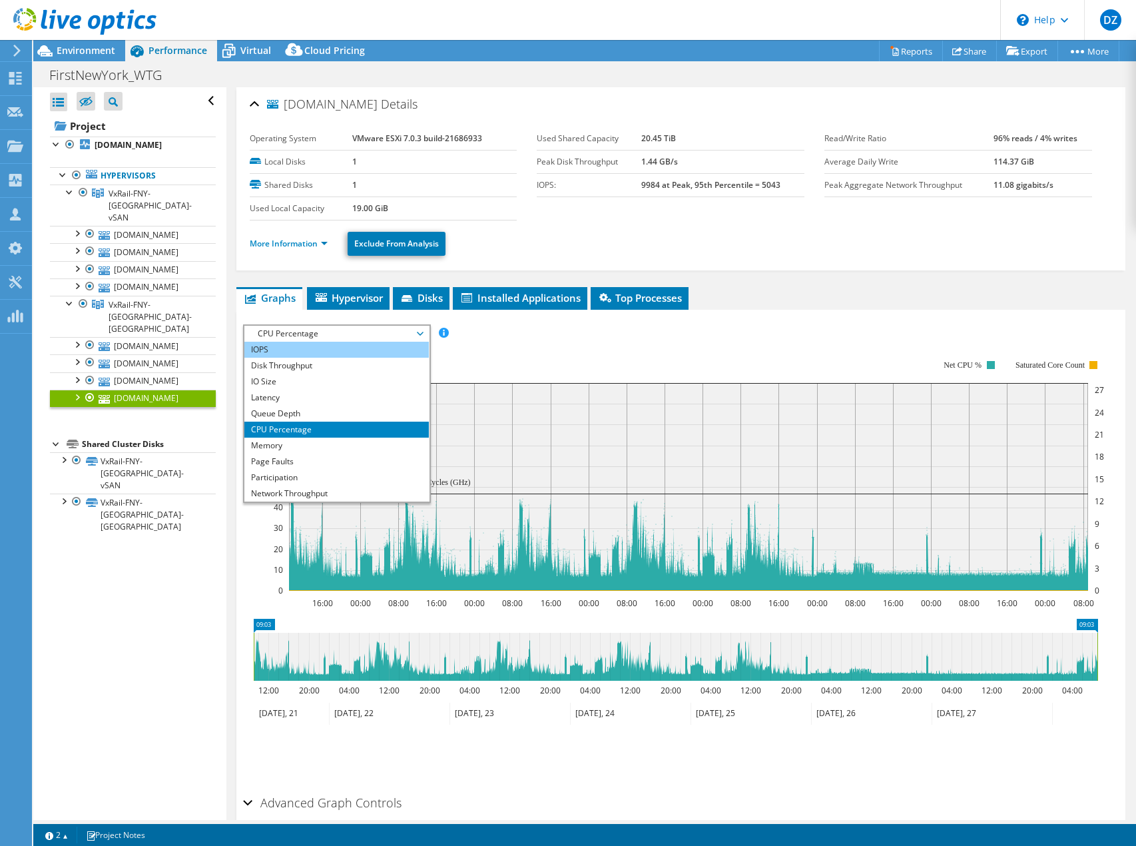
click at [334, 342] on li "IOPS" at bounding box center [336, 350] width 184 height 16
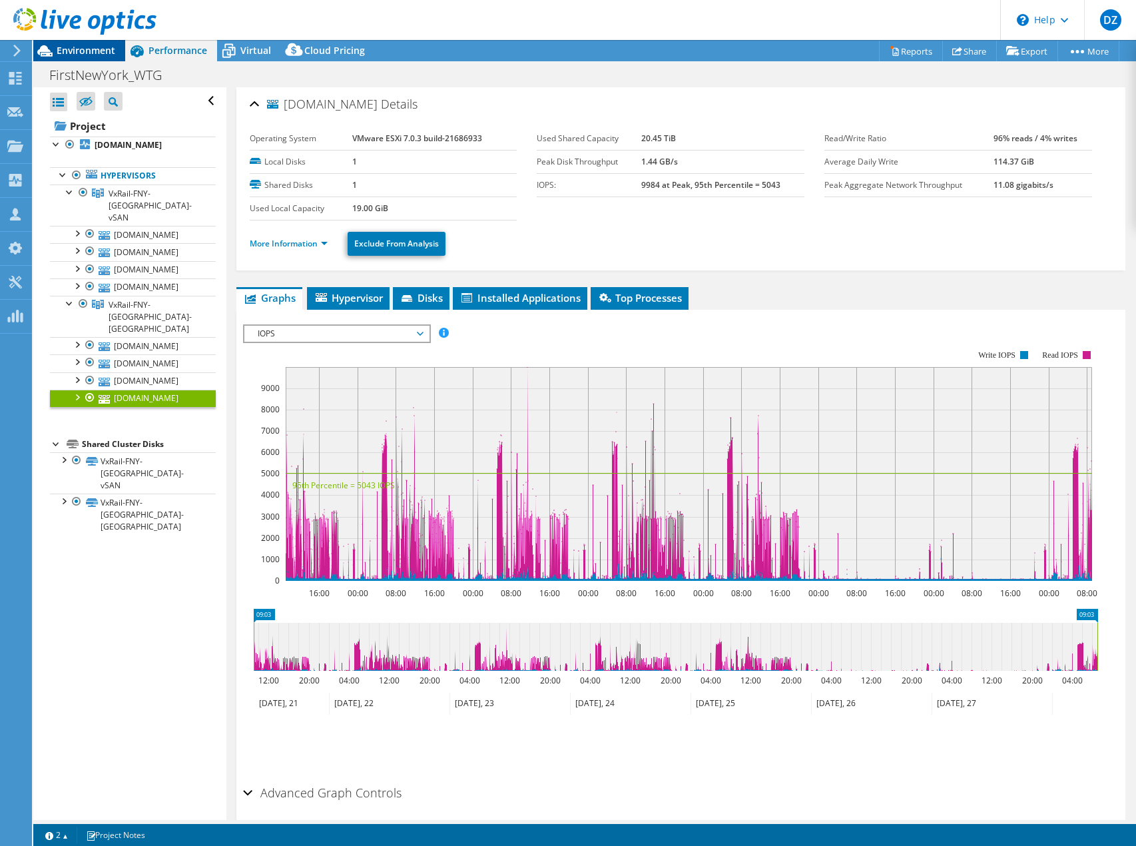
click at [107, 55] on span "Environment" at bounding box center [86, 50] width 59 height 13
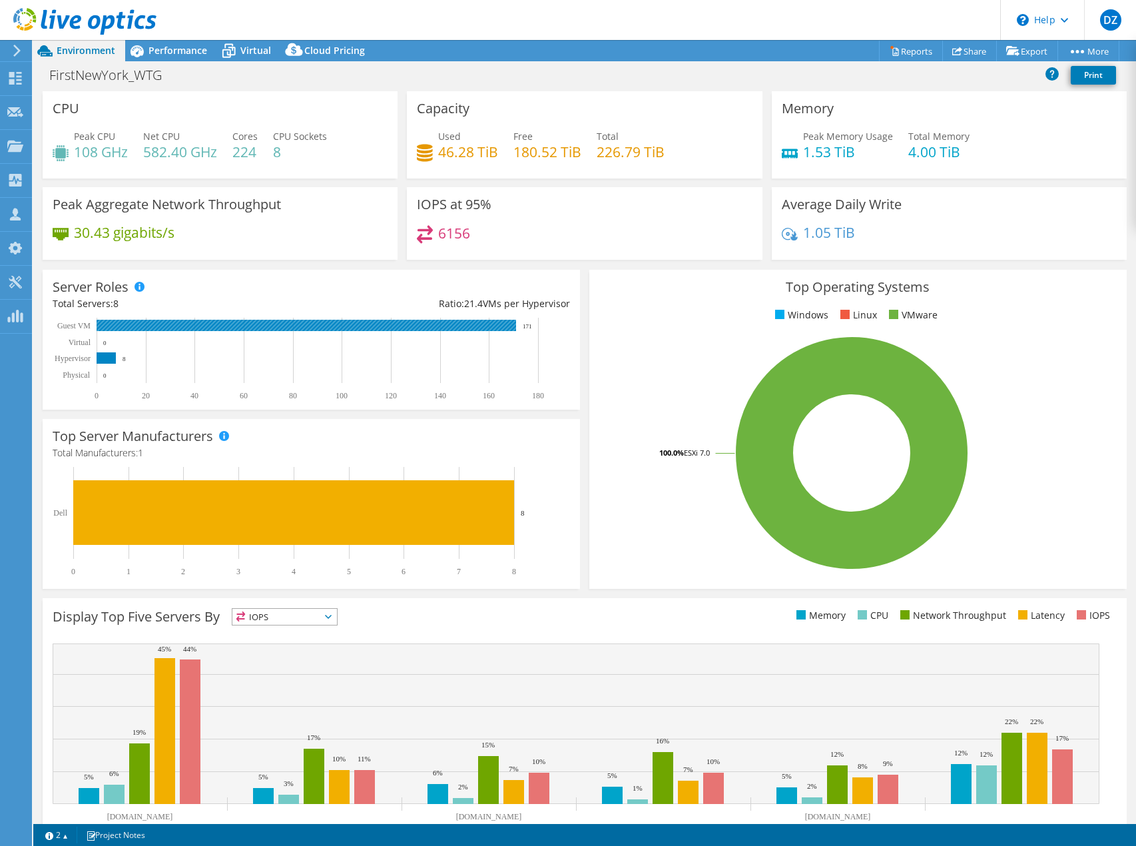
click at [499, 328] on rect at bounding box center [306, 325] width 419 height 11
click at [316, 606] on div "Display Top Five Servers By IOPS IOPS" at bounding box center [585, 728] width 1084 height 260
click at [314, 607] on div "Display Top Five Servers By IOPS IOPS" at bounding box center [585, 728] width 1084 height 260
click at [310, 612] on span "IOPS" at bounding box center [284, 617] width 105 height 16
click at [258, 53] on span "Virtual" at bounding box center [255, 50] width 31 height 13
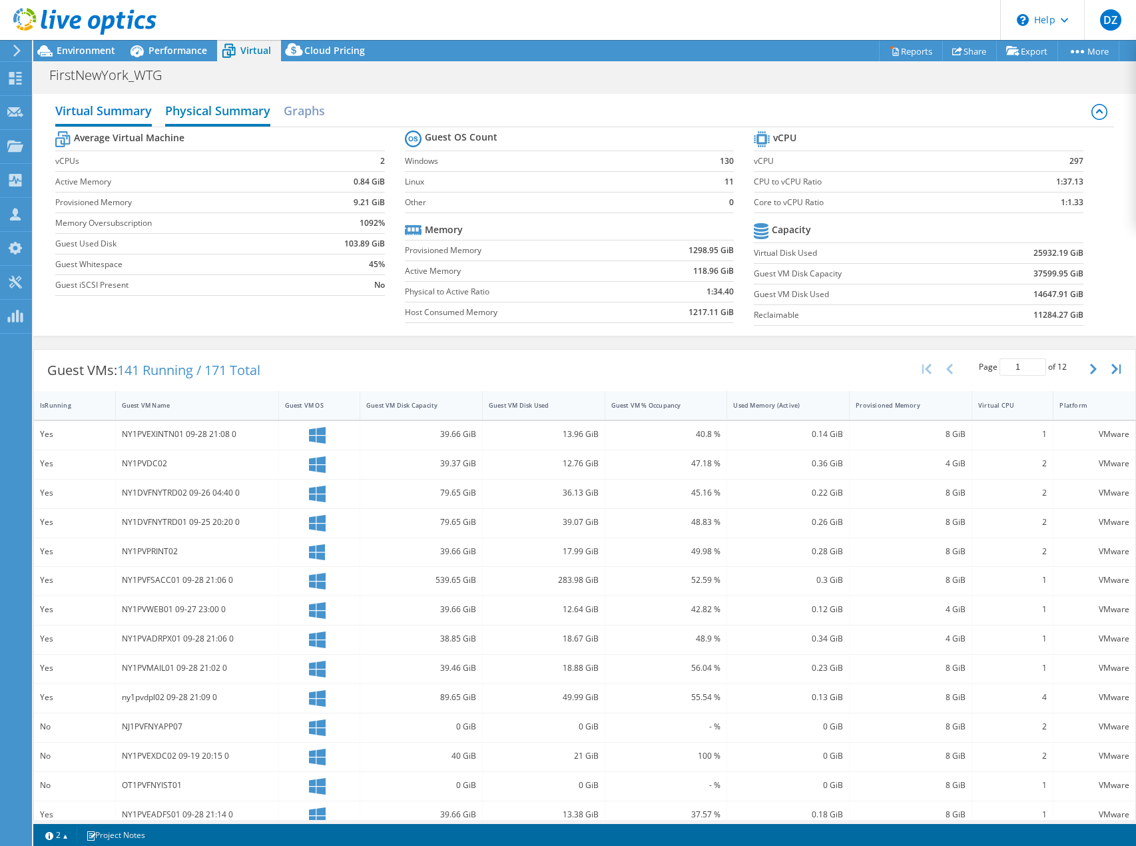
click at [249, 113] on h2 "Physical Summary" at bounding box center [217, 111] width 105 height 29
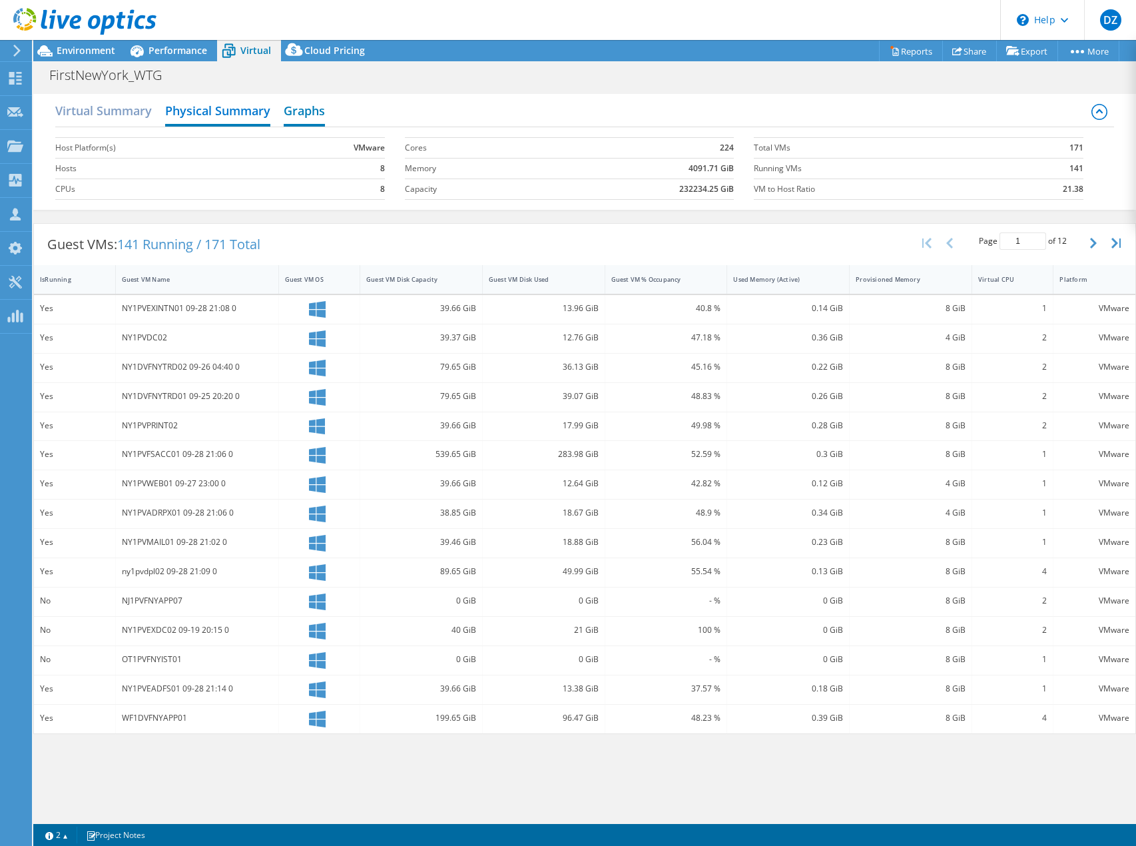
click at [300, 110] on h2 "Graphs" at bounding box center [304, 111] width 41 height 29
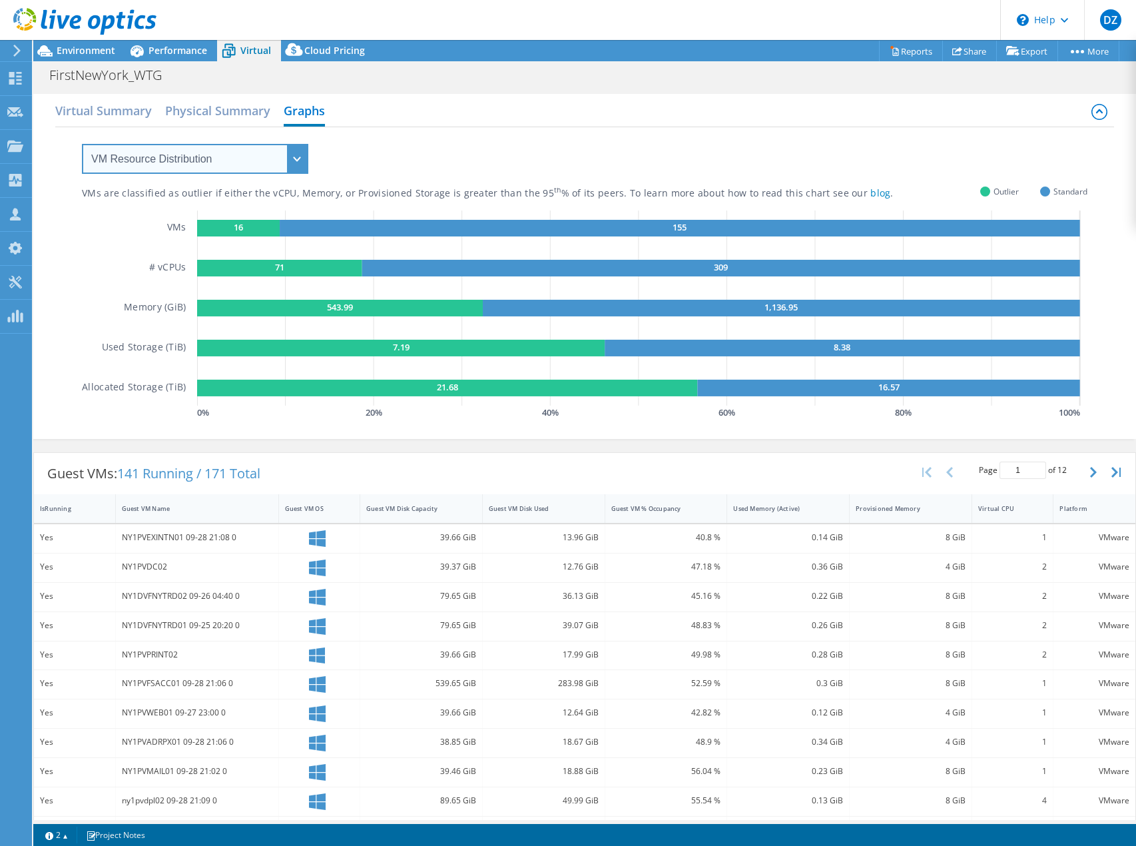
click at [189, 152] on select "VM Resource Distribution Provisioning Contrast Over Provisioning" at bounding box center [195, 159] width 226 height 30
click at [82, 144] on select "VM Resource Distribution Provisioning Contrast Over Provisioning" at bounding box center [195, 159] width 226 height 30
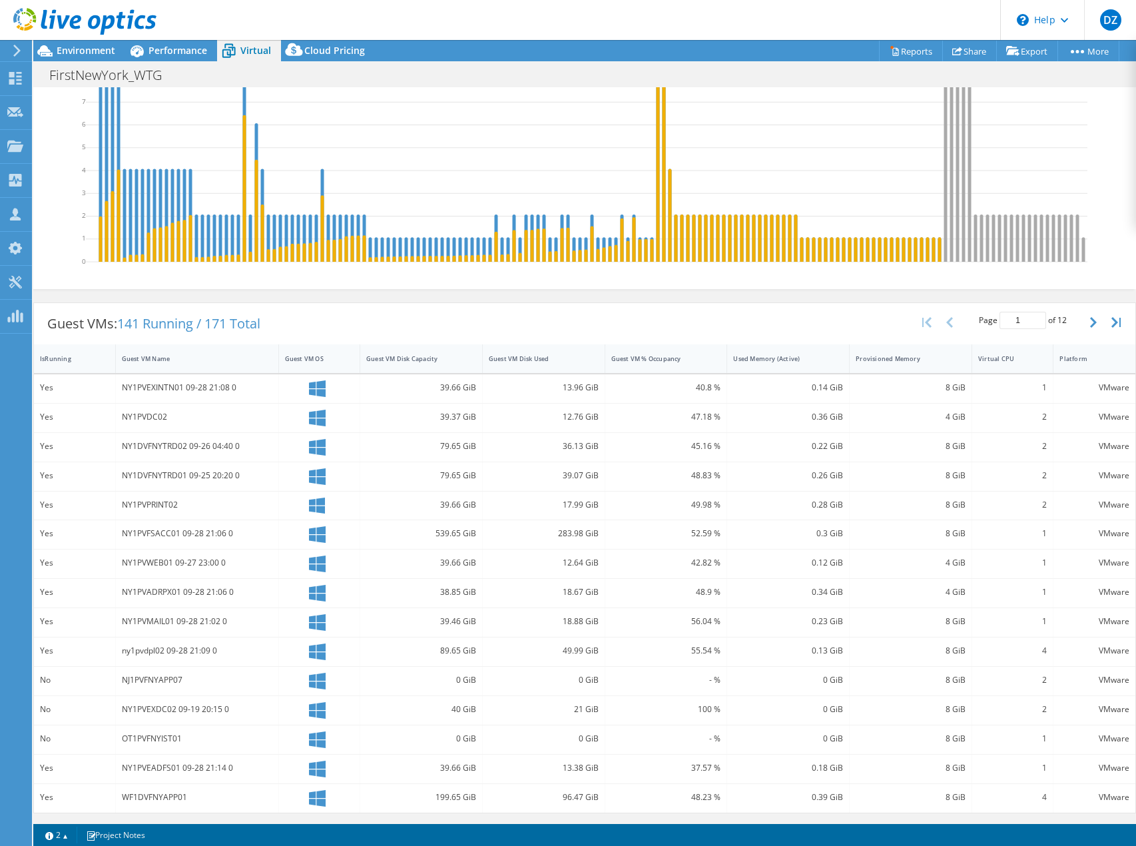
scroll to position [161, 0]
drag, startPoint x: 182, startPoint y: 507, endPoint x: 132, endPoint y: 500, distance: 50.5
click at [117, 498] on div "NY1PVPRINT02" at bounding box center [197, 505] width 163 height 29
click at [148, 502] on div "NY1PVPRINT02" at bounding box center [197, 504] width 150 height 15
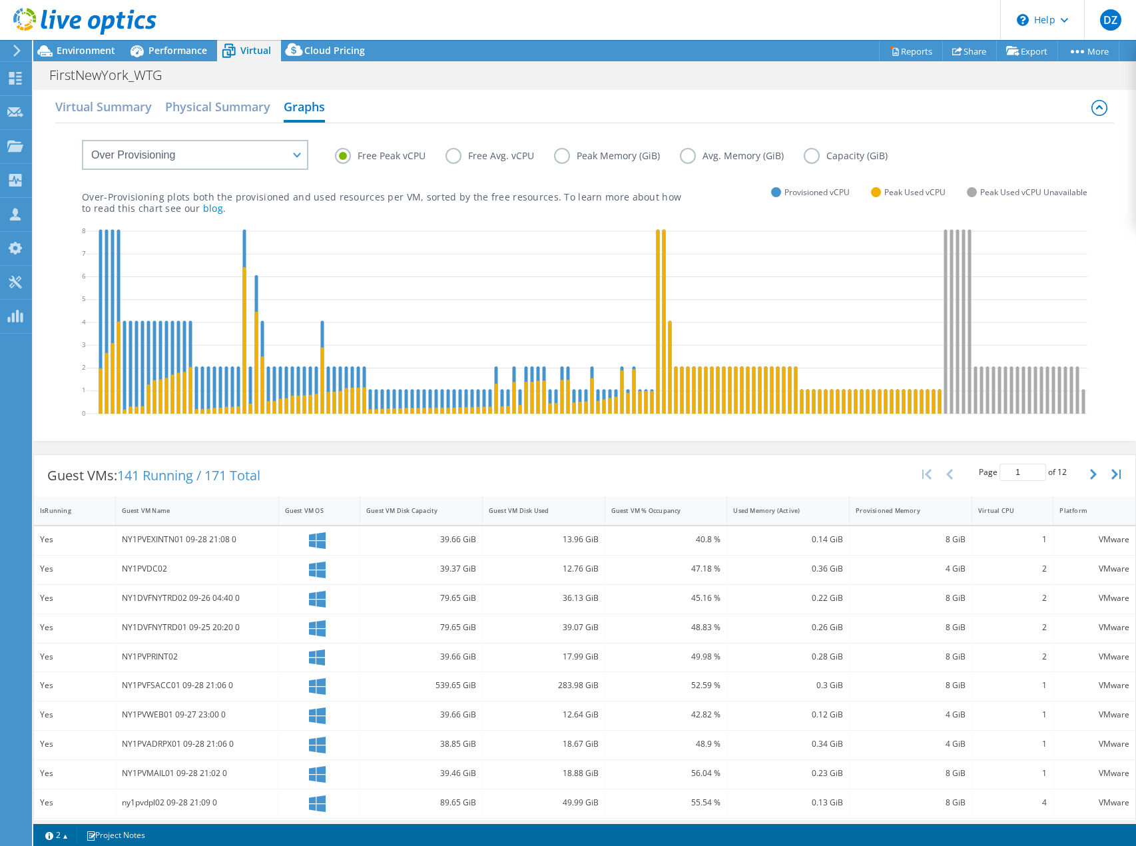
scroll to position [0, 0]
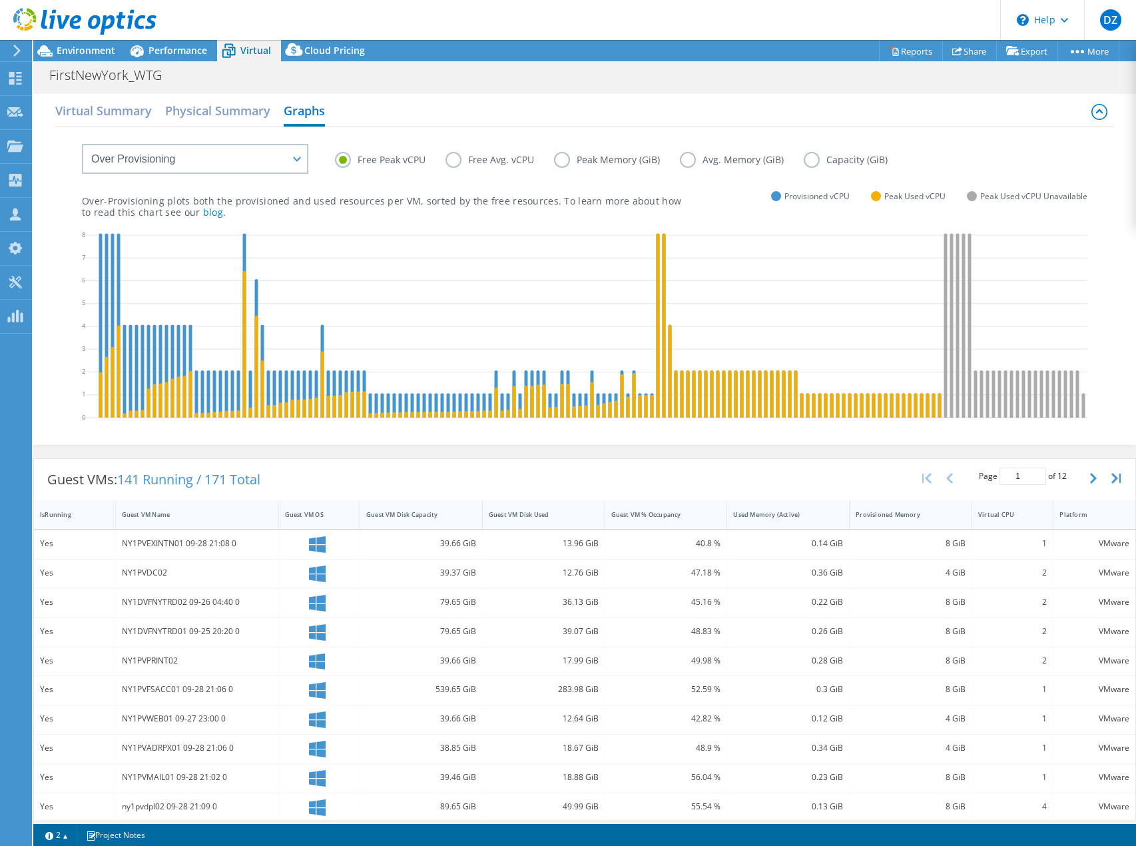
click at [565, 162] on label "Peak Memory (GiB)" at bounding box center [617, 160] width 126 height 16
click at [0, 0] on input "Peak Memory (GiB)" at bounding box center [0, 0] width 0 height 0
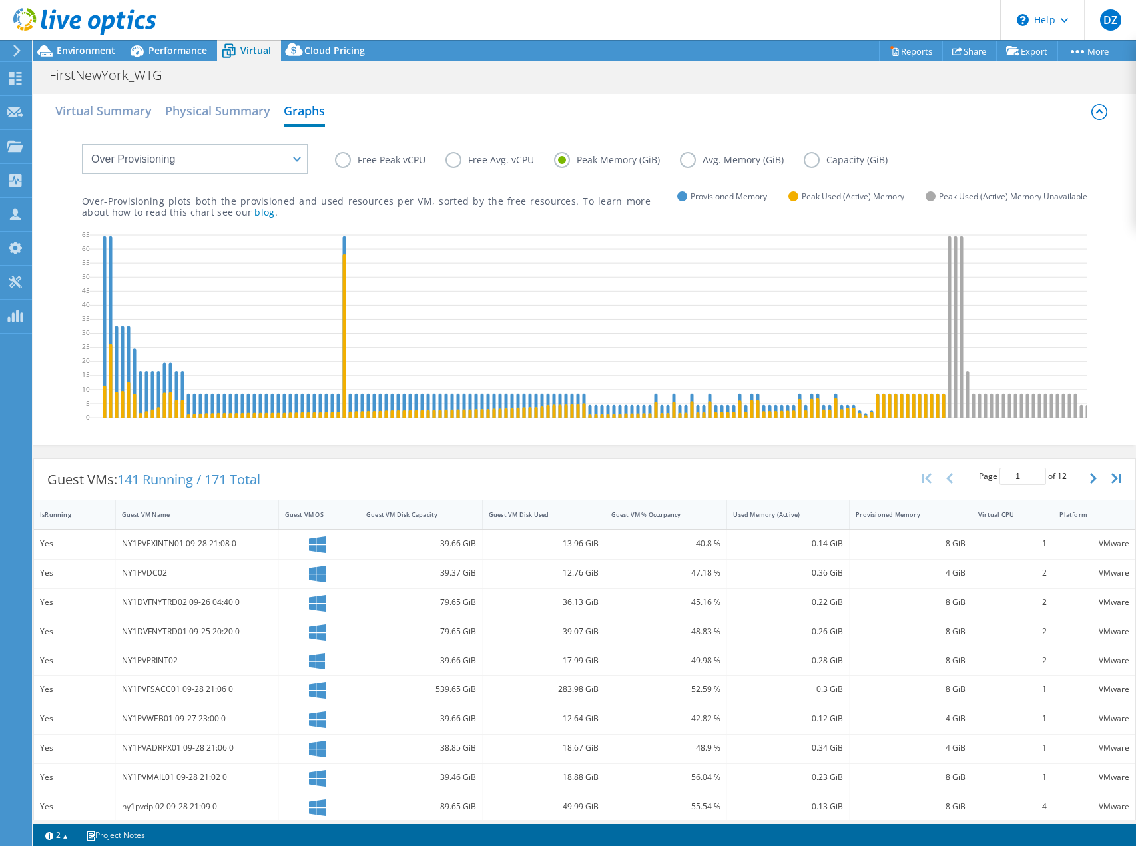
click at [680, 160] on label "Avg. Memory (GiB)" at bounding box center [742, 160] width 124 height 16
click at [0, 0] on input "Avg. Memory (GiB)" at bounding box center [0, 0] width 0 height 0
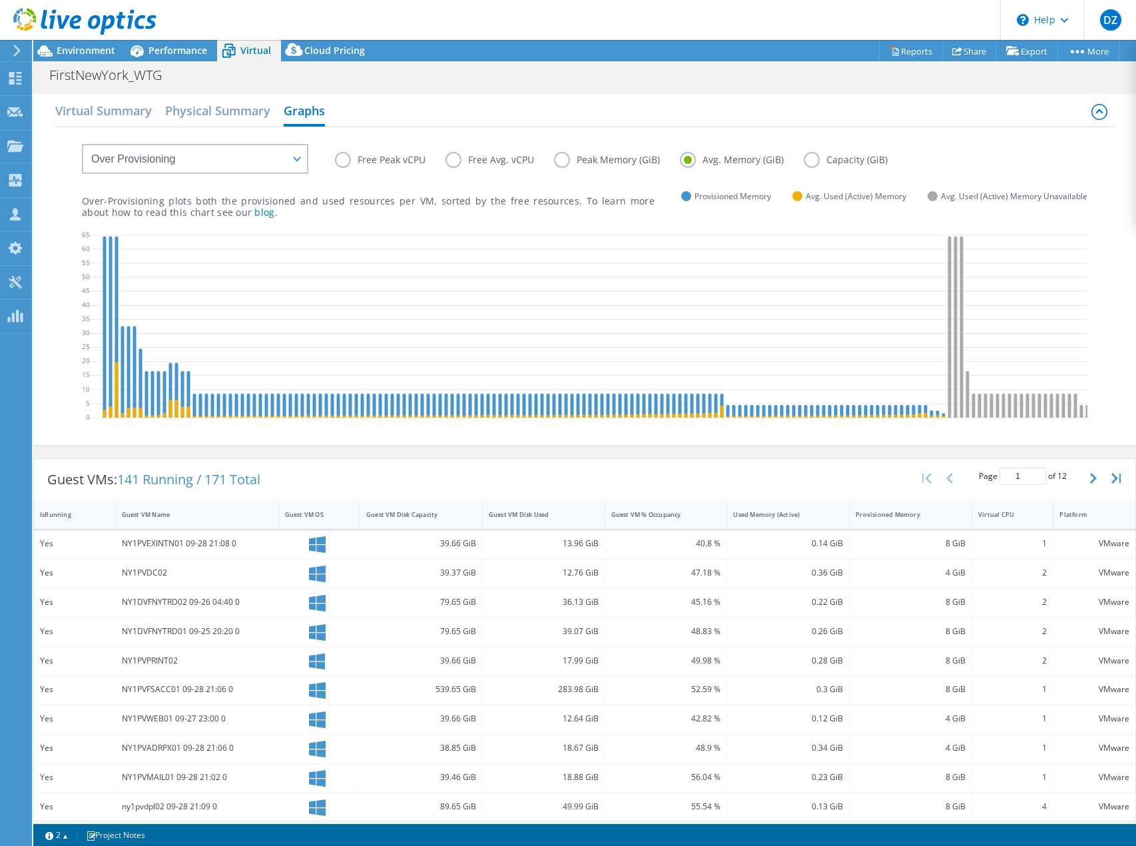
click at [565, 163] on label "Peak Memory (GiB)" at bounding box center [617, 160] width 126 height 16
click at [0, 0] on input "Peak Memory (GiB)" at bounding box center [0, 0] width 0 height 0
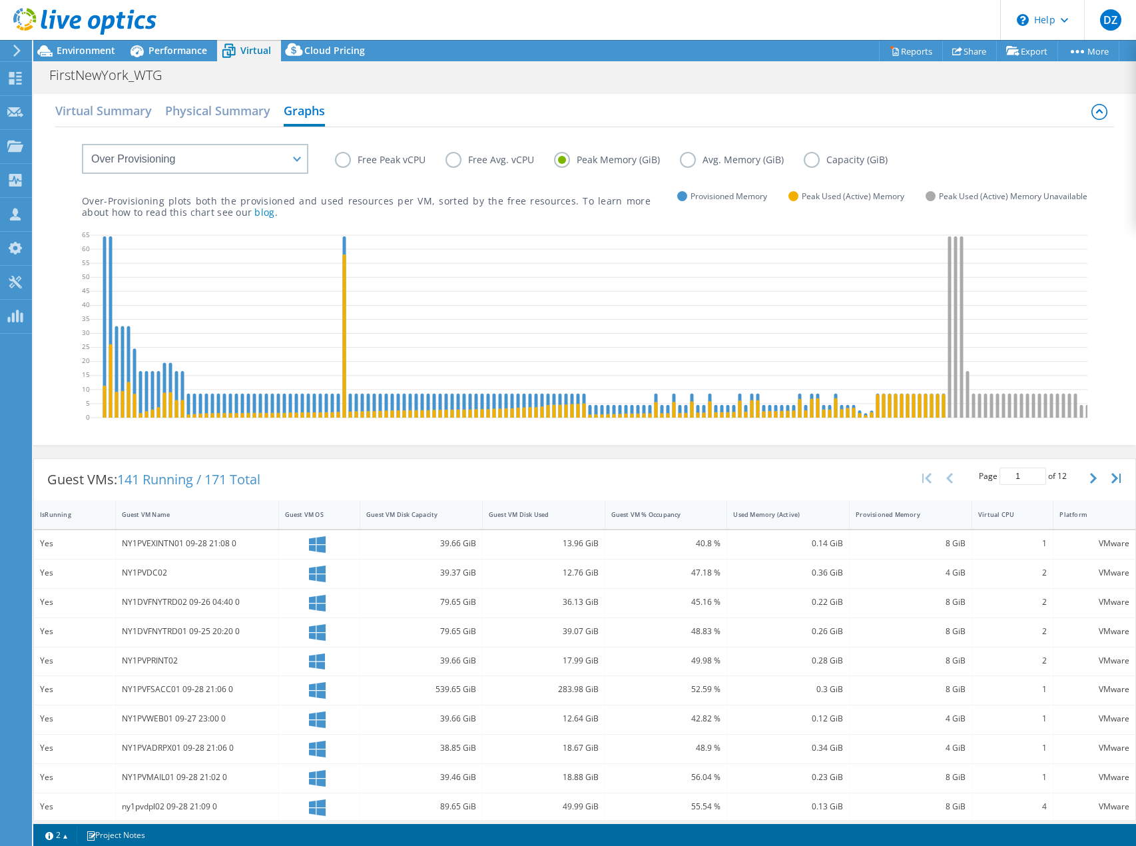
click at [336, 156] on label "Free Peak vCPU" at bounding box center [390, 160] width 111 height 16
click at [0, 0] on input "Free Peak vCPU" at bounding box center [0, 0] width 0 height 0
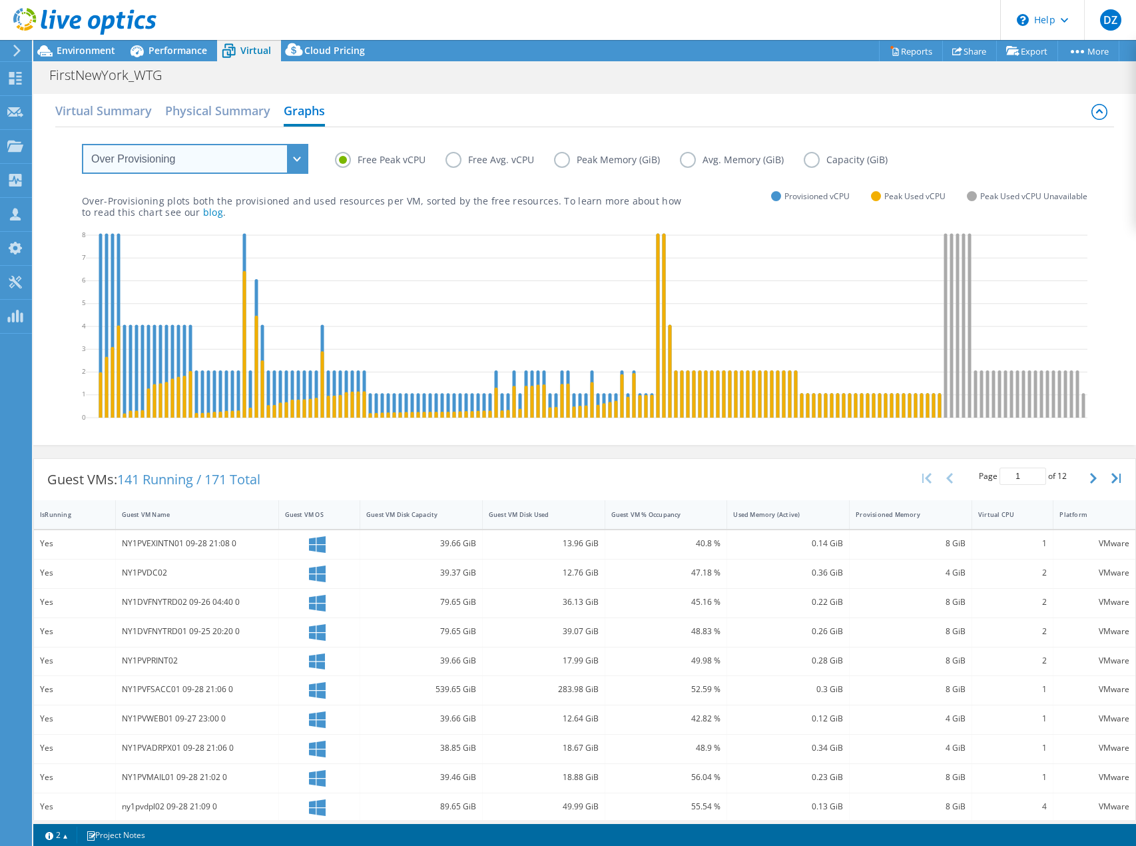
click at [274, 163] on select "VM Resource Distribution Provisioning Contrast Over Provisioning" at bounding box center [195, 159] width 226 height 30
click at [82, 144] on select "VM Resource Distribution Provisioning Contrast Over Provisioning" at bounding box center [195, 159] width 226 height 30
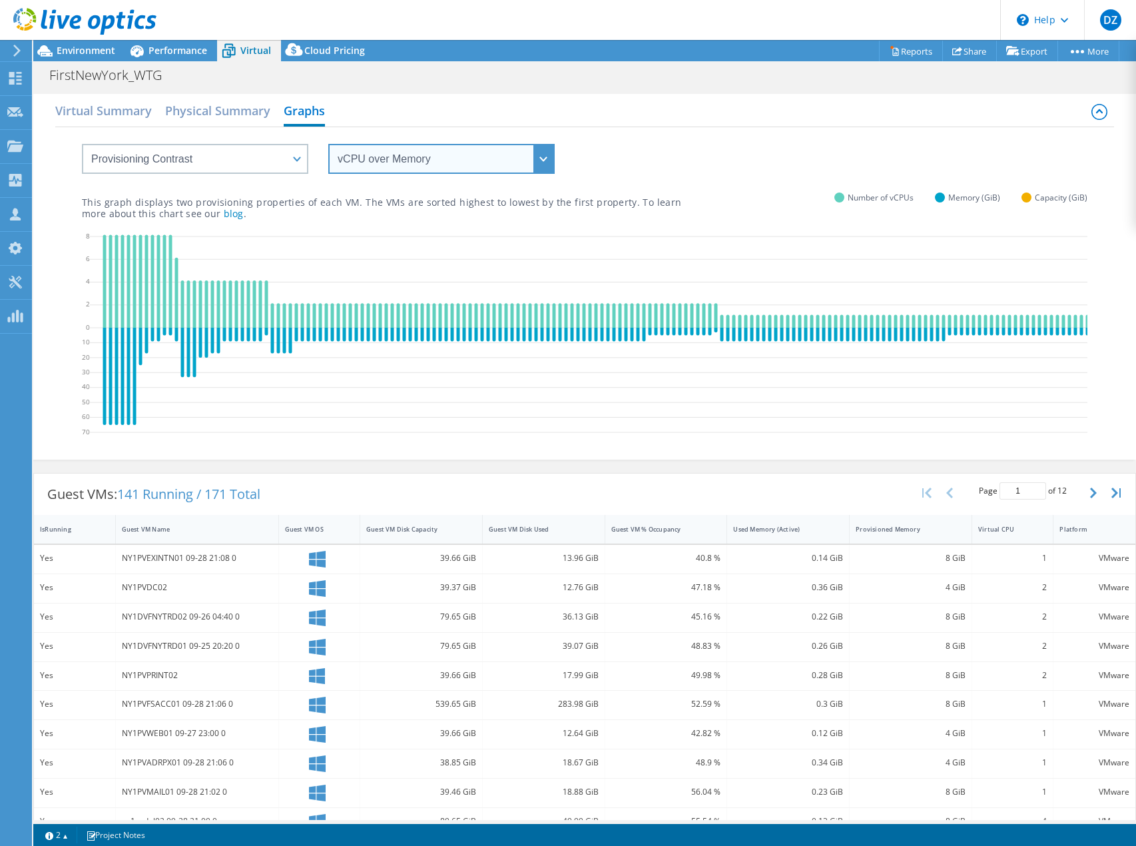
click at [374, 160] on select "vCPU over Memory vCPU over Capacity Memory over vCPU Memory over Capacity Capac…" at bounding box center [441, 159] width 226 height 30
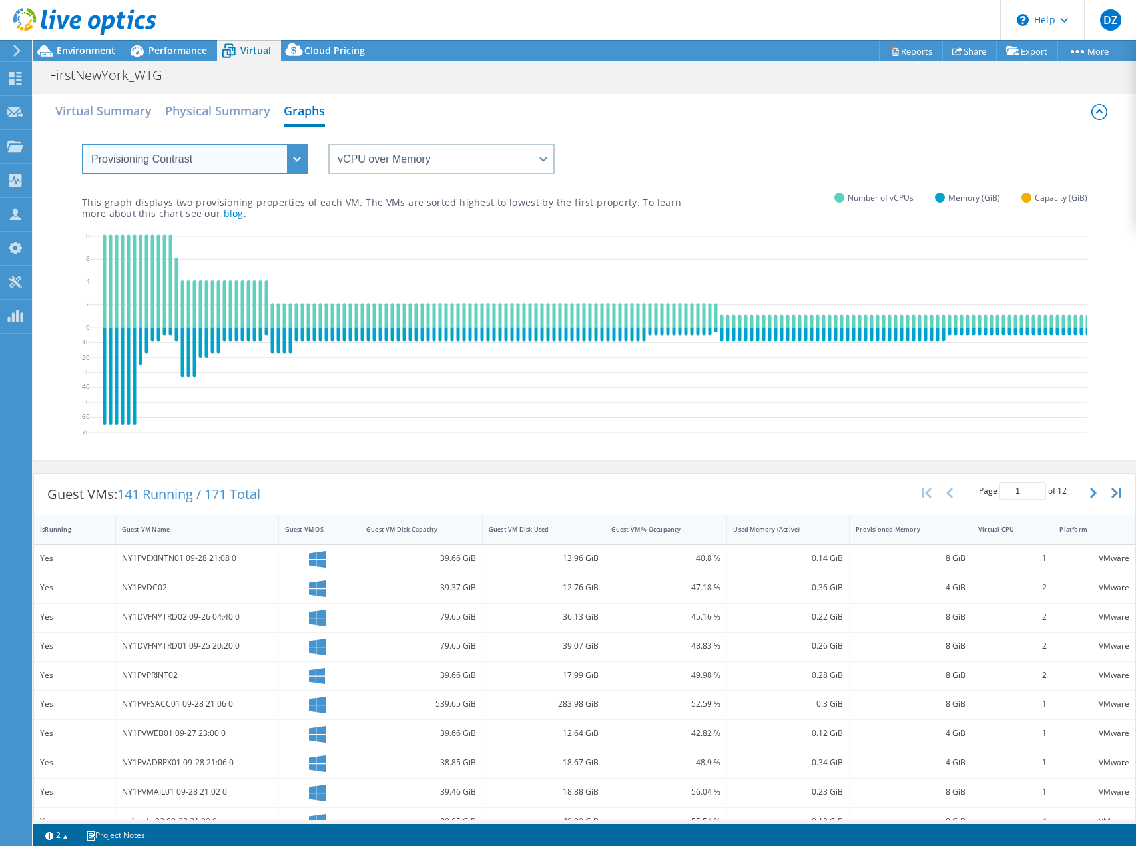
click at [241, 161] on select "VM Resource Distribution Provisioning Contrast Over Provisioning" at bounding box center [195, 159] width 226 height 30
select select "VM Resource Distribution"
click at [82, 144] on select "VM Resource Distribution Provisioning Contrast Over Provisioning" at bounding box center [195, 159] width 226 height 30
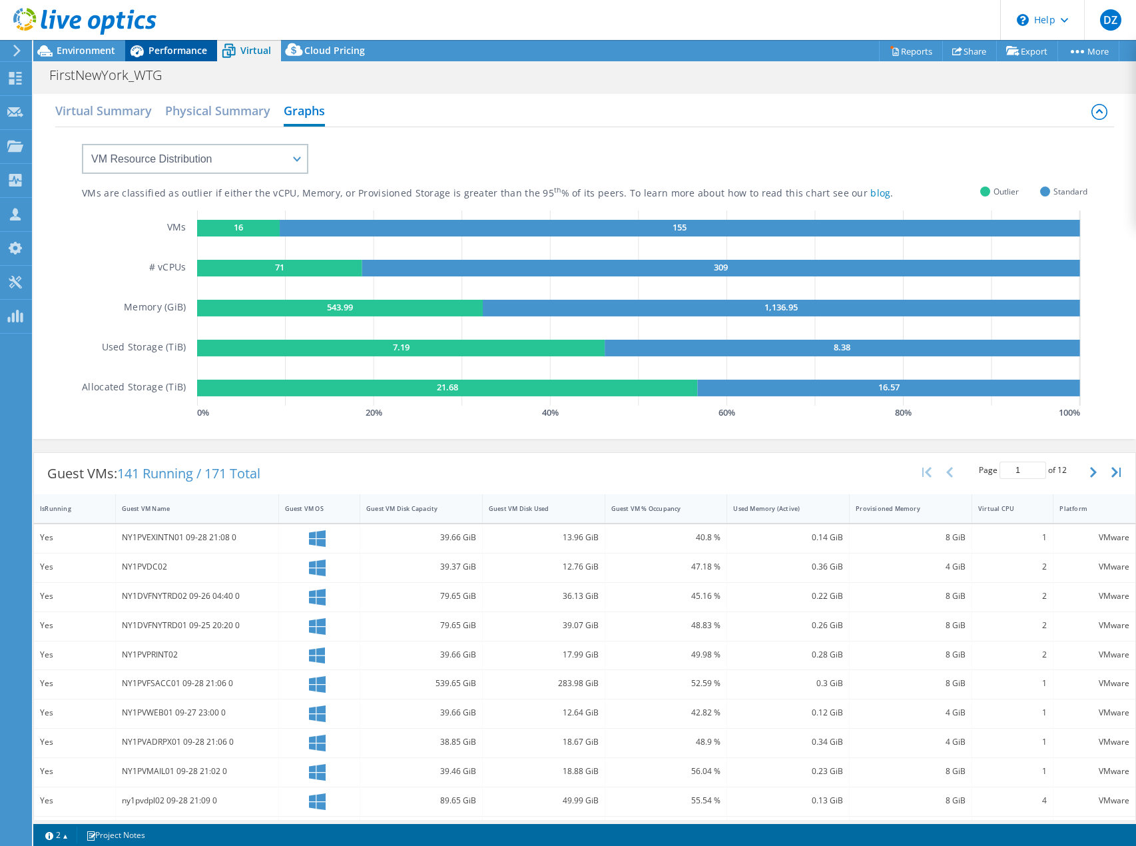
click at [178, 47] on span "Performance" at bounding box center [177, 50] width 59 height 13
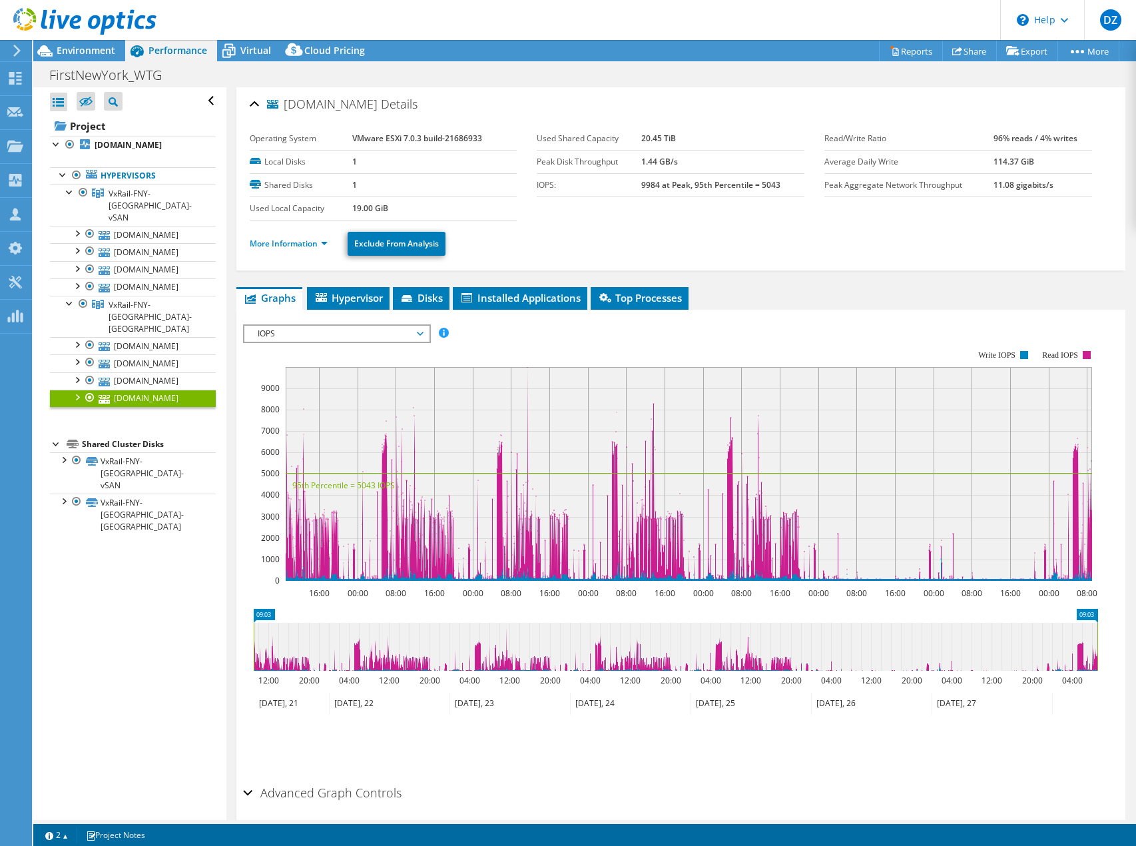
click at [79, 389] on div at bounding box center [76, 395] width 13 height 13
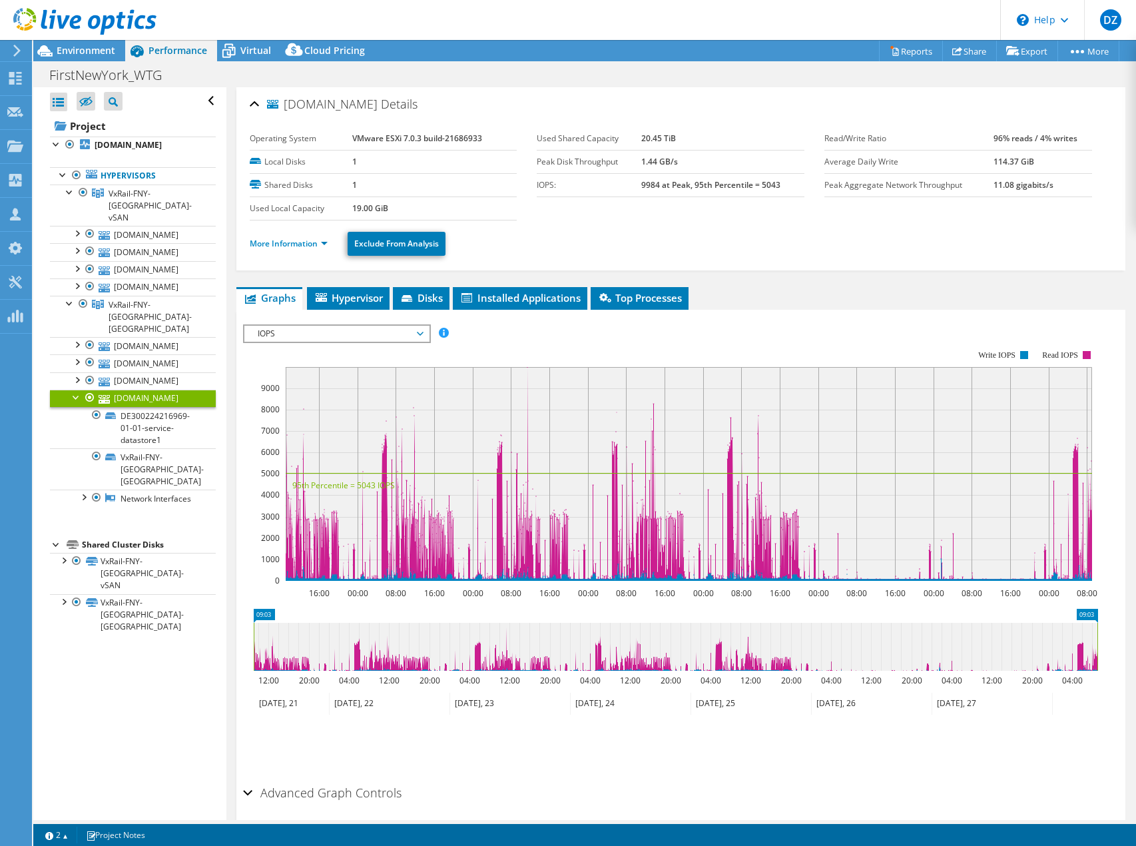
click at [79, 389] on div at bounding box center [76, 395] width 13 height 13
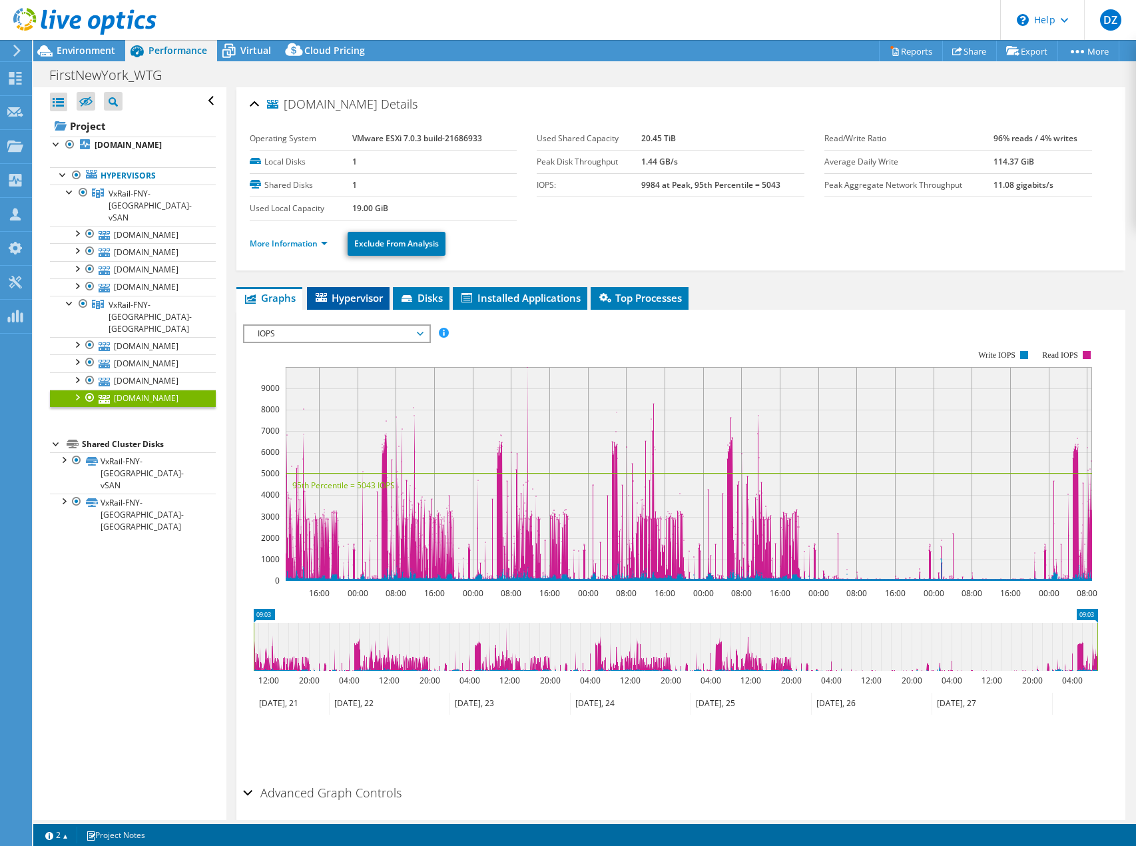
click at [324, 298] on icon at bounding box center [321, 297] width 11 height 9
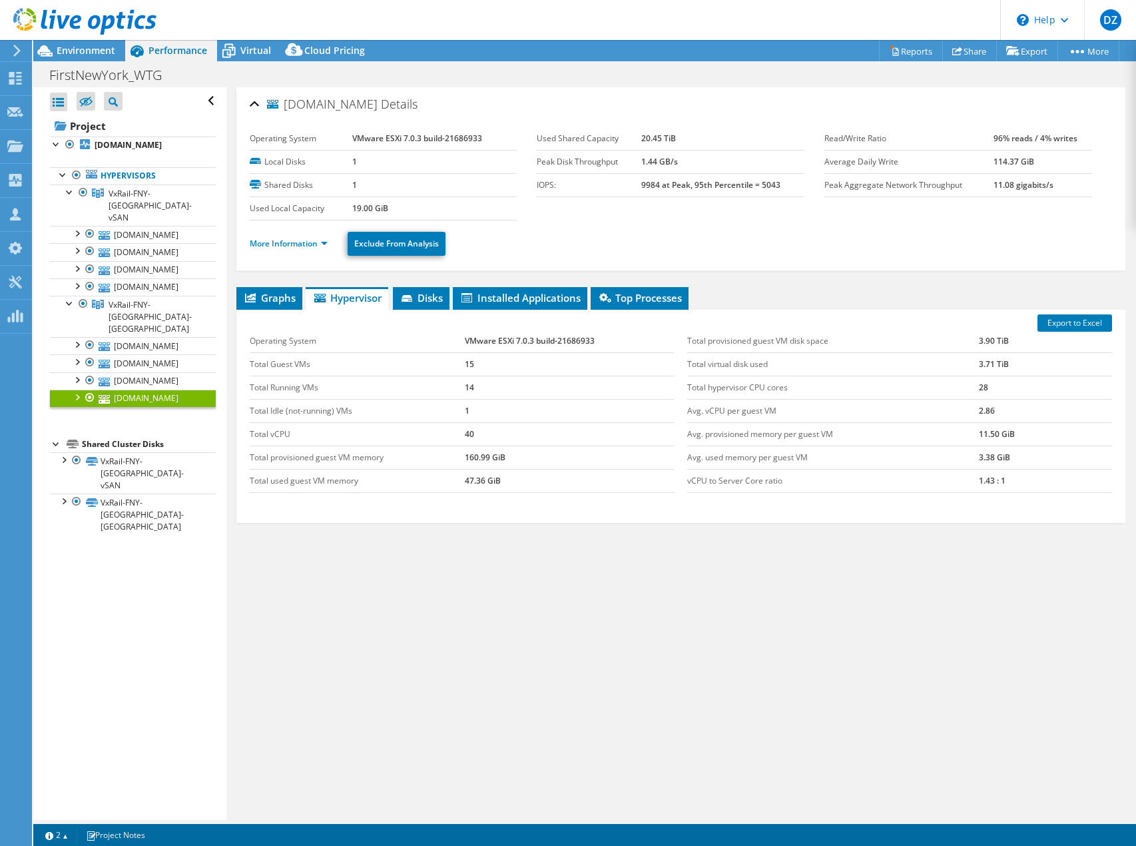
click at [589, 340] on td "VMware ESXi 7.0.3 build-21686933" at bounding box center [569, 341] width 209 height 23
drag, startPoint x: 598, startPoint y: 340, endPoint x: 464, endPoint y: 339, distance: 133.8
click at [465, 339] on td "VMware ESXi 7.0.3 build-21686933" at bounding box center [569, 341] width 209 height 23
copy td "VMware ESXi 7.0.3 build-21686933"
click at [79, 226] on div at bounding box center [76, 232] width 13 height 13
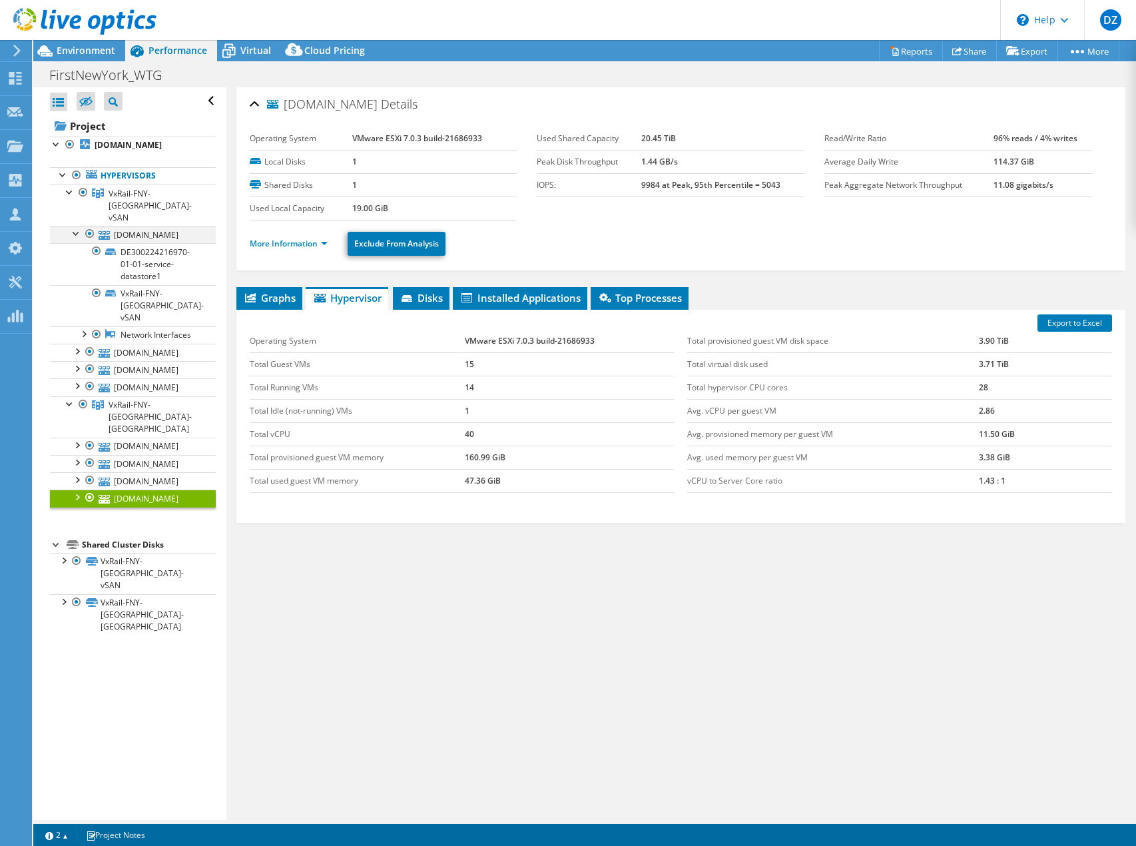
click at [79, 226] on div at bounding box center [76, 232] width 13 height 13
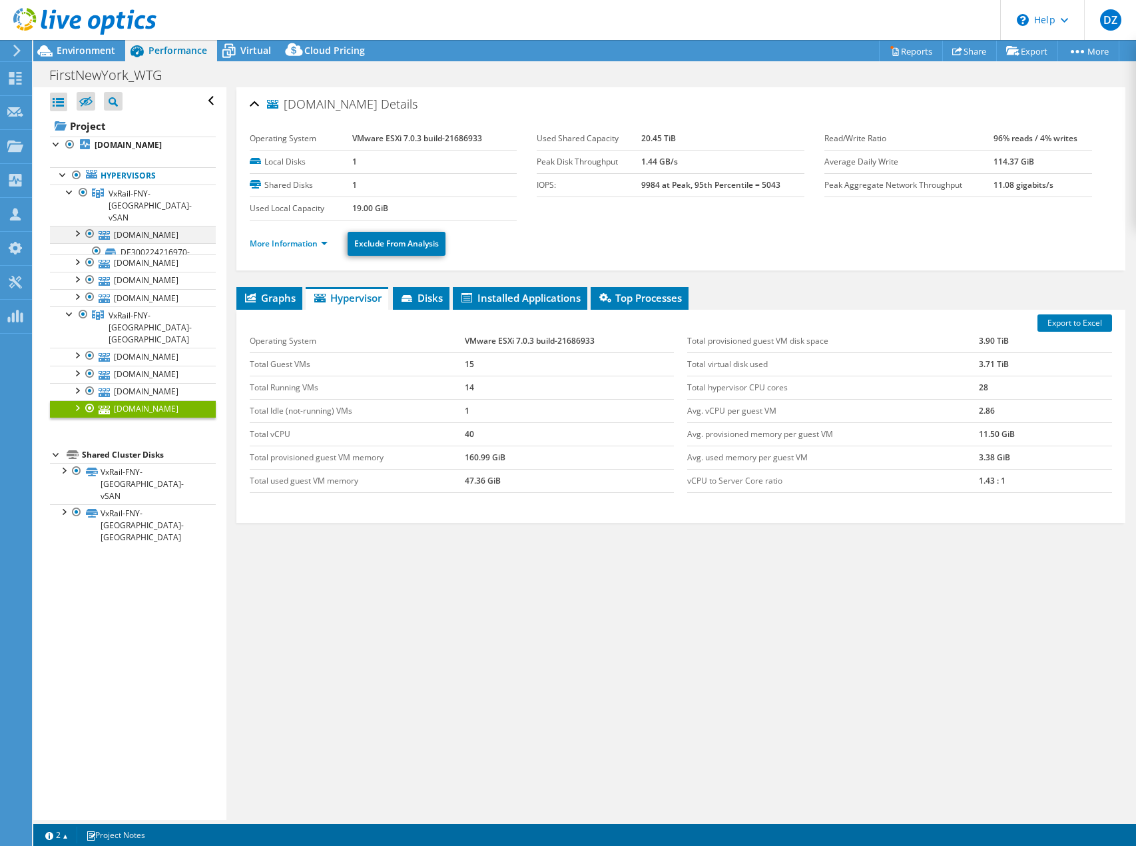
click at [79, 226] on div at bounding box center [76, 232] width 13 height 13
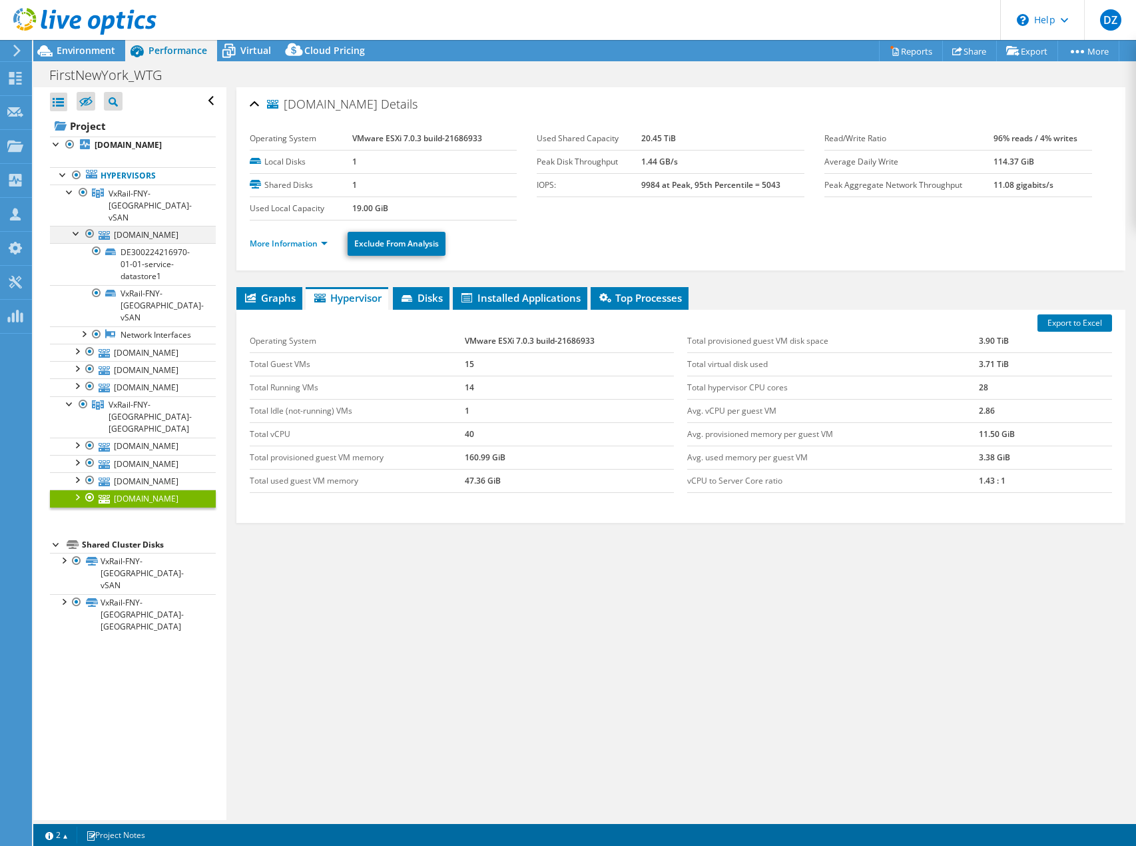
click at [79, 226] on div at bounding box center [76, 232] width 13 height 13
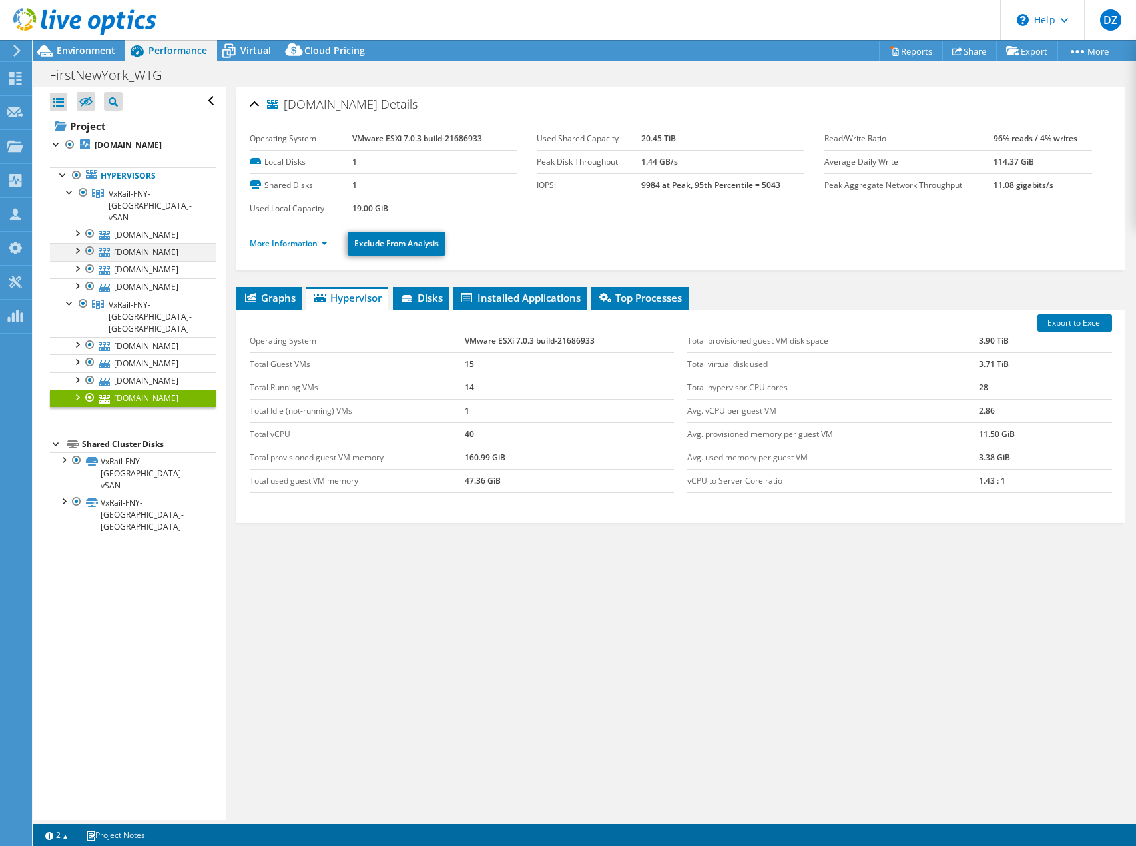
click at [76, 243] on div at bounding box center [76, 249] width 13 height 13
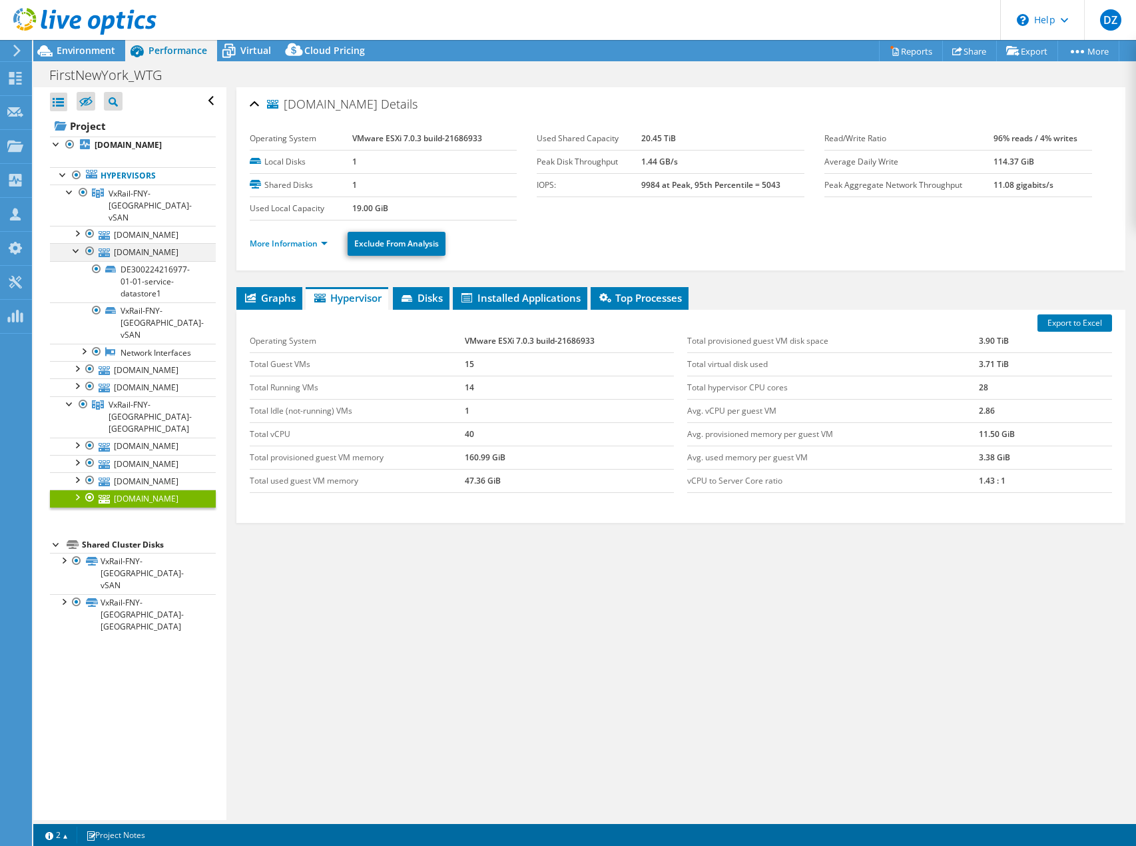
click at [76, 243] on div at bounding box center [76, 249] width 13 height 13
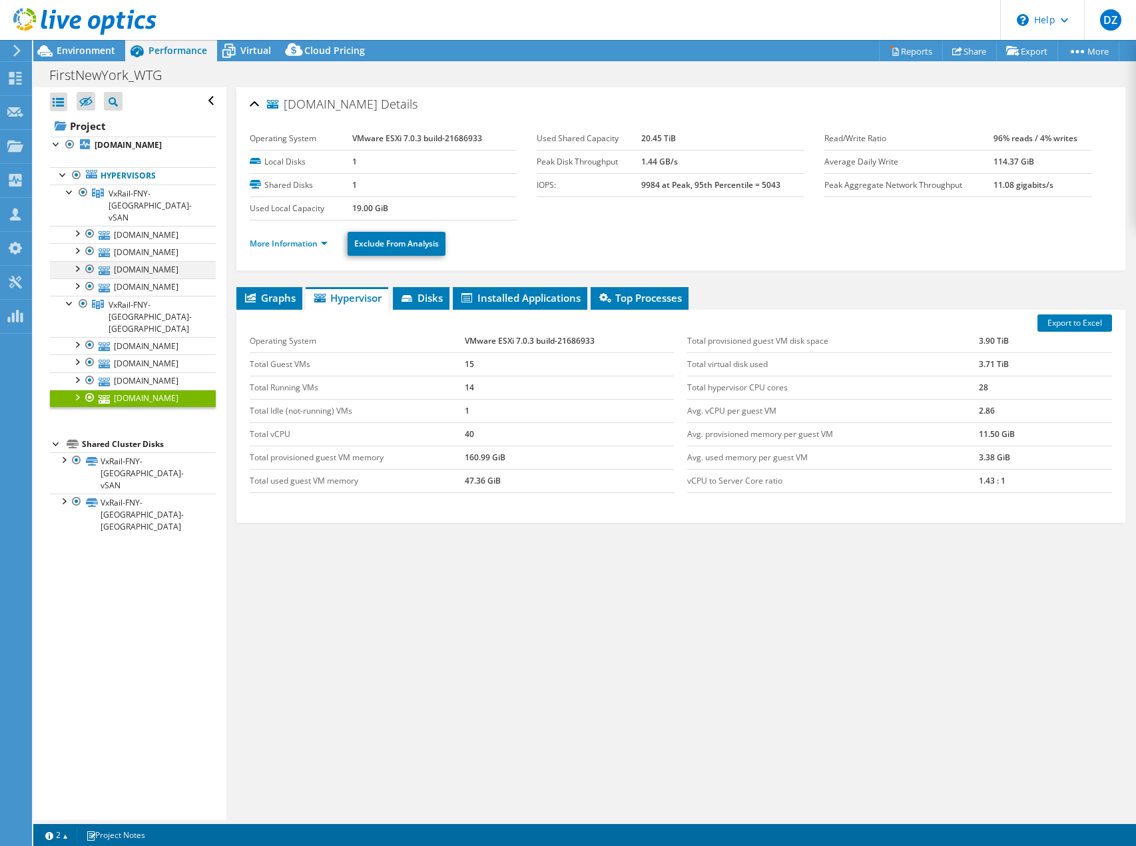
click at [79, 261] on div at bounding box center [76, 267] width 13 height 13
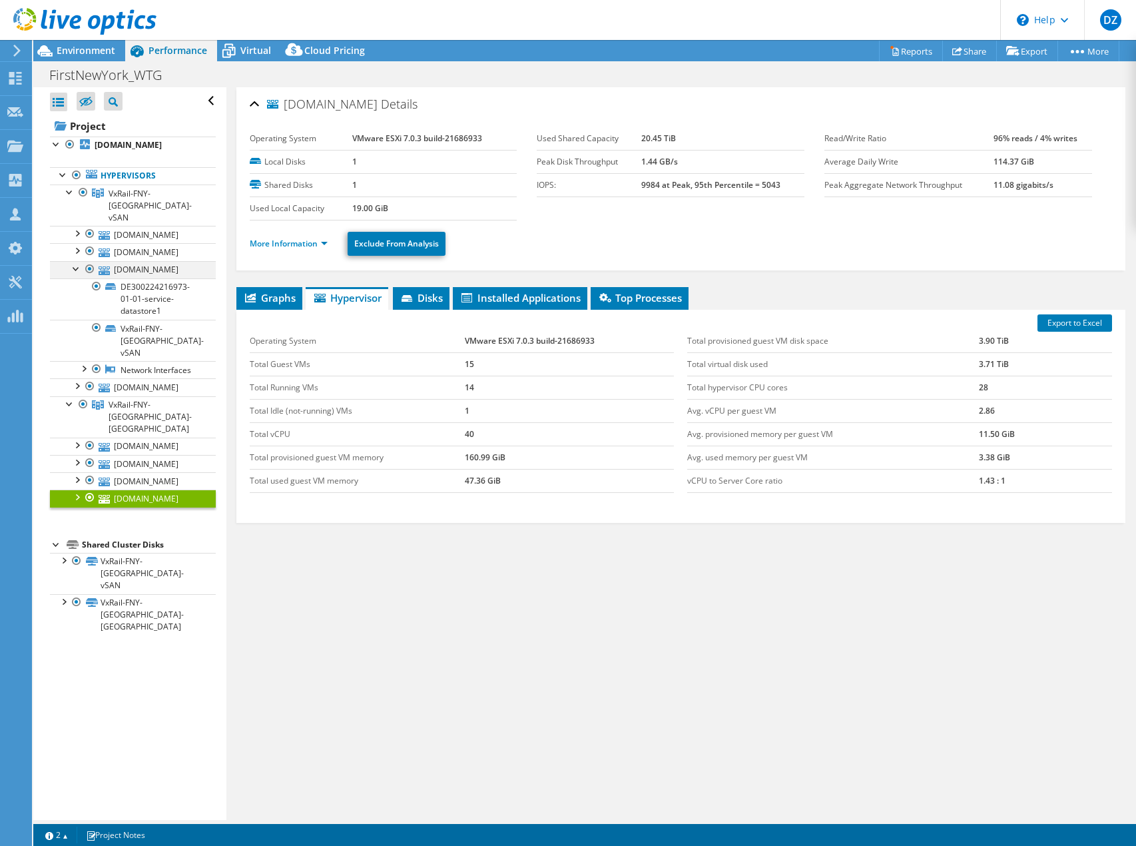
click at [79, 261] on div at bounding box center [76, 267] width 13 height 13
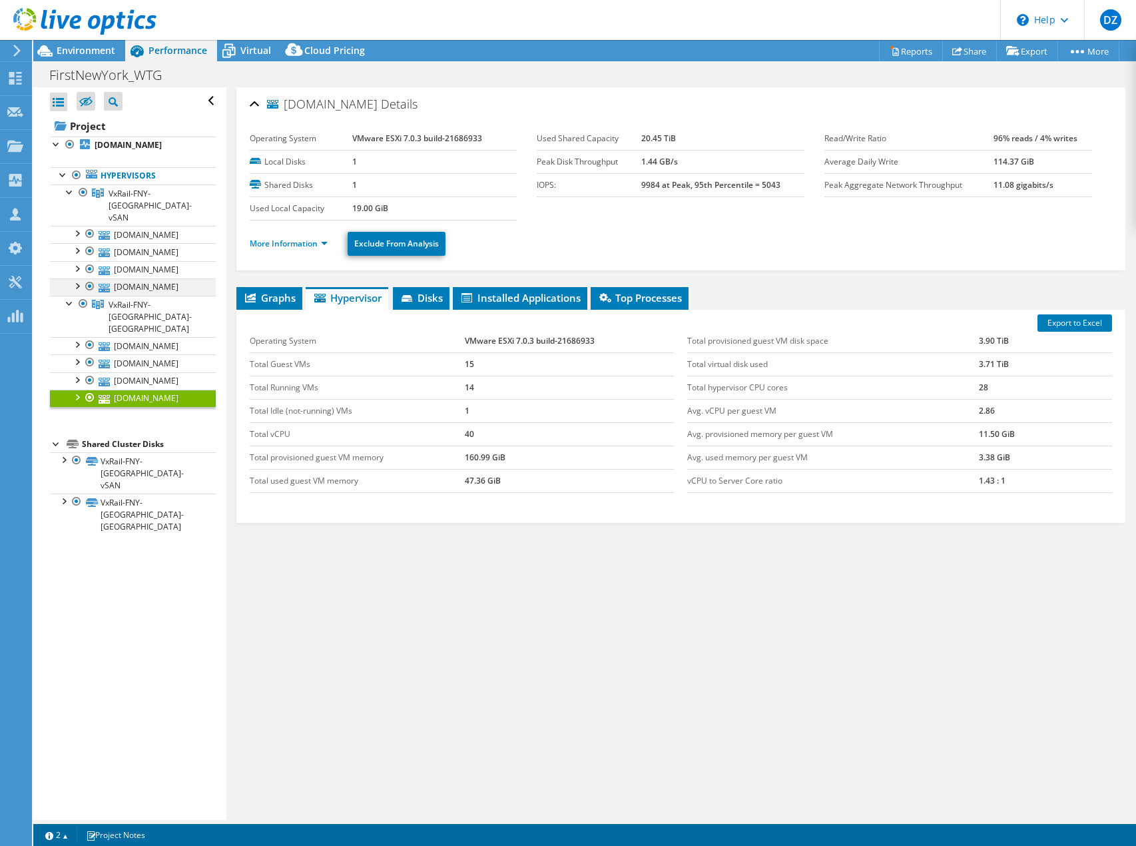
click at [81, 278] on div at bounding box center [76, 284] width 13 height 13
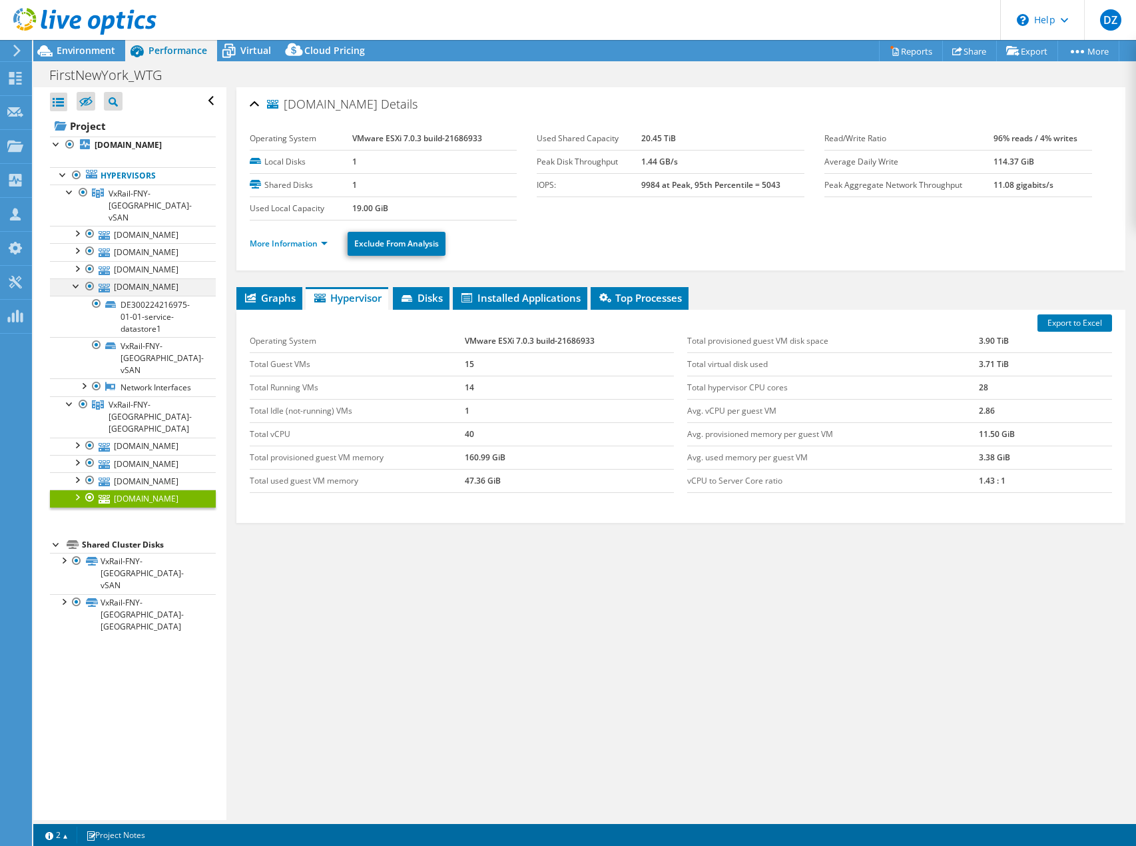
click at [80, 278] on div at bounding box center [76, 284] width 13 height 13
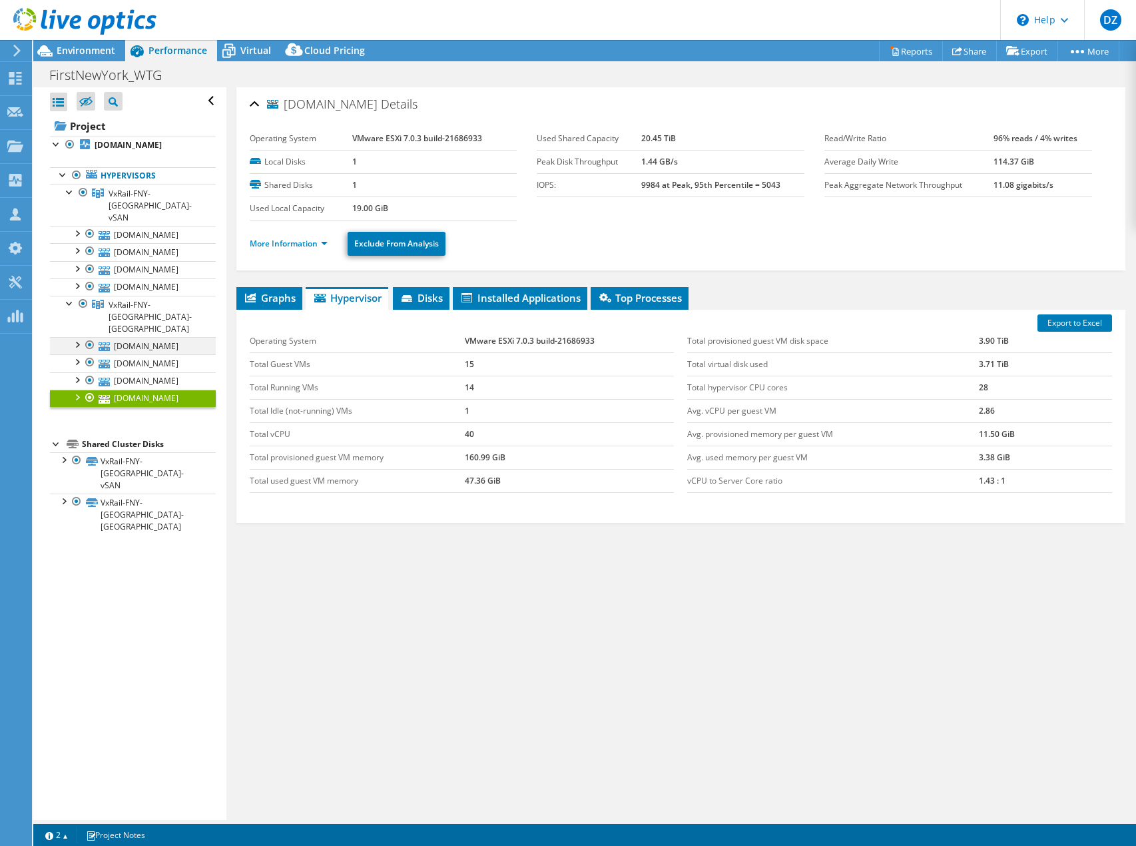
click at [75, 337] on div at bounding box center [76, 343] width 13 height 13
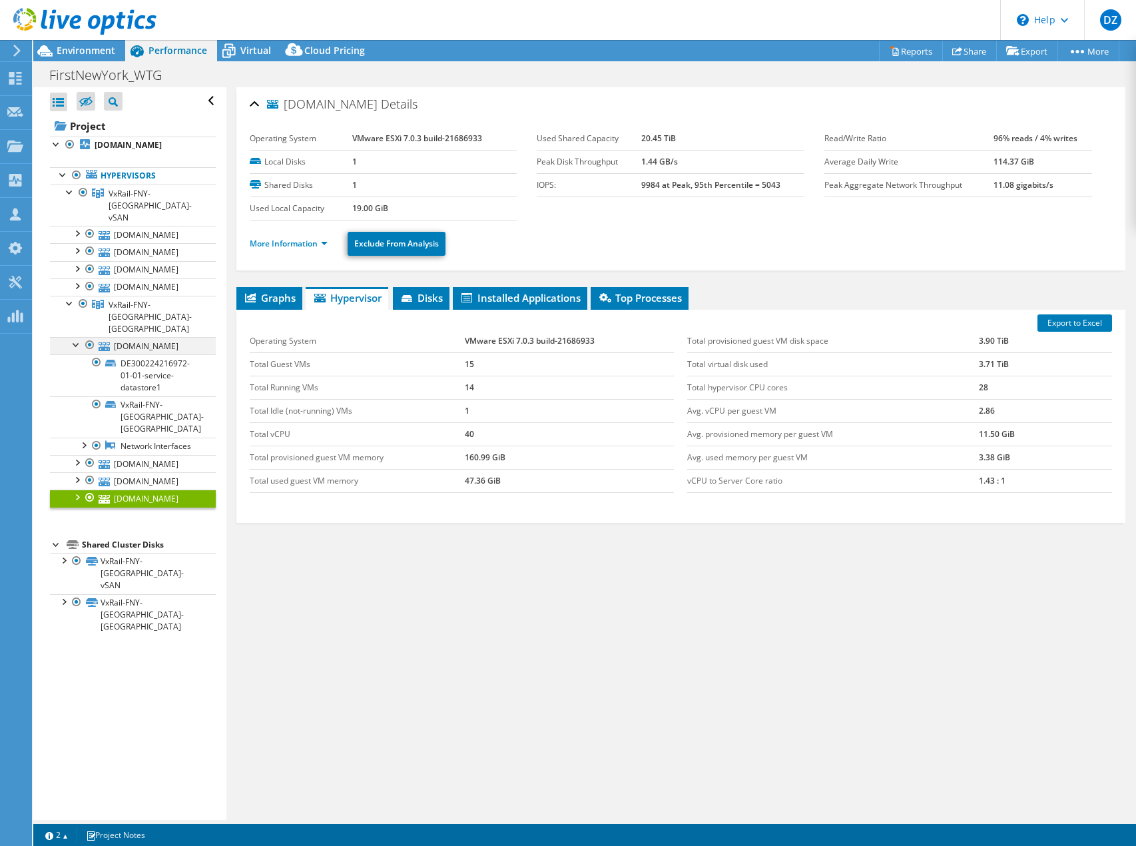
click at [75, 337] on div at bounding box center [76, 343] width 13 height 13
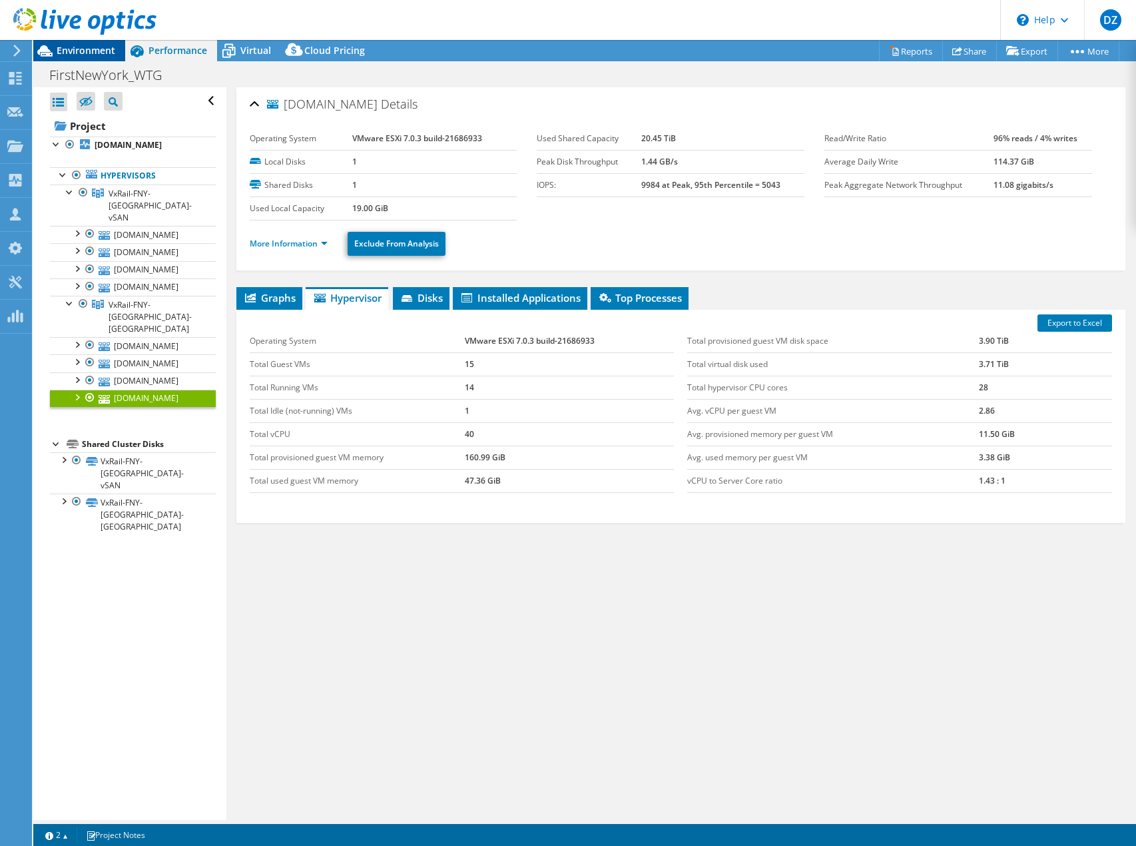
click at [84, 54] on span "Environment" at bounding box center [86, 50] width 59 height 13
